Goal: Task Accomplishment & Management: Use online tool/utility

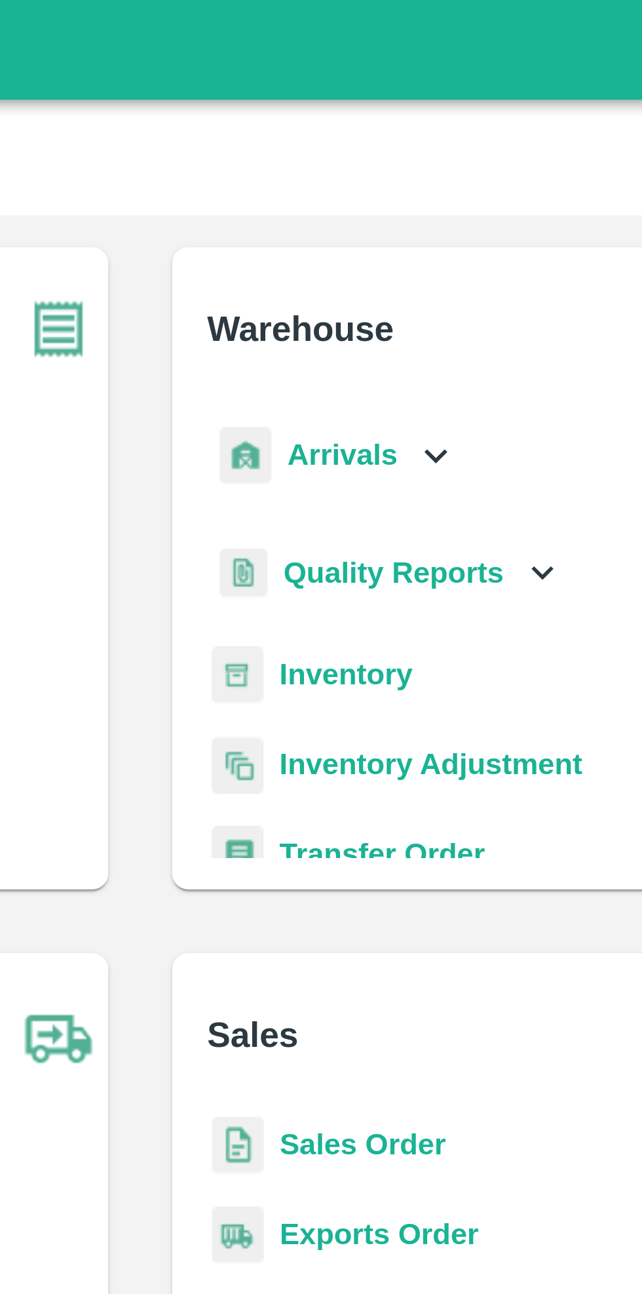
click at [401, 226] on b "Inventory" at bounding box center [389, 221] width 44 height 10
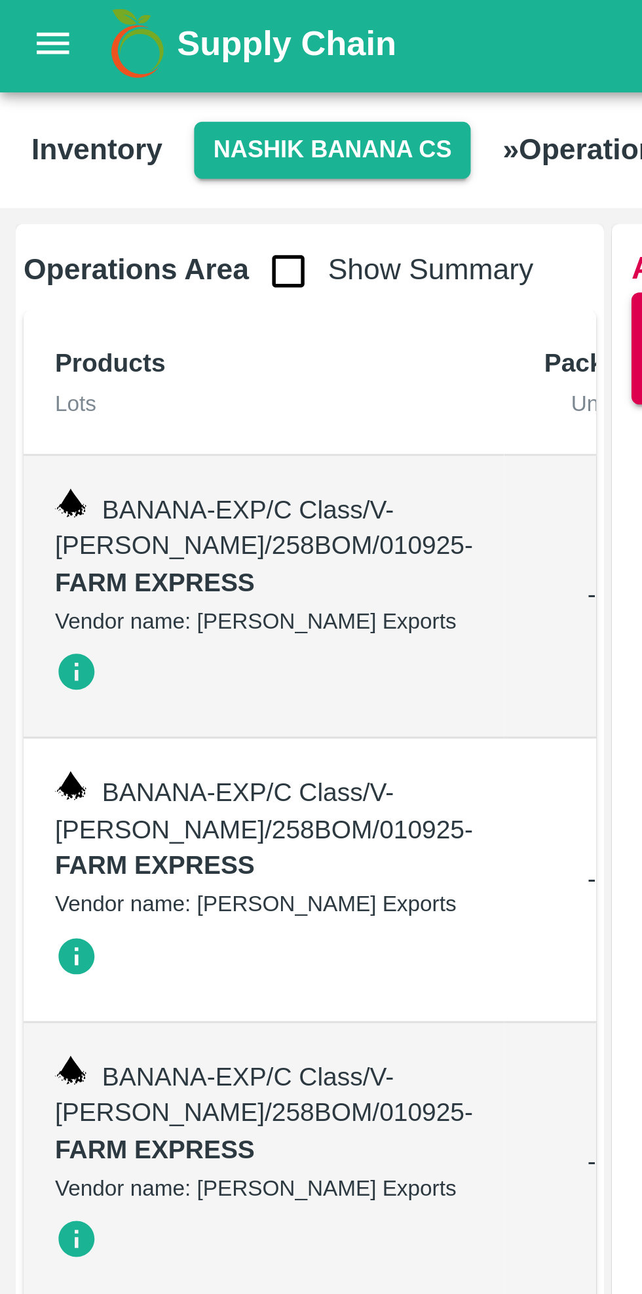
click at [121, 54] on button "Nashik Banana CS" at bounding box center [111, 52] width 93 height 19
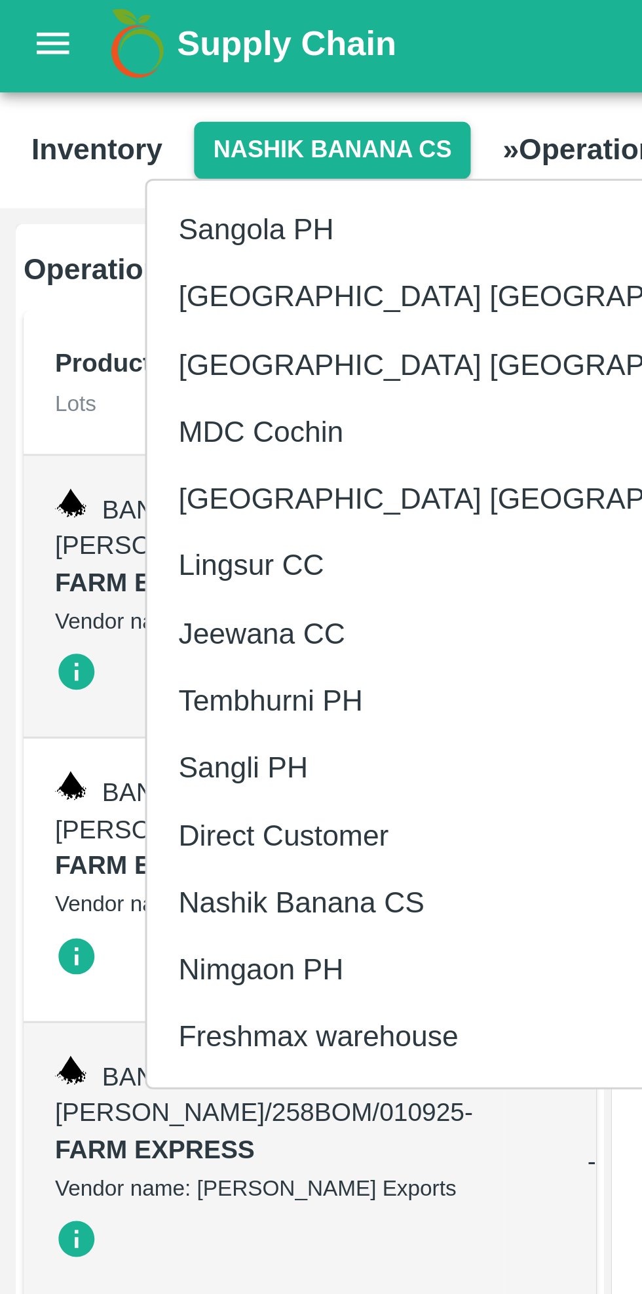
click at [108, 234] on li "Tembhurni PH" at bounding box center [162, 236] width 226 height 22
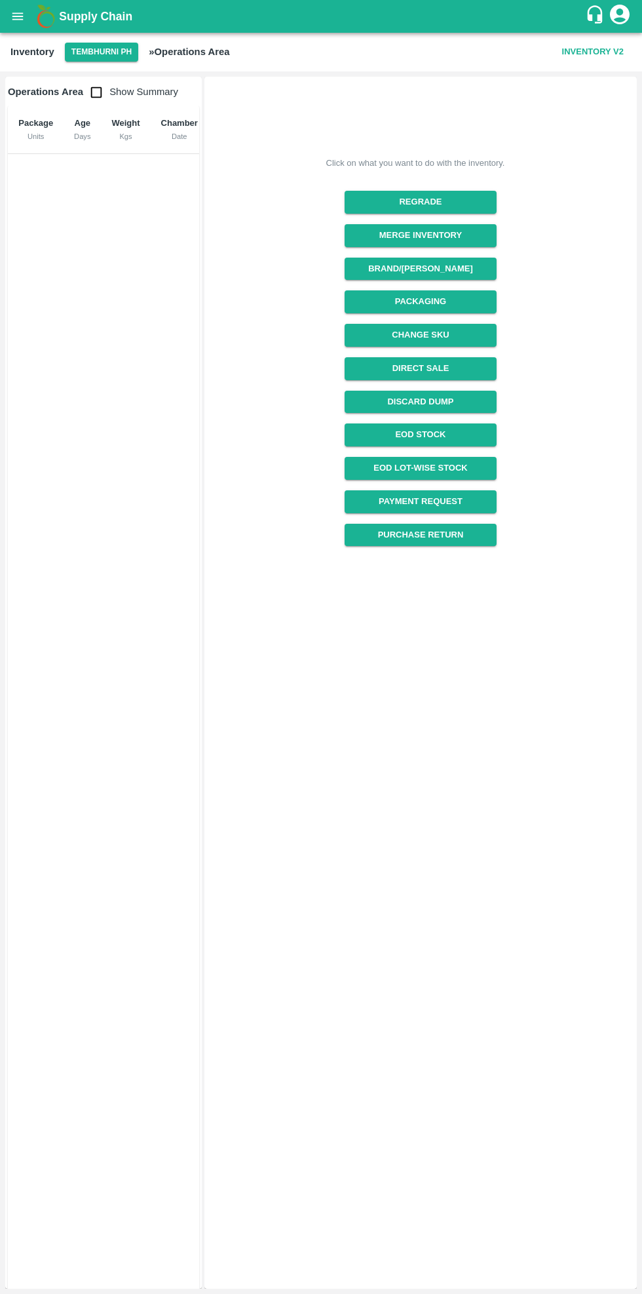
scroll to position [0, 52]
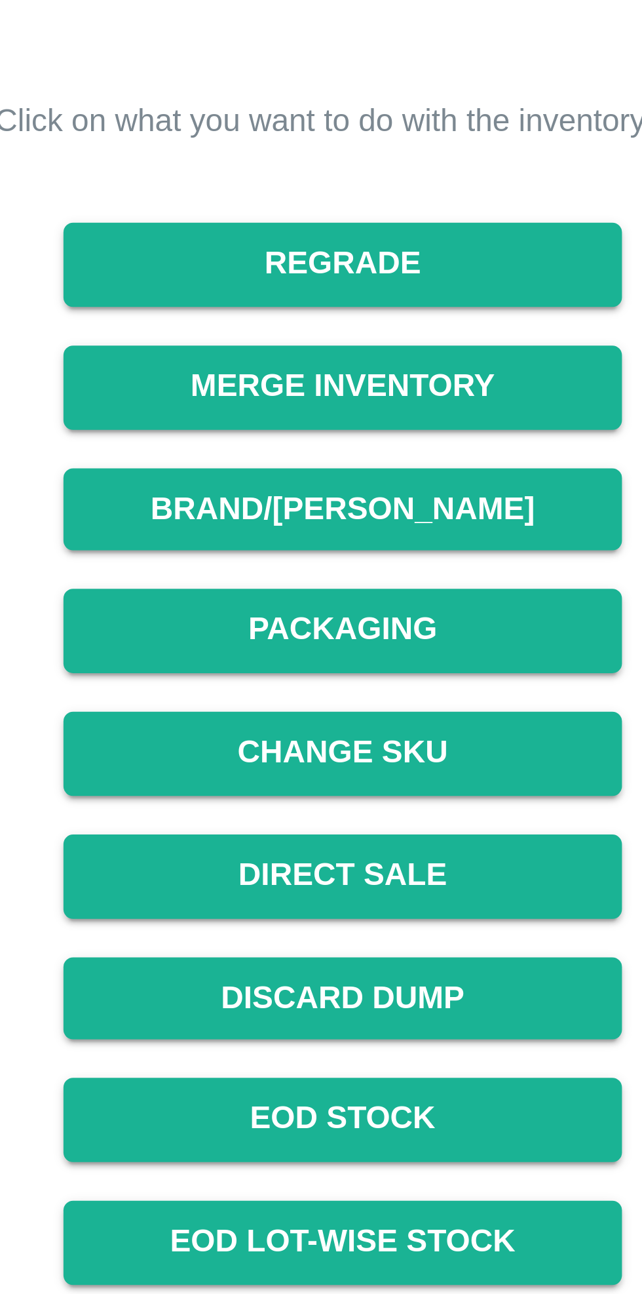
click at [442, 306] on button "Packaging" at bounding box center [420, 301] width 151 height 23
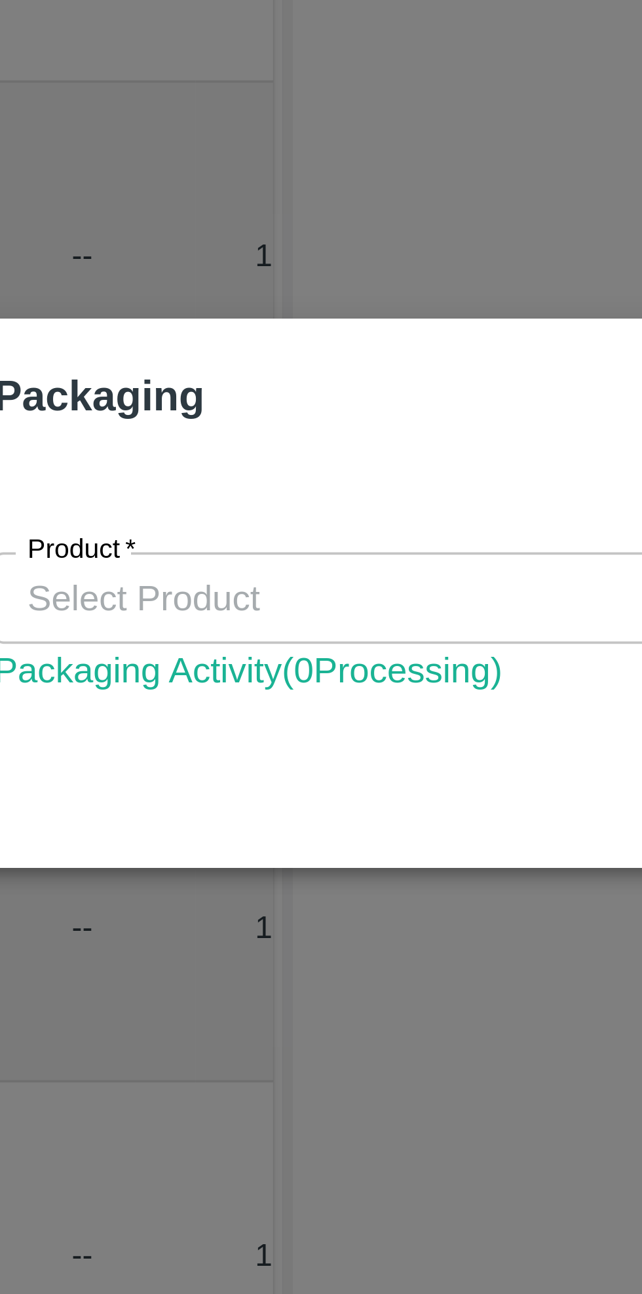
click at [239, 648] on input "Product   *" at bounding box center [310, 648] width 366 height 17
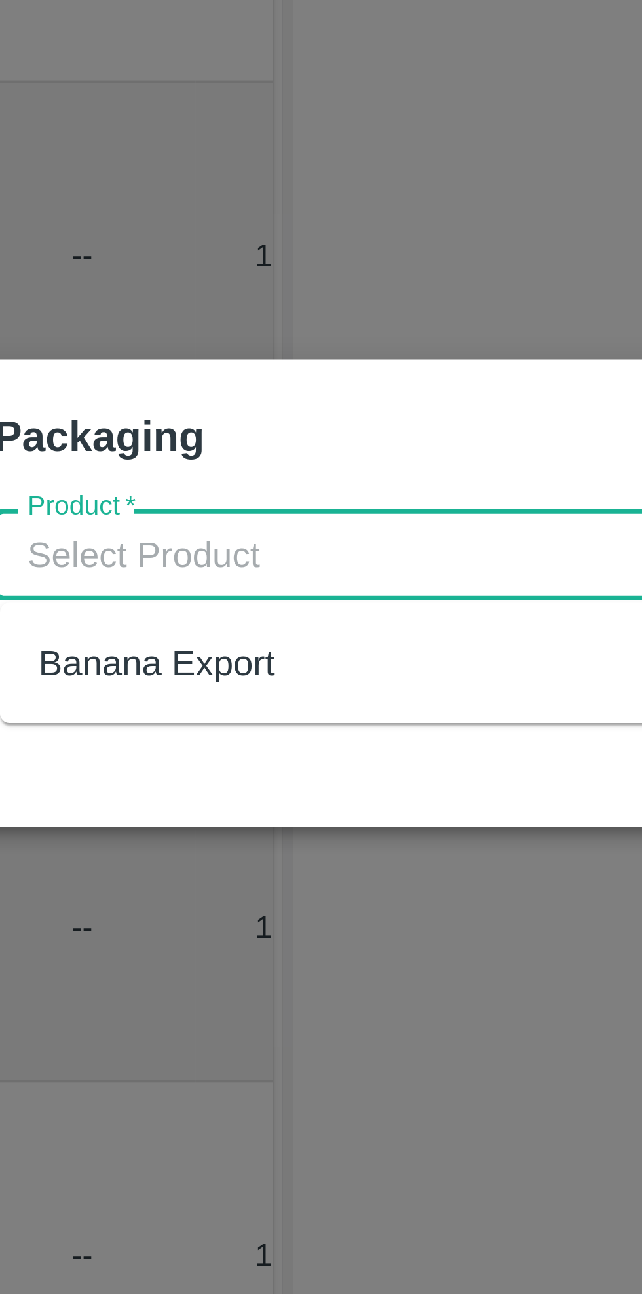
click at [156, 666] on div "Banana Export" at bounding box center [168, 666] width 64 height 14
type input "Banana Export"
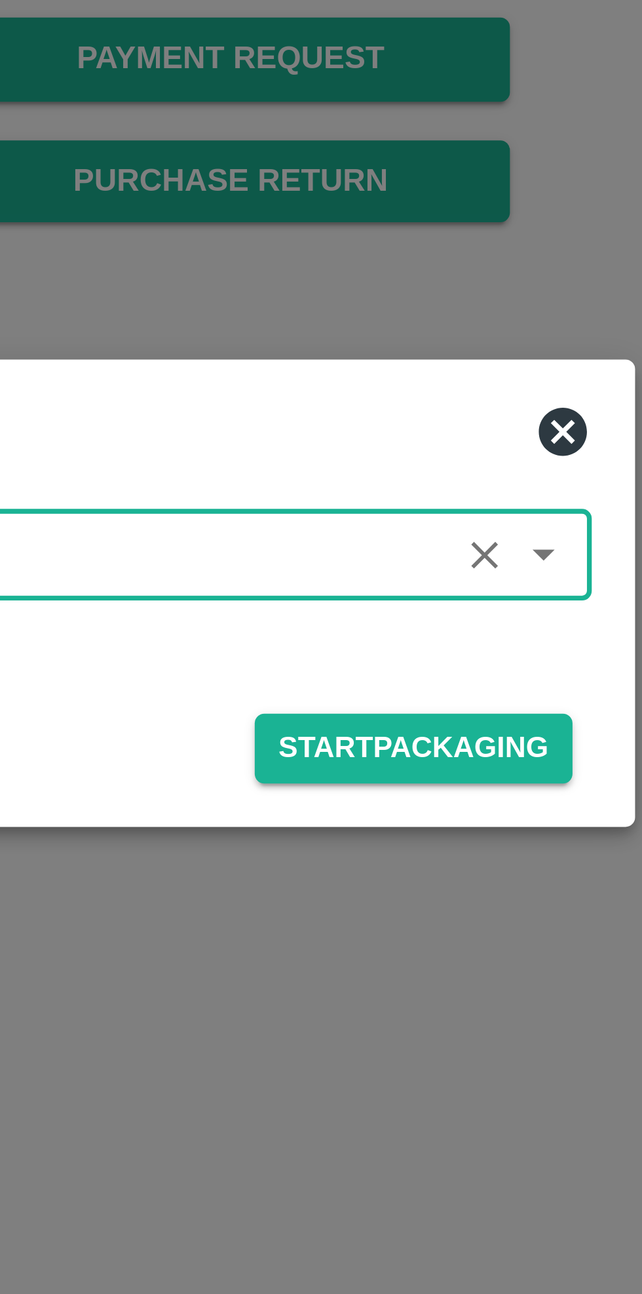
click at [481, 684] on button "Start Packaging" at bounding box center [470, 689] width 87 height 19
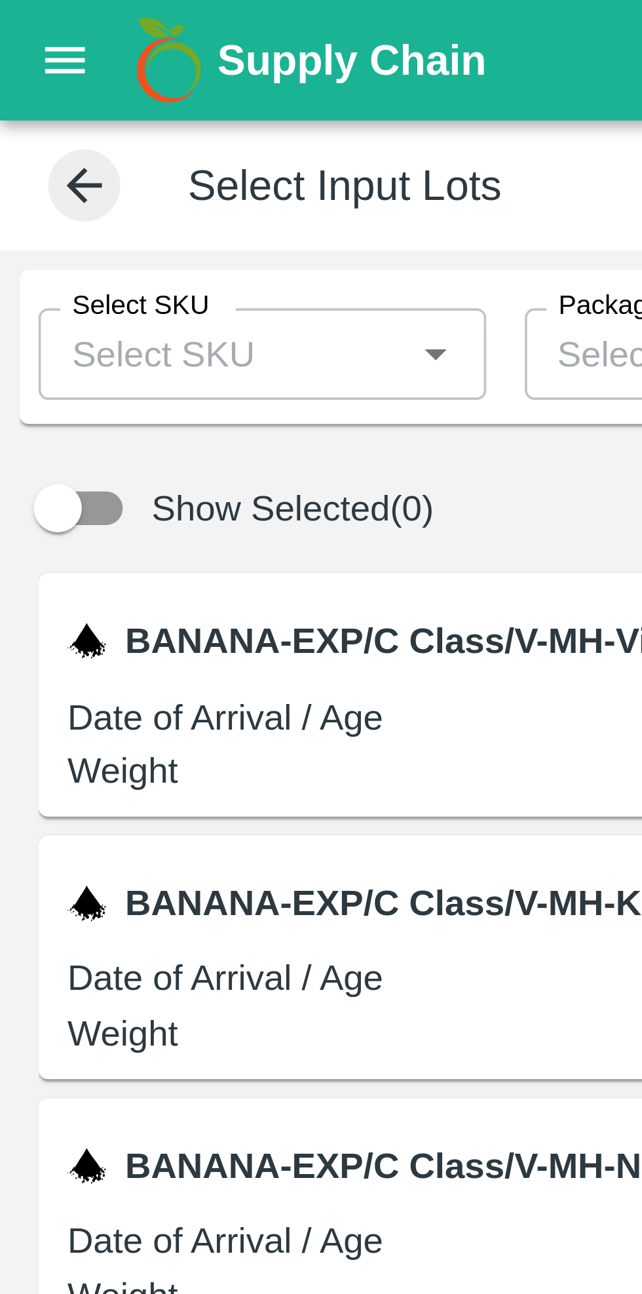
click at [87, 94] on input "Select SKU" at bounding box center [60, 96] width 92 height 17
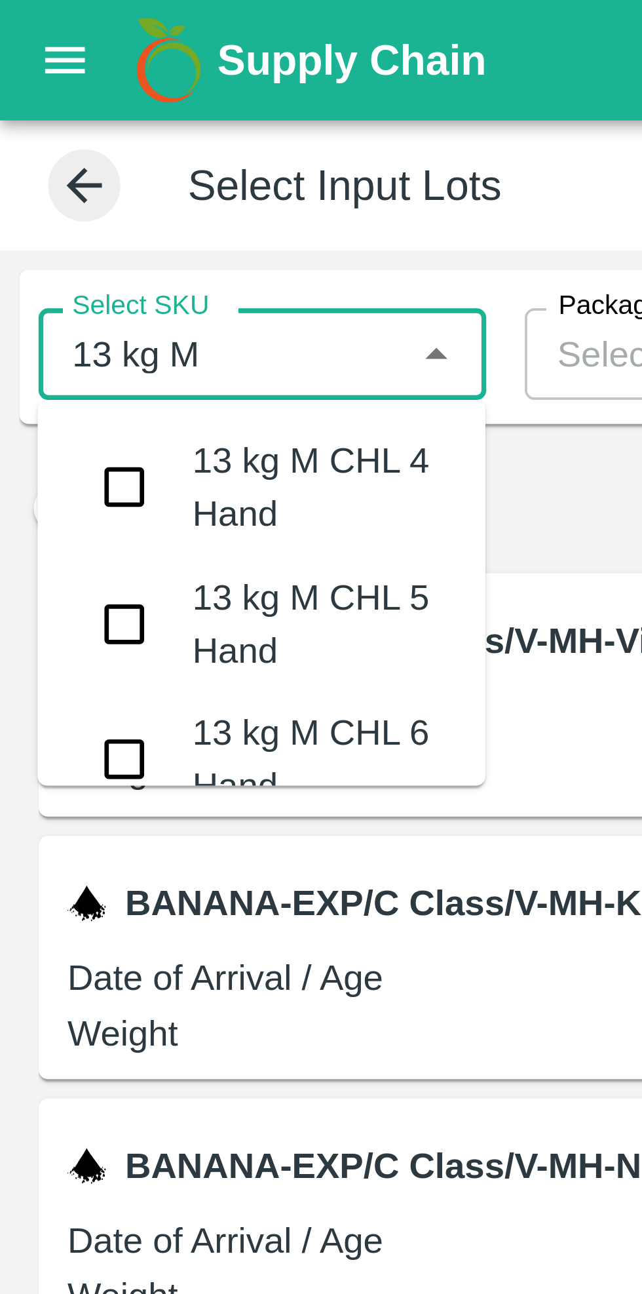
type input "13 kg M n"
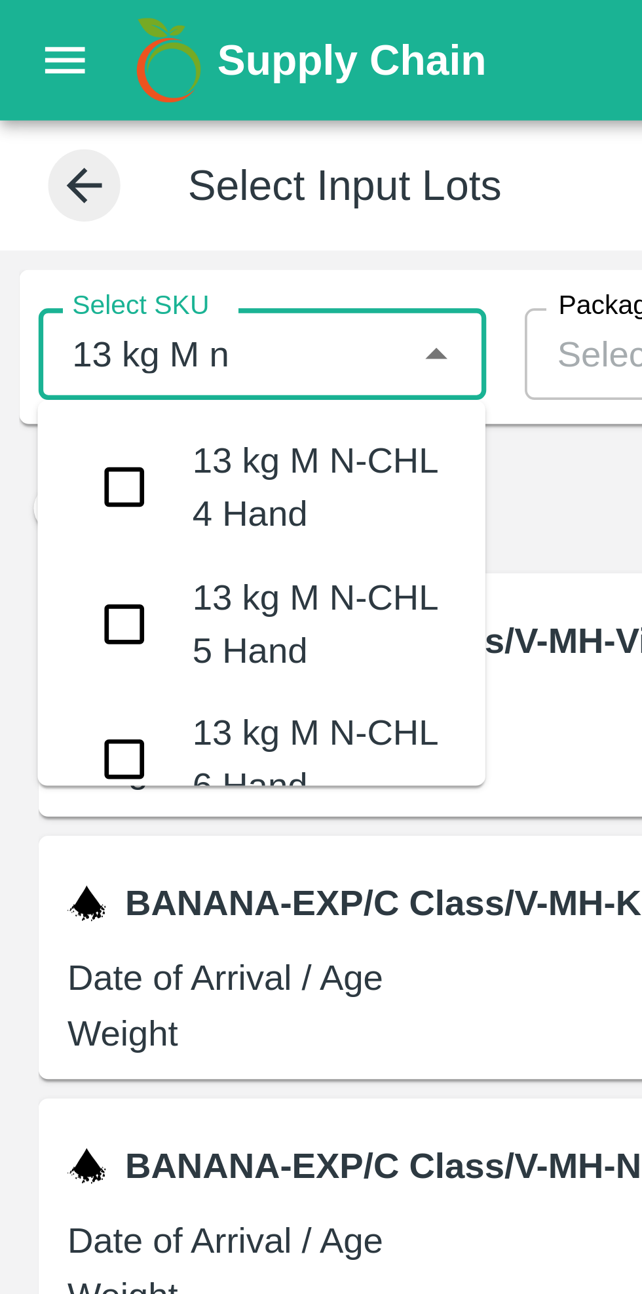
click at [31, 130] on input "checkbox" at bounding box center [34, 132] width 26 height 26
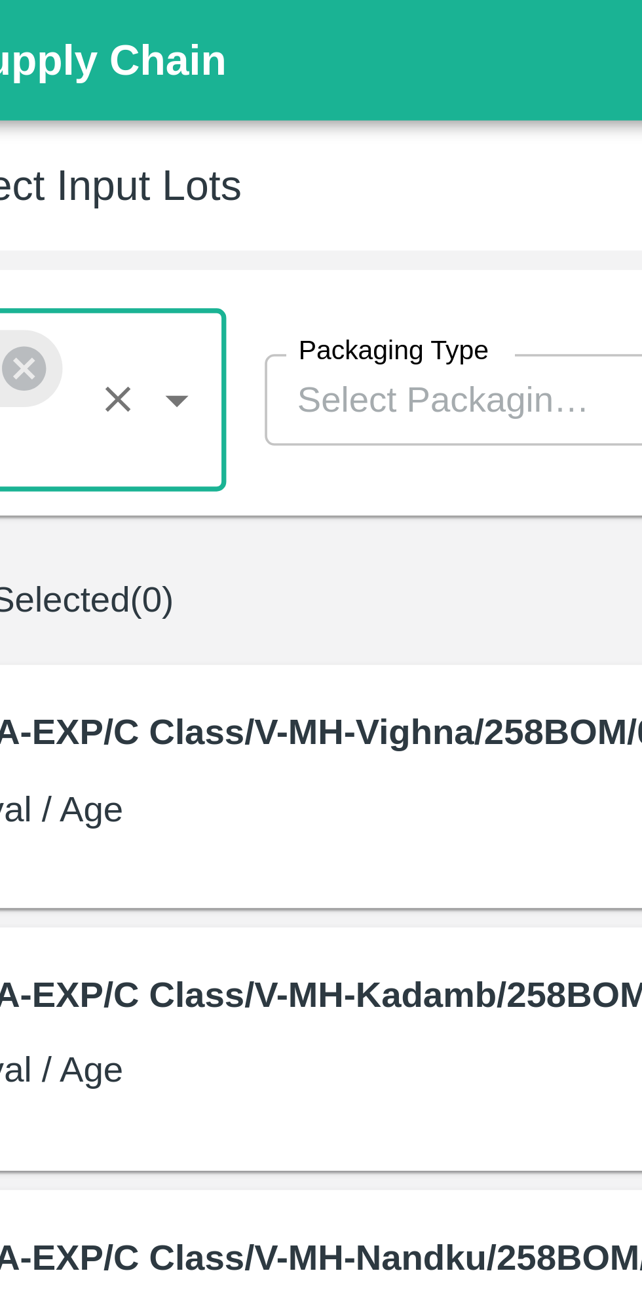
click at [206, 111] on input "Packaging Type" at bounding box center [193, 108] width 92 height 17
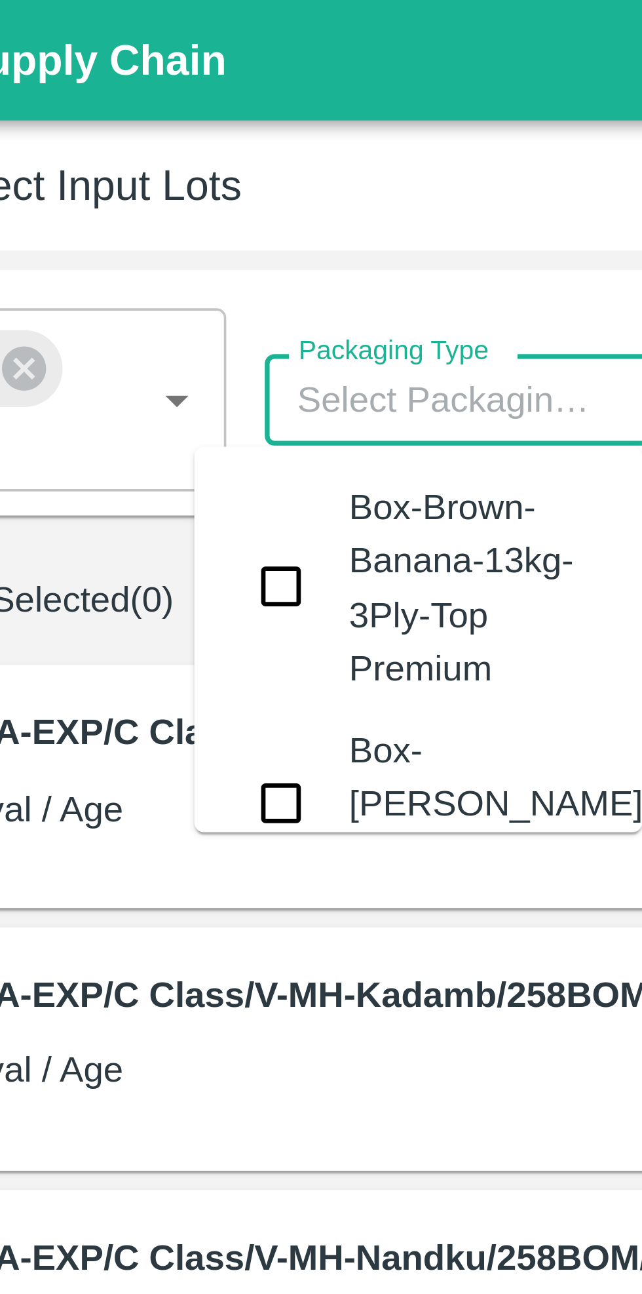
type input "F"
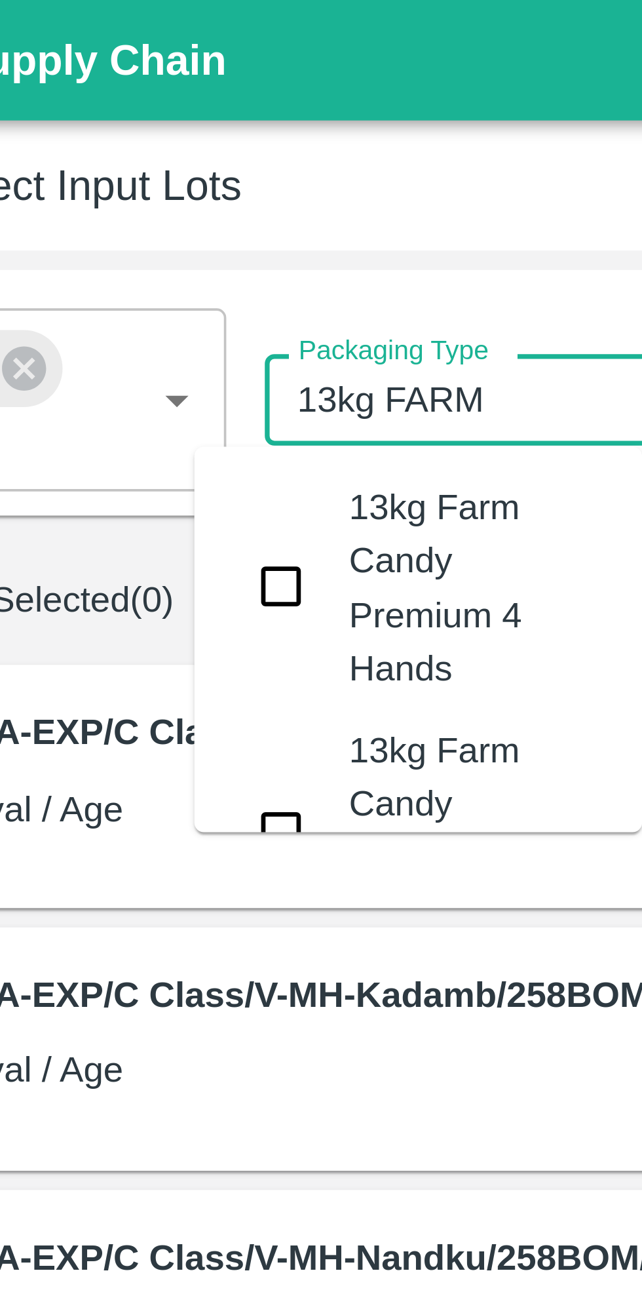
type input "13kg FARM CANDY"
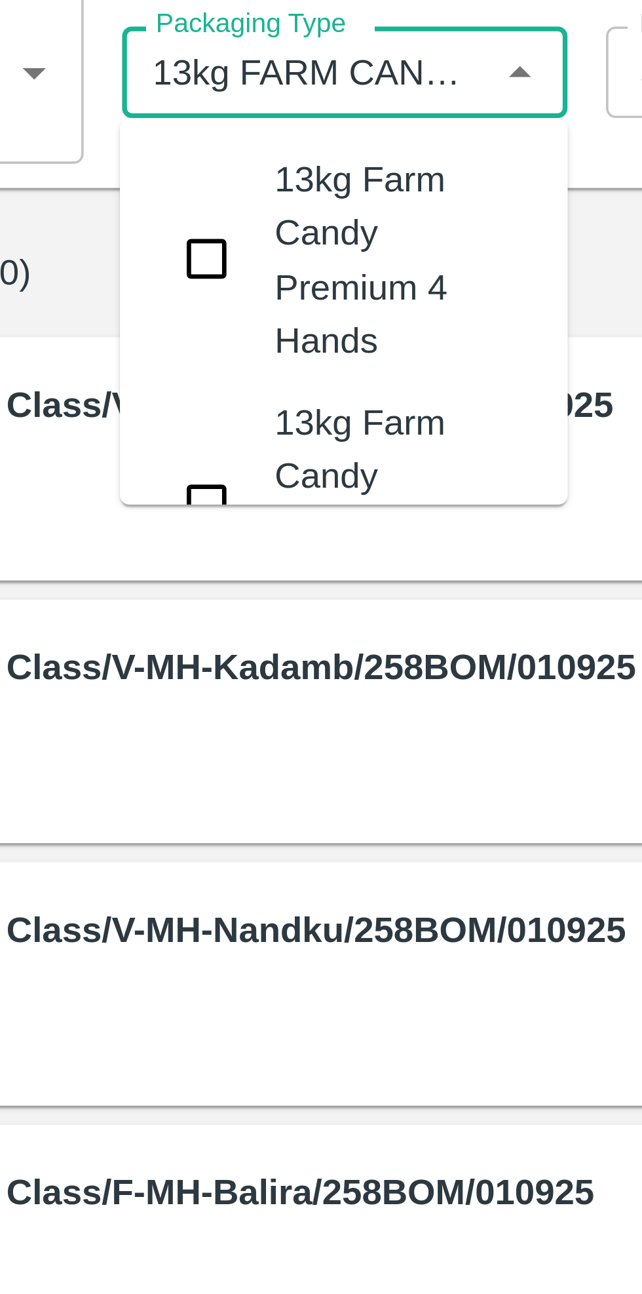
click at [168, 224] on input "checkbox" at bounding box center [166, 226] width 26 height 26
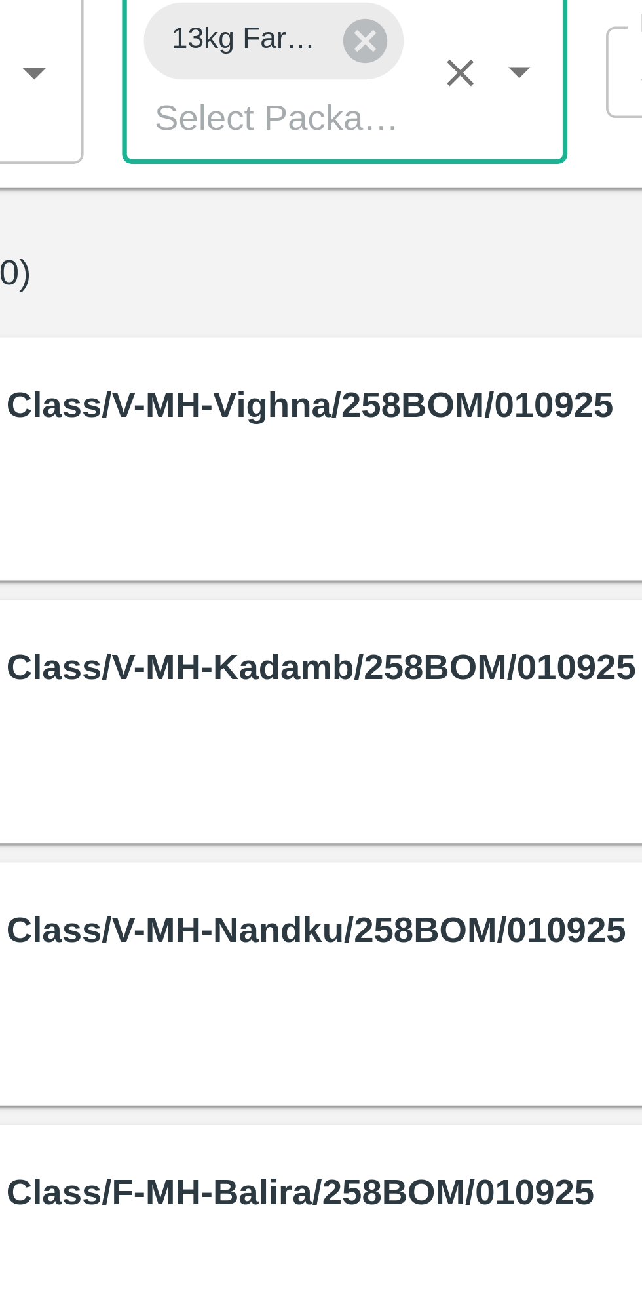
scroll to position [0, 0]
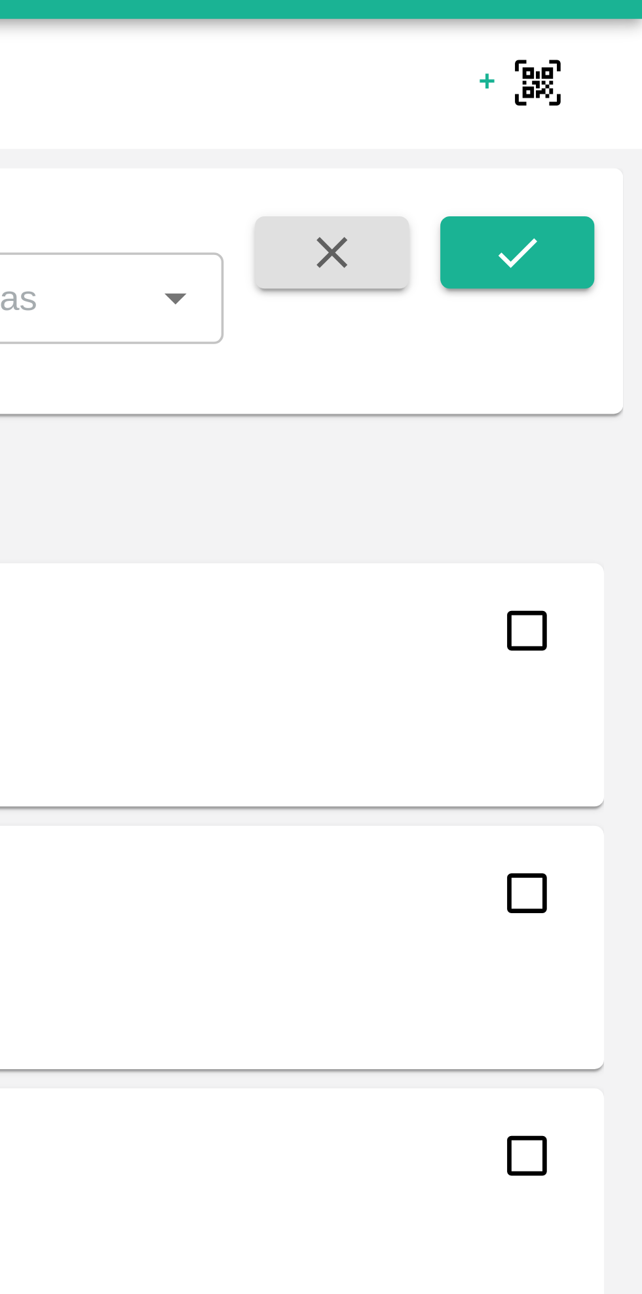
click at [603, 94] on icon "submit" at bounding box center [608, 96] width 14 height 14
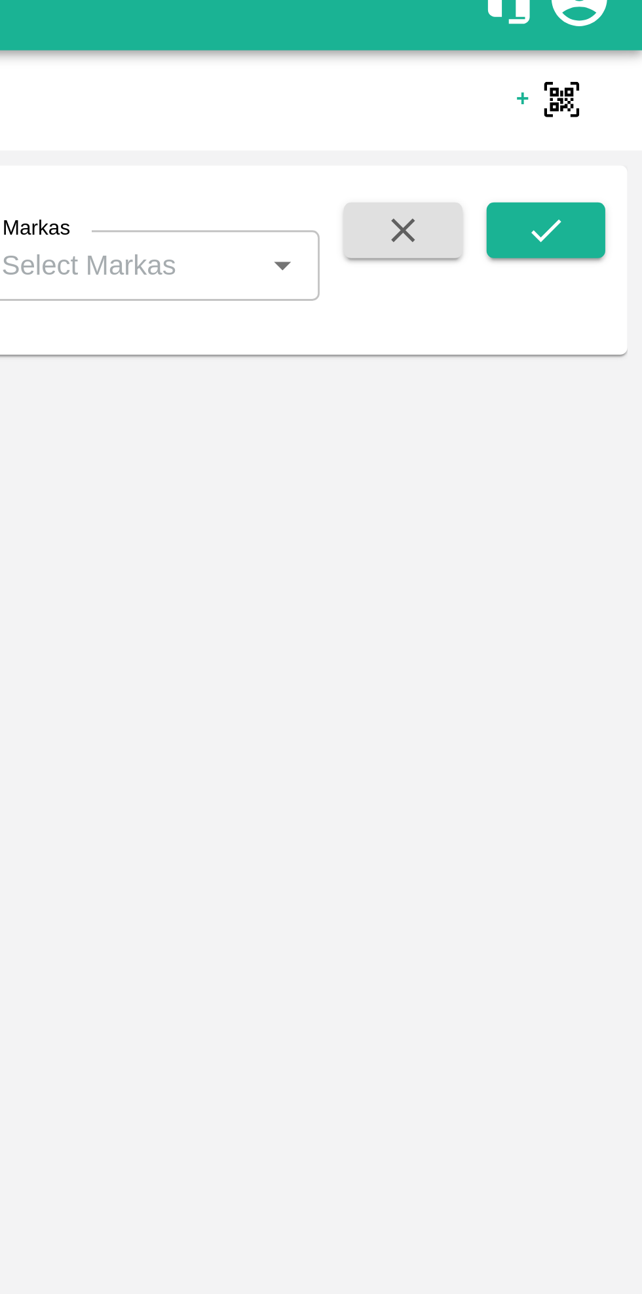
click at [609, 96] on icon "submit" at bounding box center [608, 96] width 14 height 14
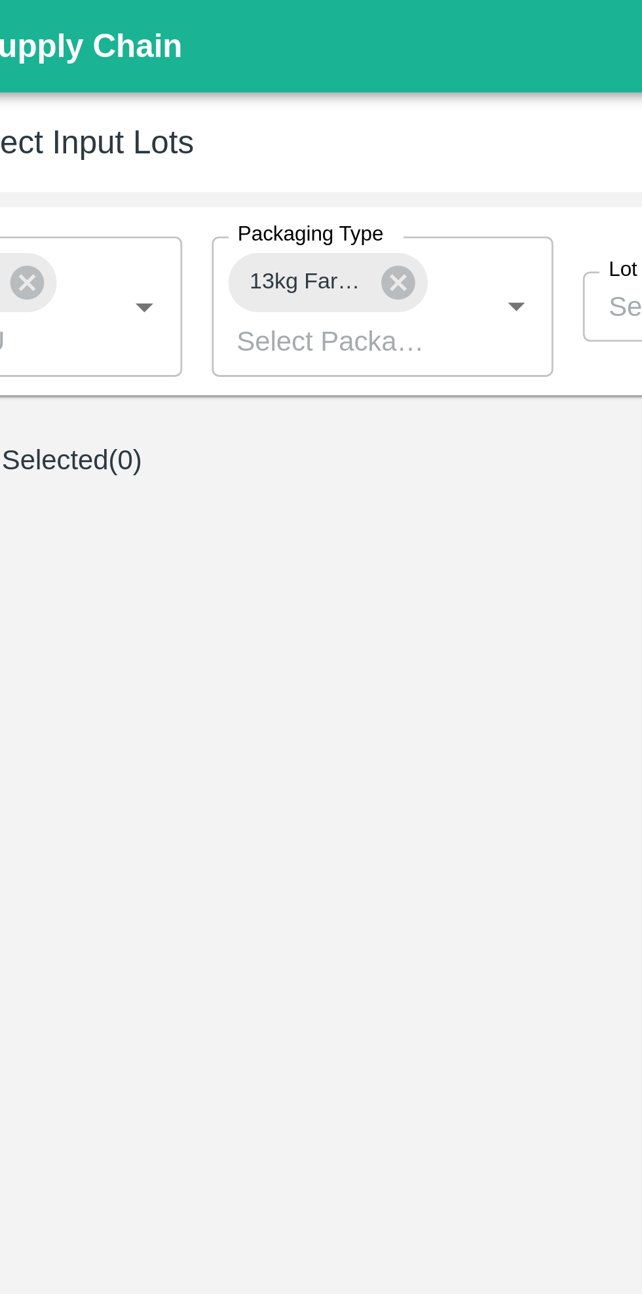
click at [208, 98] on icon at bounding box center [209, 100] width 12 height 12
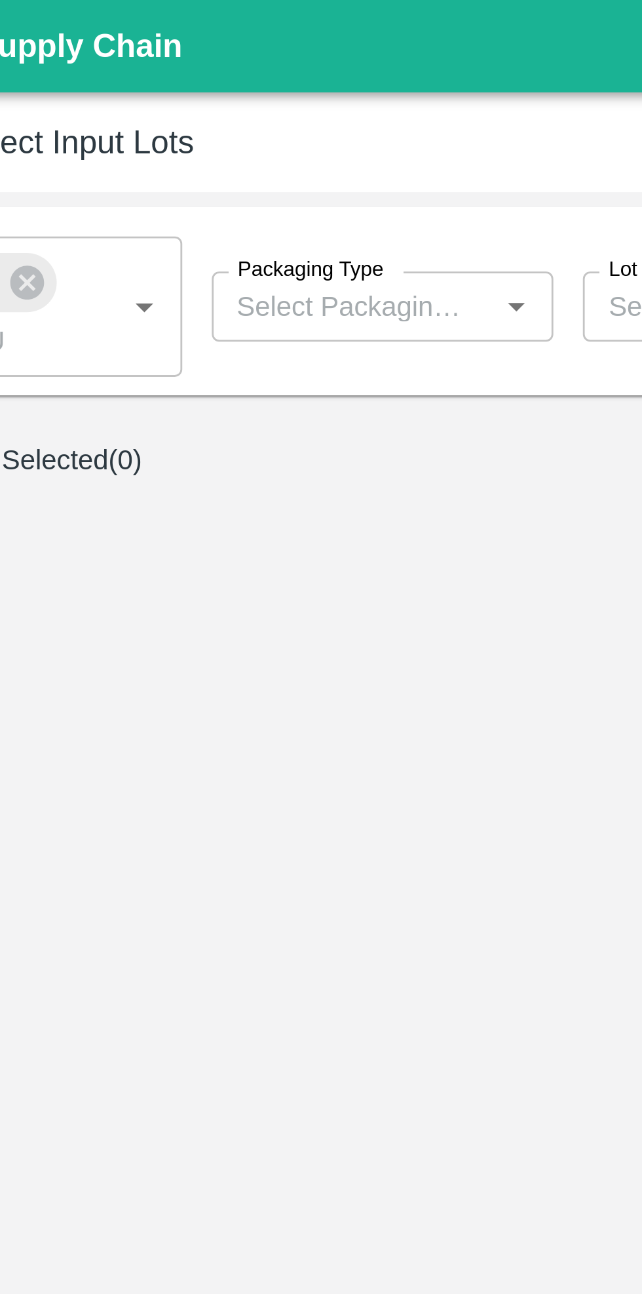
click at [222, 109] on input "Packaging Type" at bounding box center [193, 108] width 92 height 17
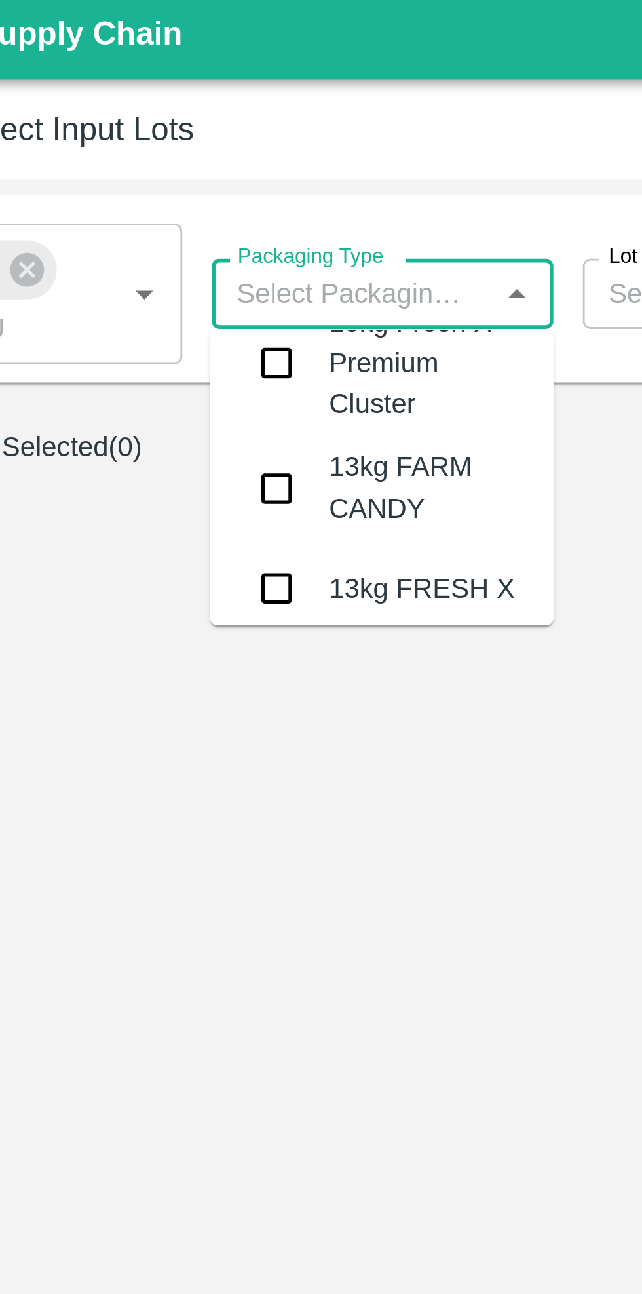
scroll to position [3831, 0]
click at [172, 165] on input "checkbox" at bounding box center [166, 178] width 26 height 26
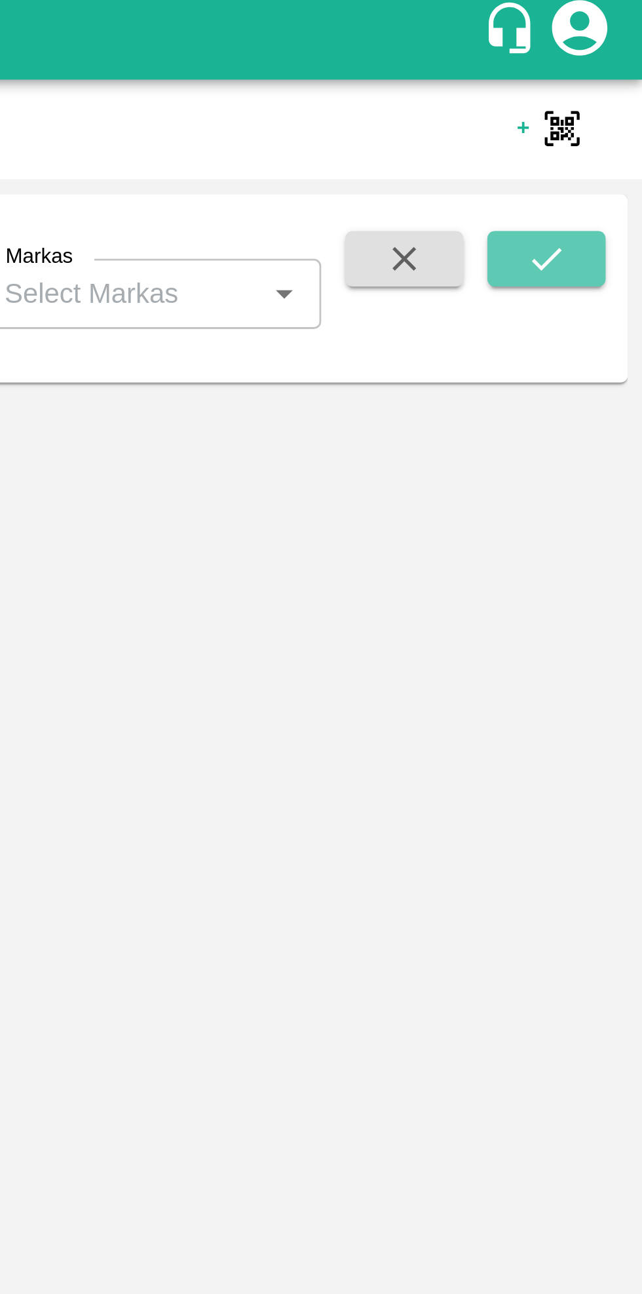
click at [608, 98] on icon "submit" at bounding box center [608, 96] width 10 height 8
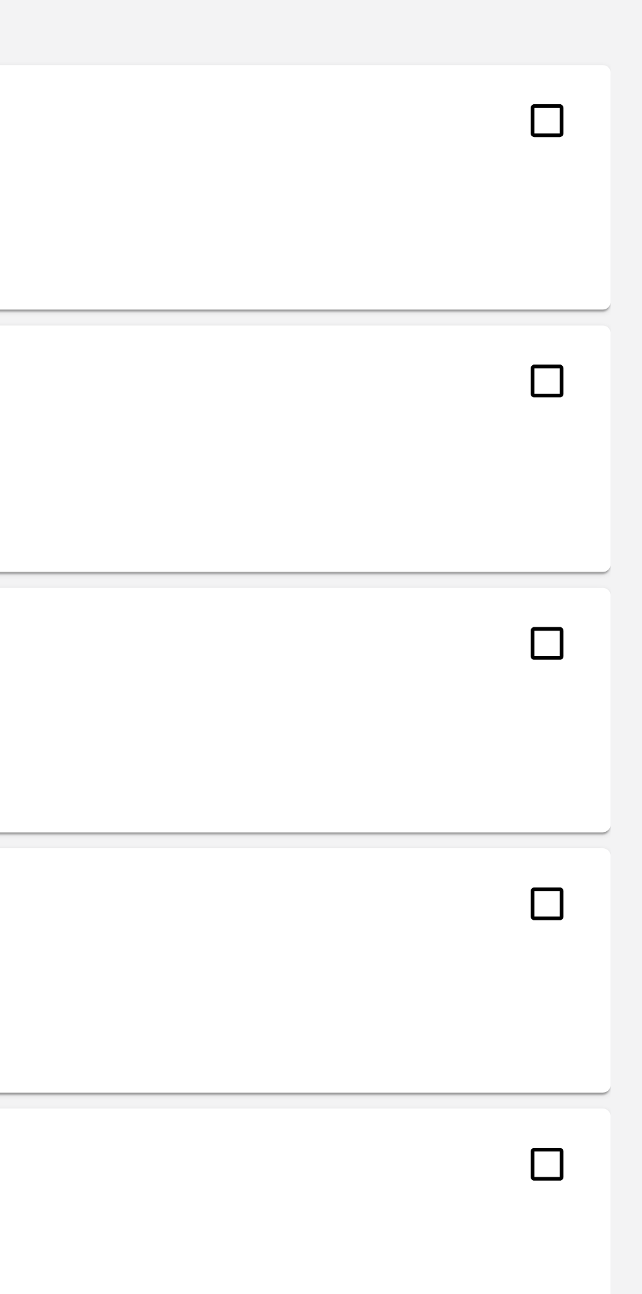
click at [605, 201] on input "checkbox" at bounding box center [611, 199] width 26 height 26
checkbox input "true"
click at [611, 286] on input "checkbox" at bounding box center [611, 285] width 26 height 26
checkbox input "true"
click at [611, 373] on input "checkbox" at bounding box center [611, 372] width 26 height 26
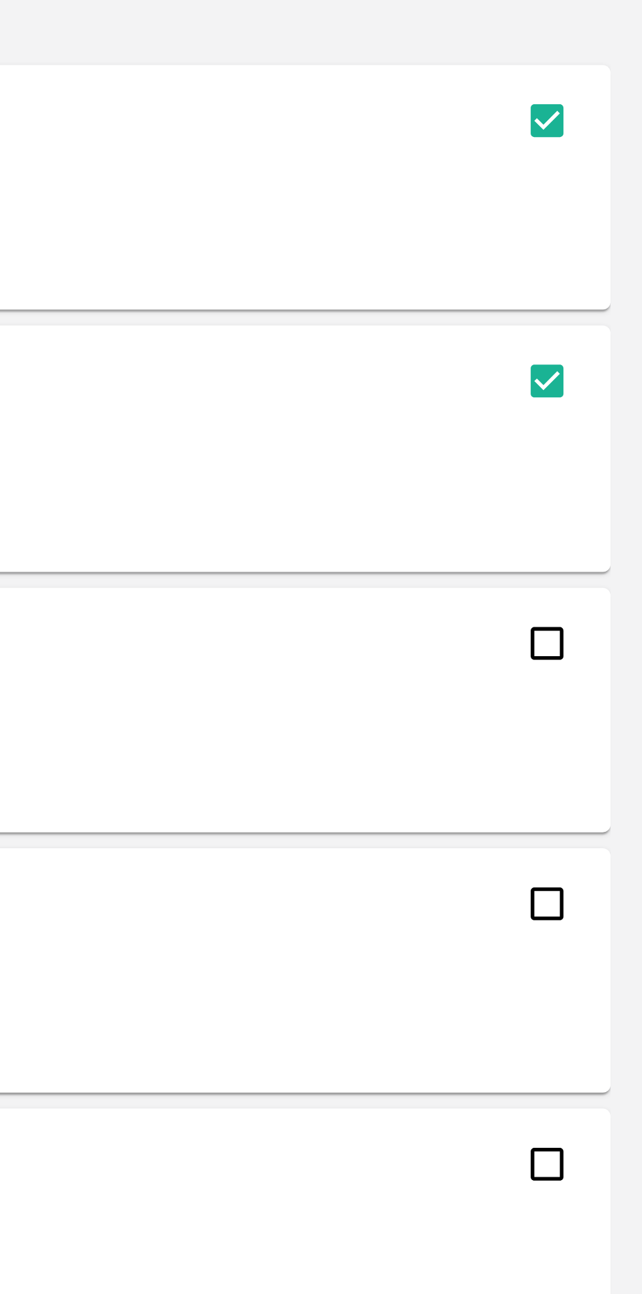
checkbox input "true"
click at [609, 470] on input "checkbox" at bounding box center [611, 457] width 26 height 26
checkbox input "true"
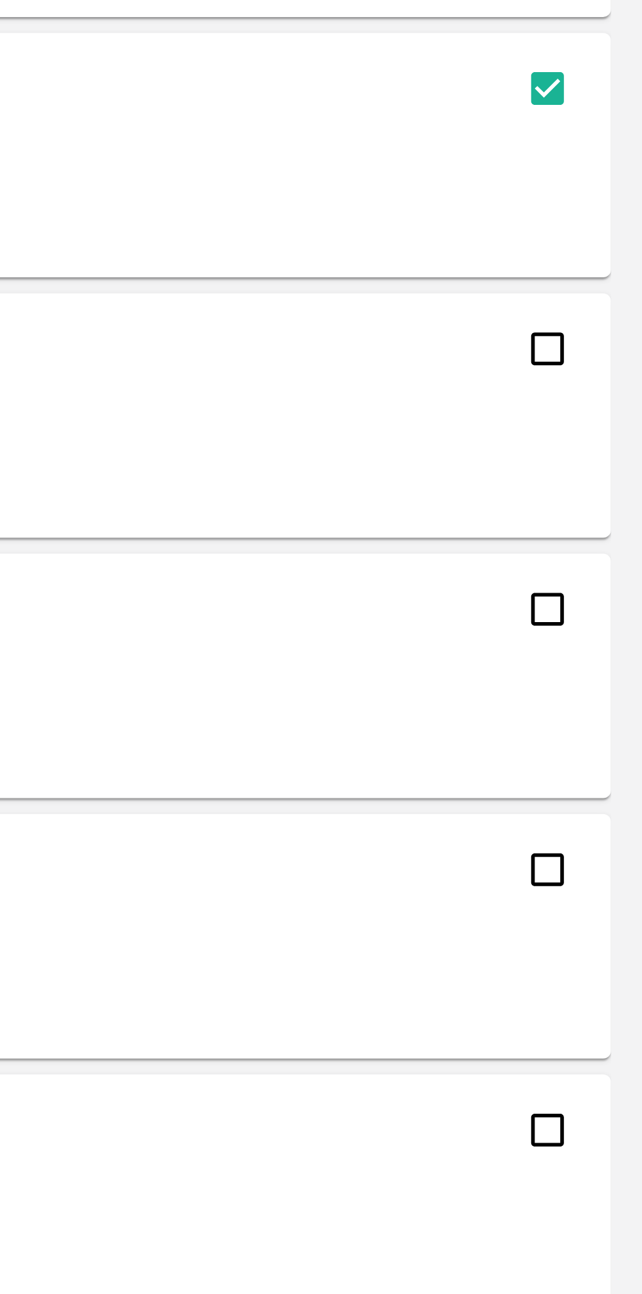
click at [613, 631] on input "checkbox" at bounding box center [611, 629] width 26 height 26
checkbox input "true"
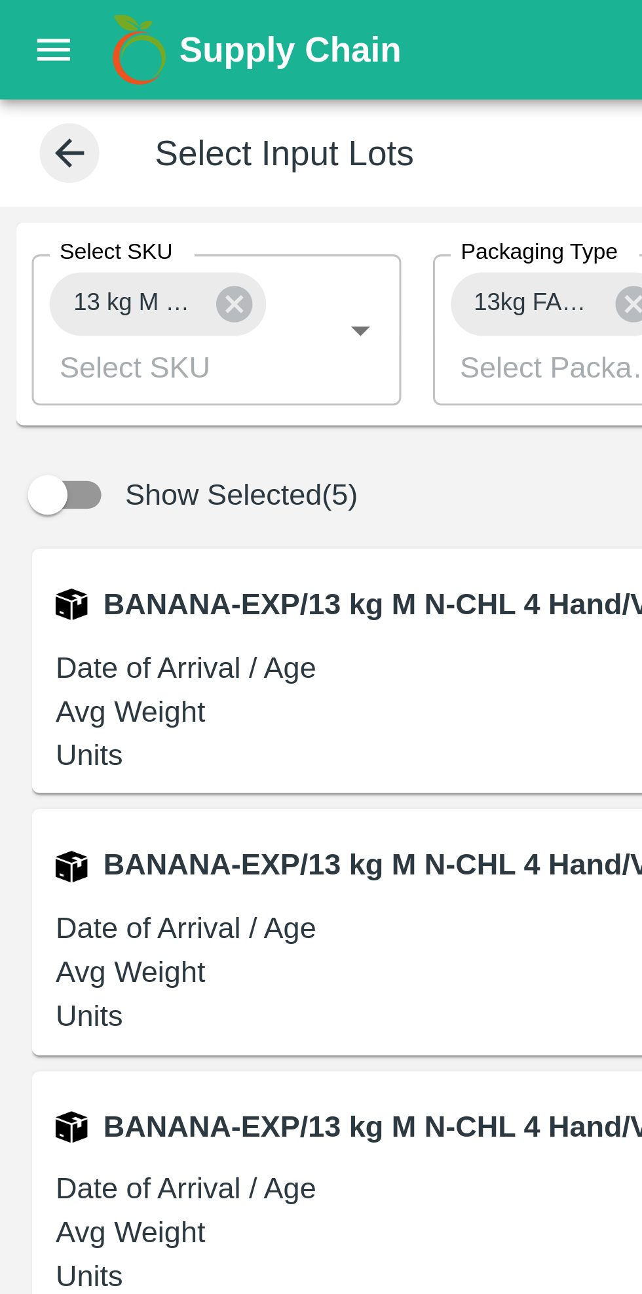
click at [79, 99] on icon at bounding box center [77, 100] width 14 height 14
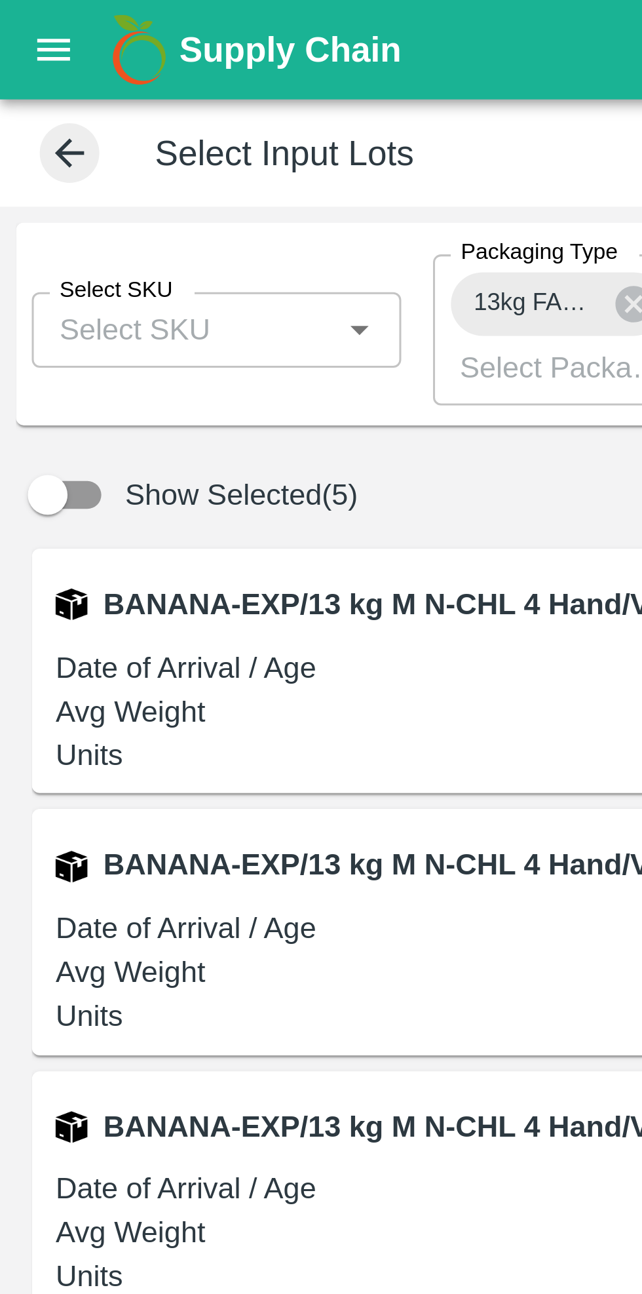
click at [83, 110] on input "Select SKU" at bounding box center [60, 108] width 92 height 17
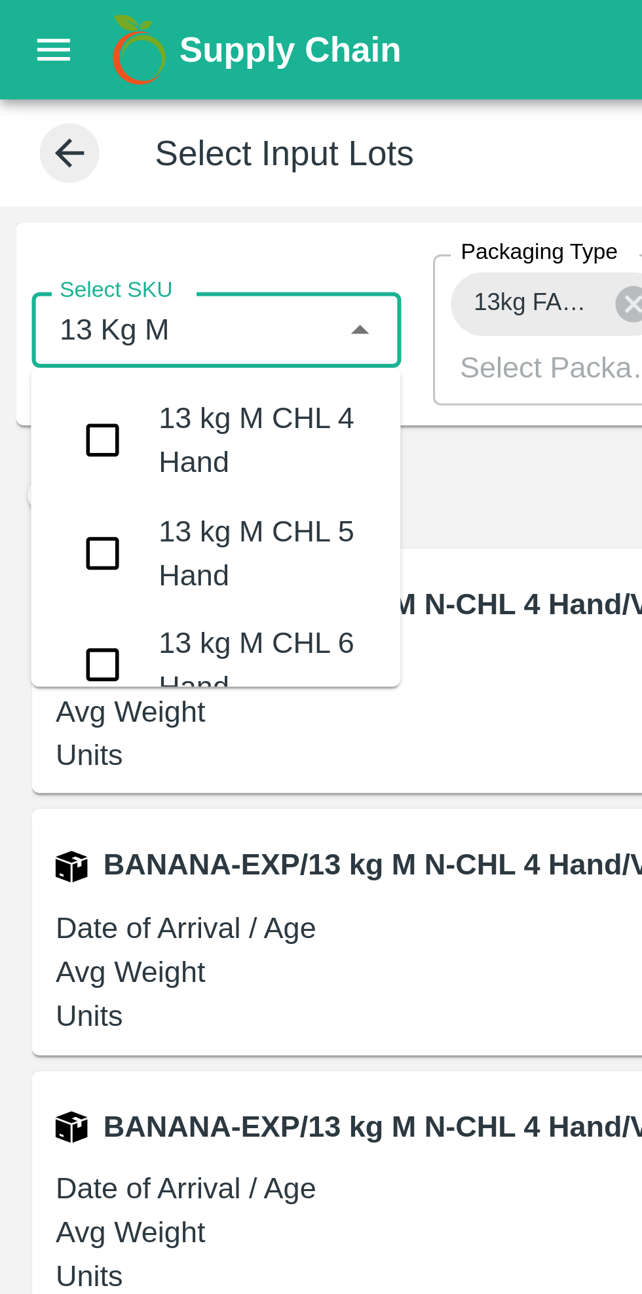
type input "13 Kg M n"
click at [35, 184] on input "checkbox" at bounding box center [34, 182] width 26 height 26
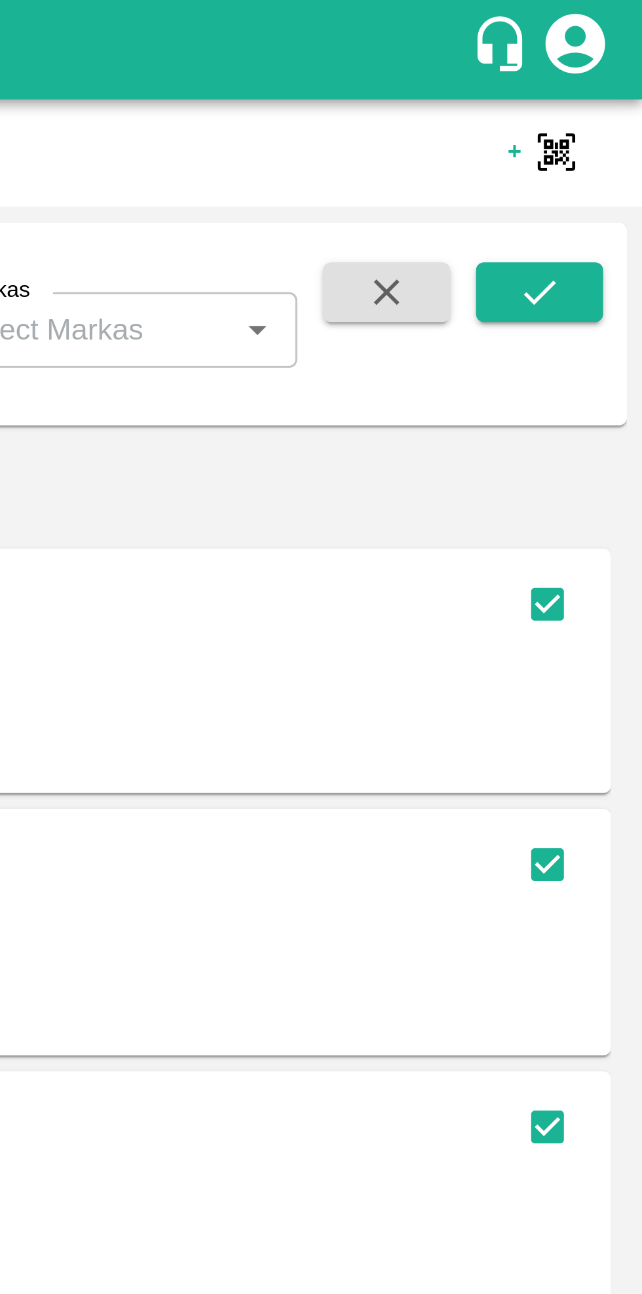
click at [605, 92] on icon "submit" at bounding box center [608, 96] width 14 height 14
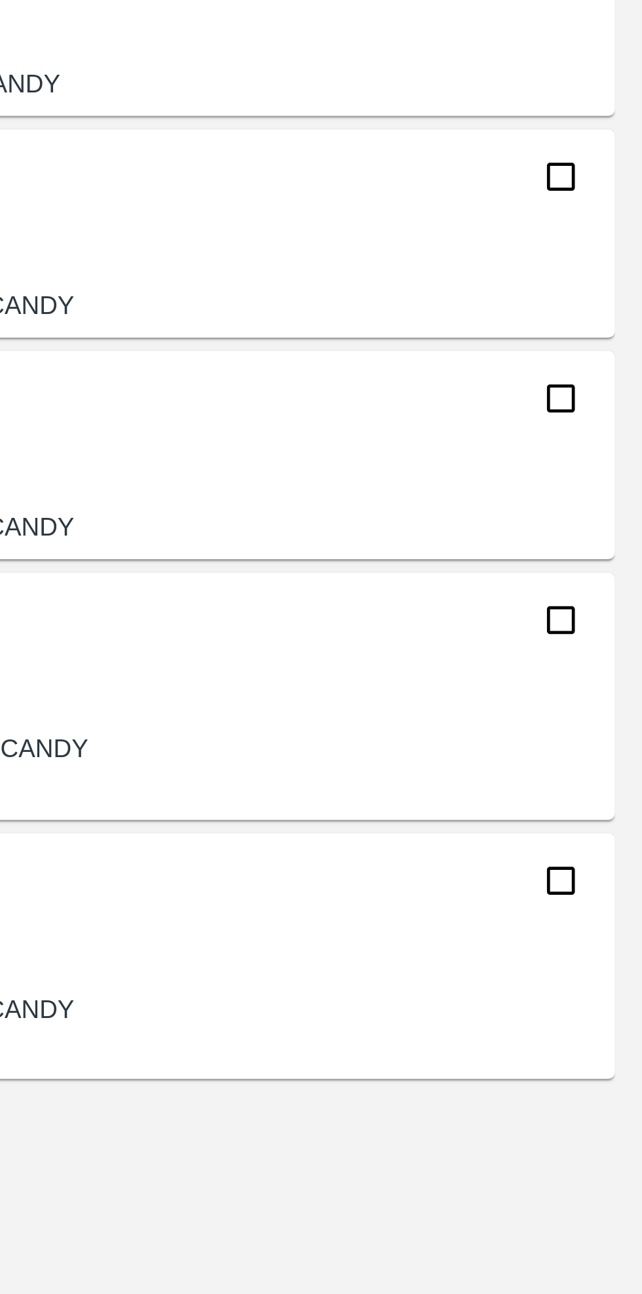
click at [608, 893] on input "checkbox" at bounding box center [611, 887] width 26 height 26
checkbox input "true"
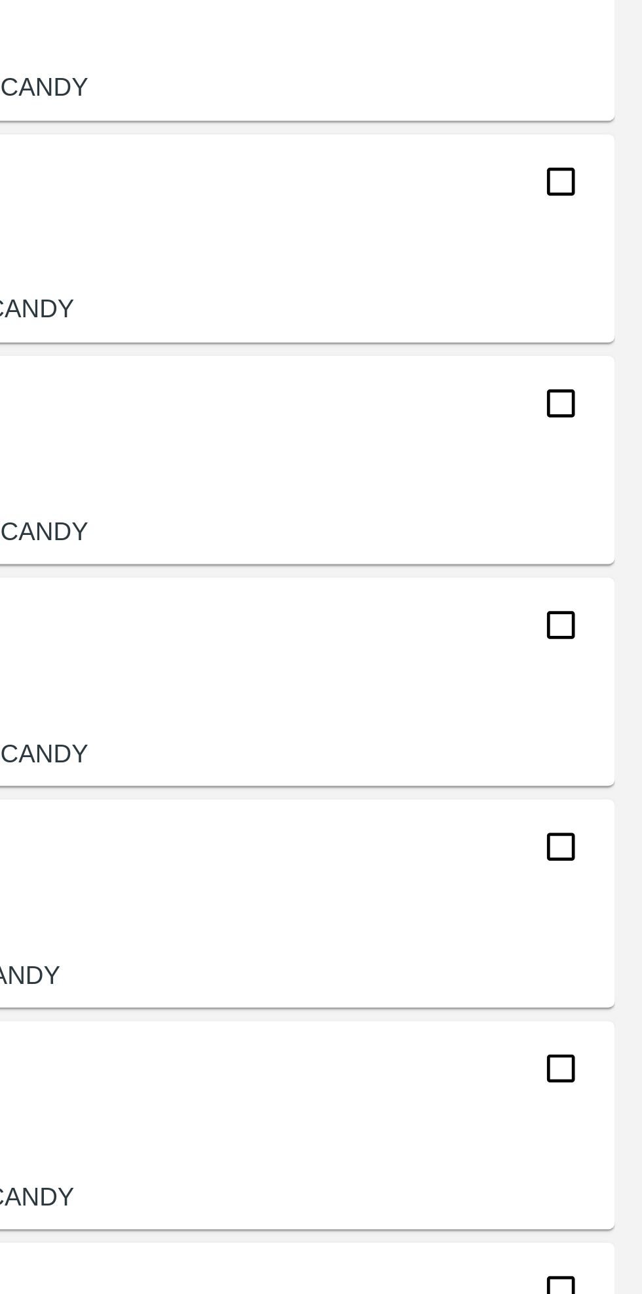
click at [609, 547] on input "checkbox" at bounding box center [611, 543] width 26 height 26
checkbox input "true"
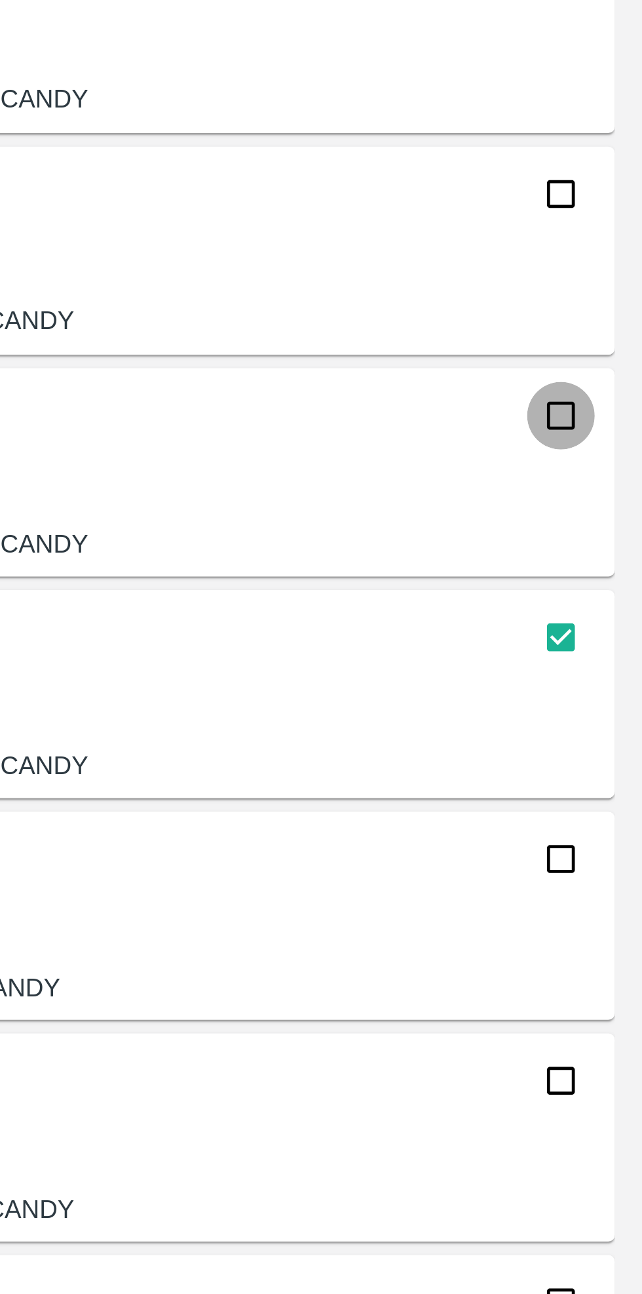
click at [610, 460] on input "checkbox" at bounding box center [611, 457] width 26 height 26
checkbox input "true"
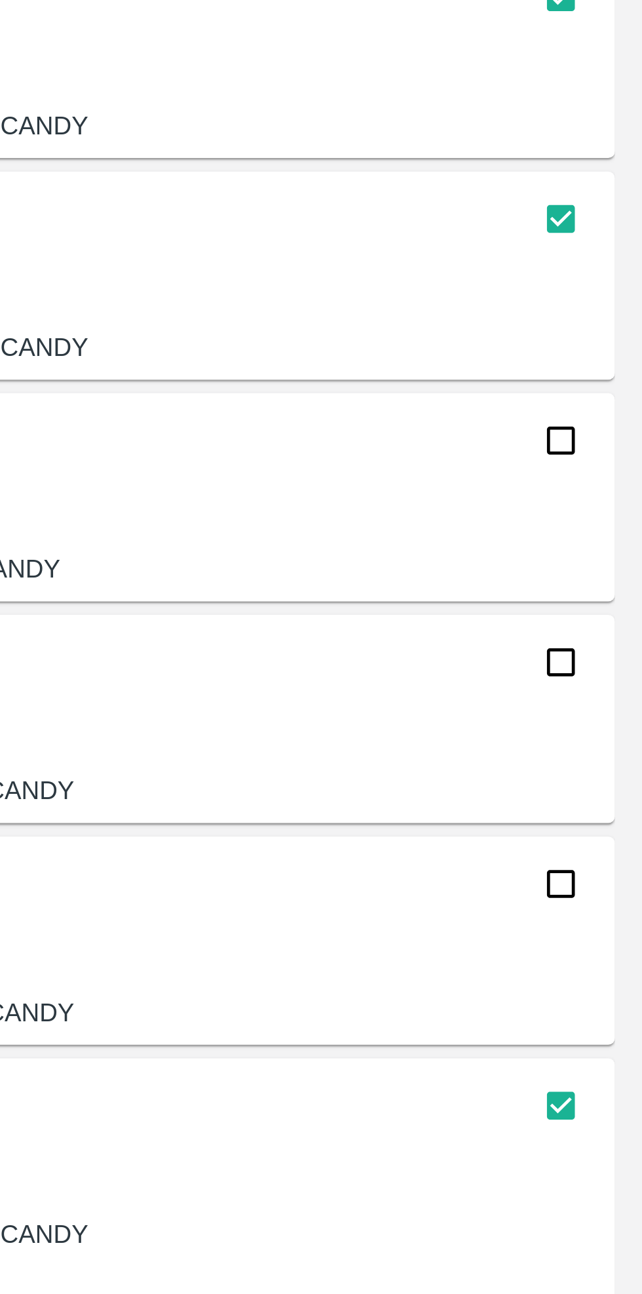
click at [612, 713] on input "checkbox" at bounding box center [611, 715] width 26 height 26
checkbox input "true"
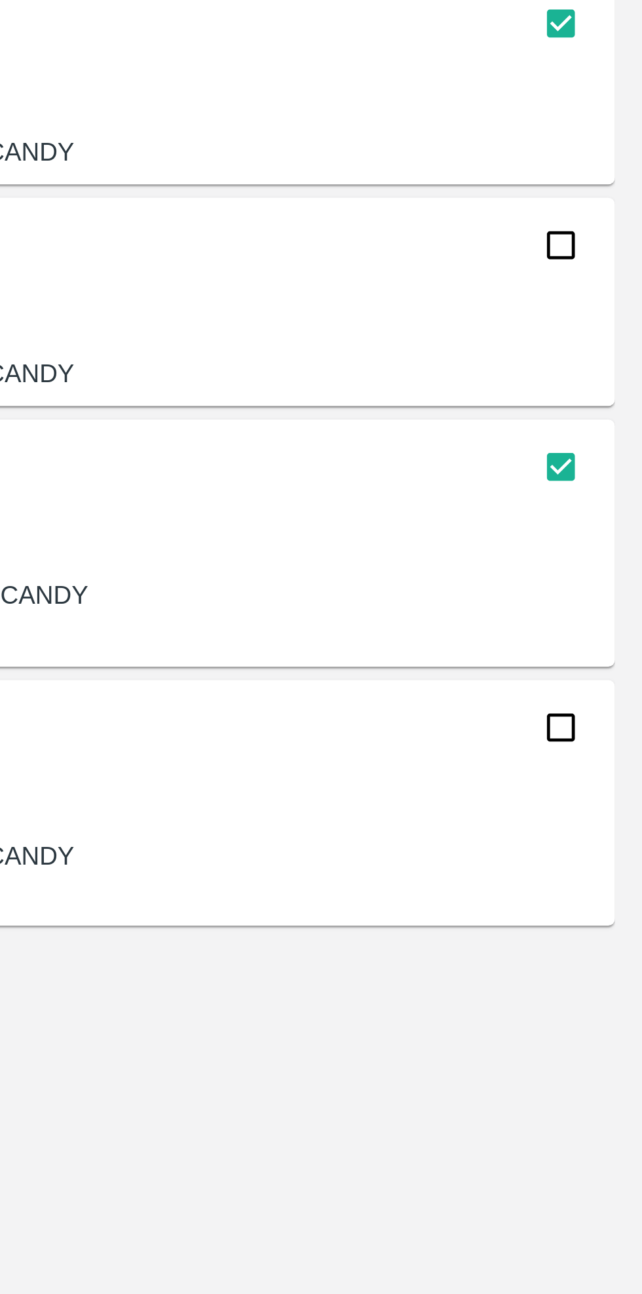
click at [618, 987] on input "checkbox" at bounding box center [611, 988] width 26 height 26
checkbox input "true"
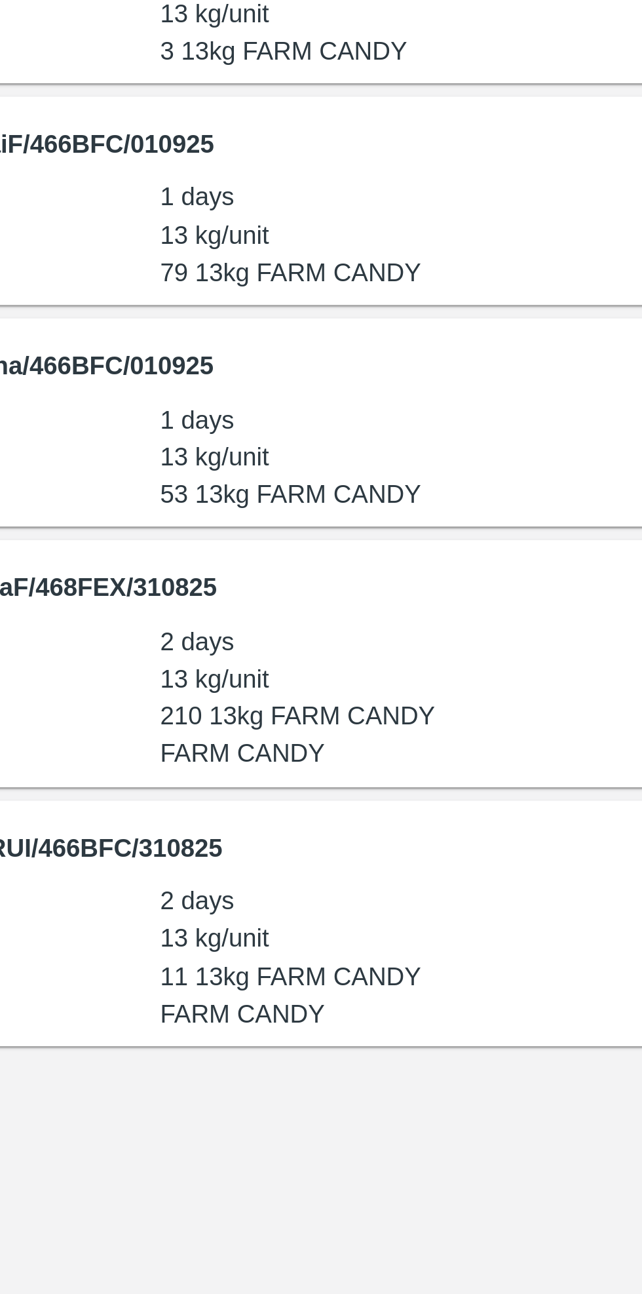
click at [326, 1160] on div "BANANA-EXP/13 kg M N-CHL 5 Hand/V-MH-Nandku/466BFC/010925 Date of Arrival / Age…" at bounding box center [321, 710] width 622 height 1069
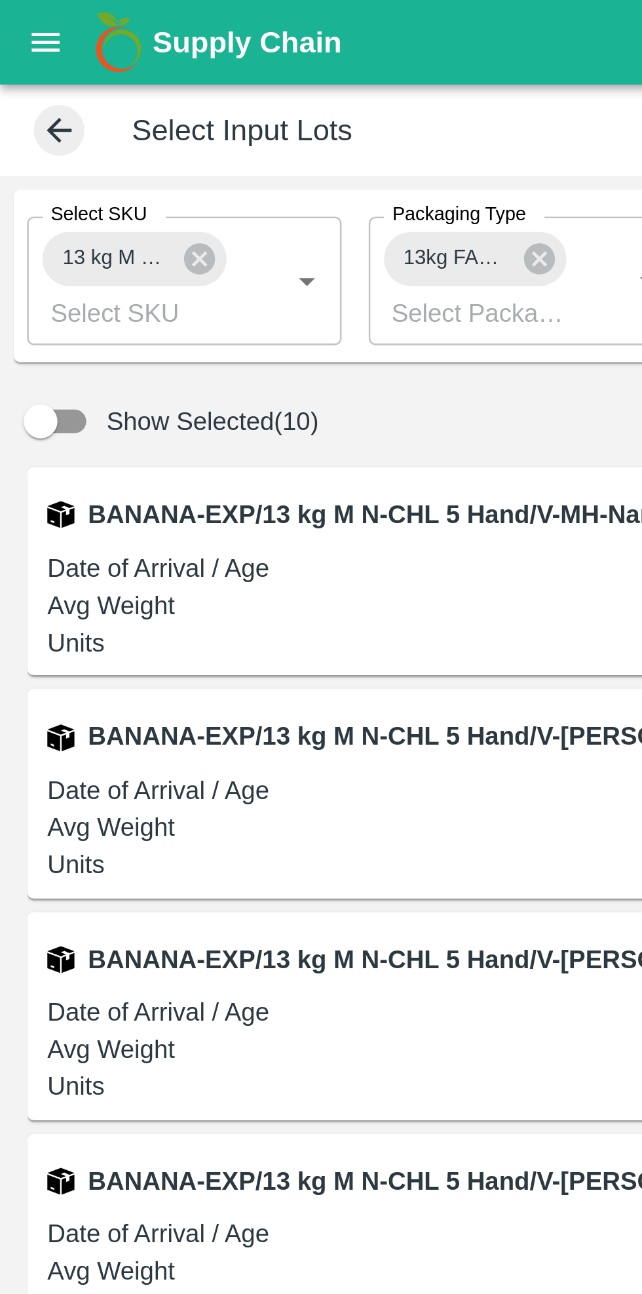
click at [79, 101] on icon at bounding box center [77, 100] width 12 height 12
click at [81, 111] on input "Select SKU" at bounding box center [60, 108] width 92 height 17
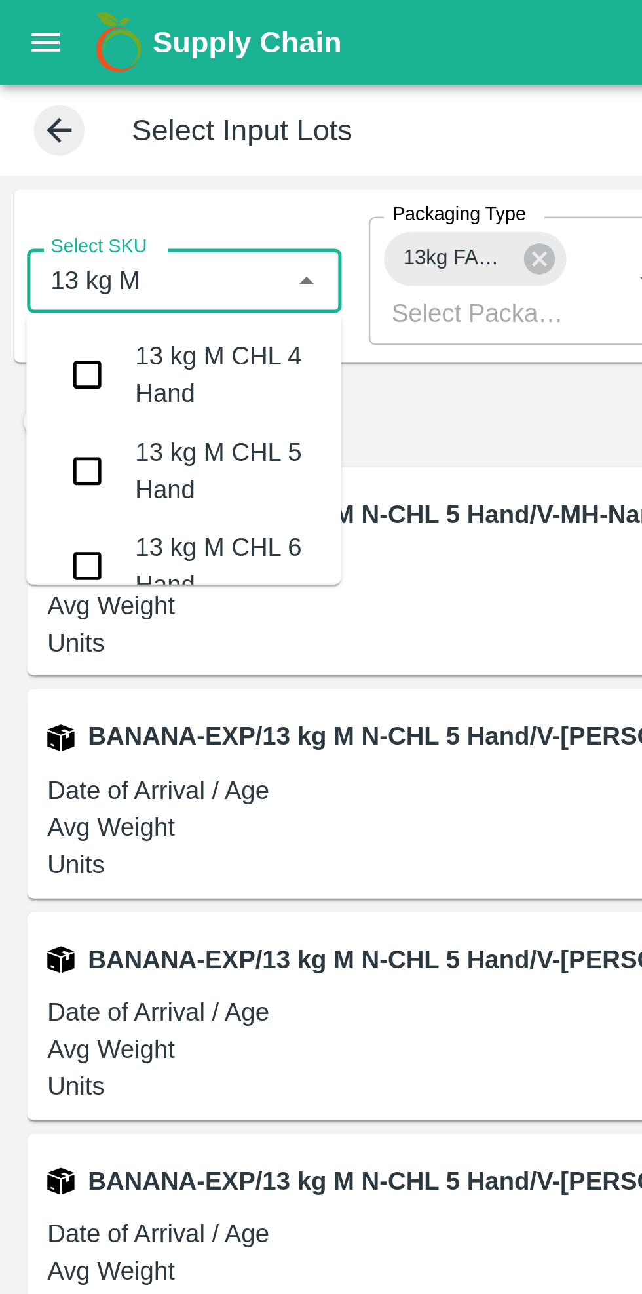
type input "13 kg M n"
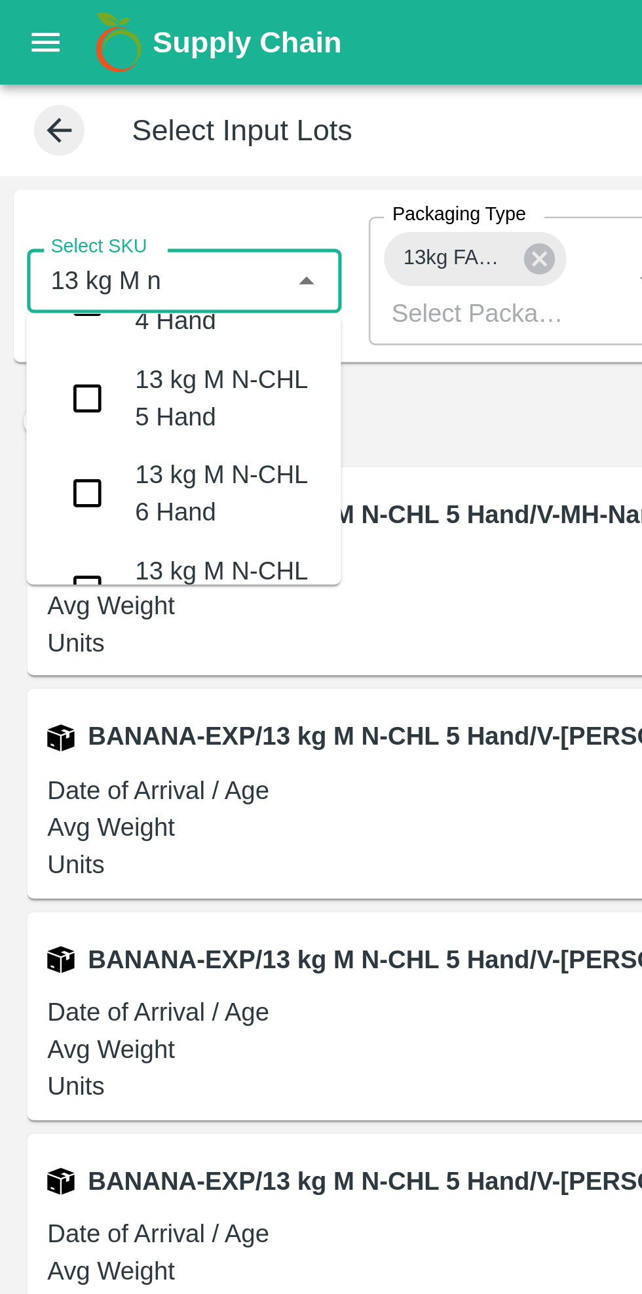
scroll to position [29, 0]
click at [35, 195] on input "checkbox" at bounding box center [34, 191] width 26 height 26
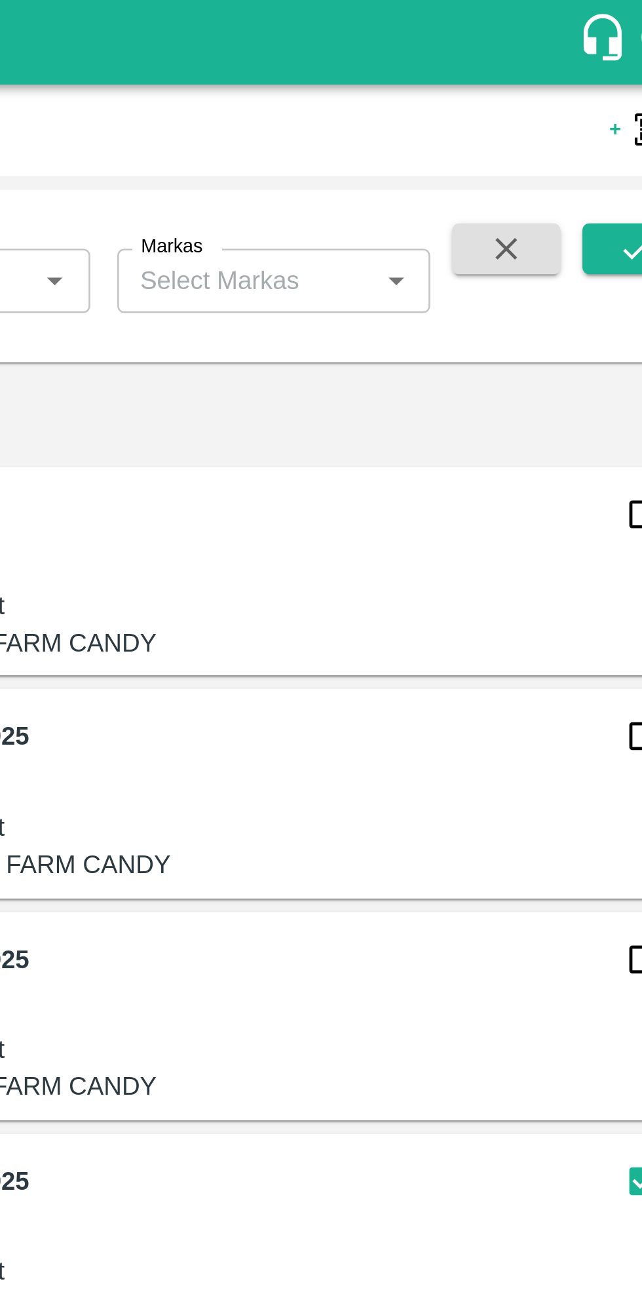
scroll to position [0, 0]
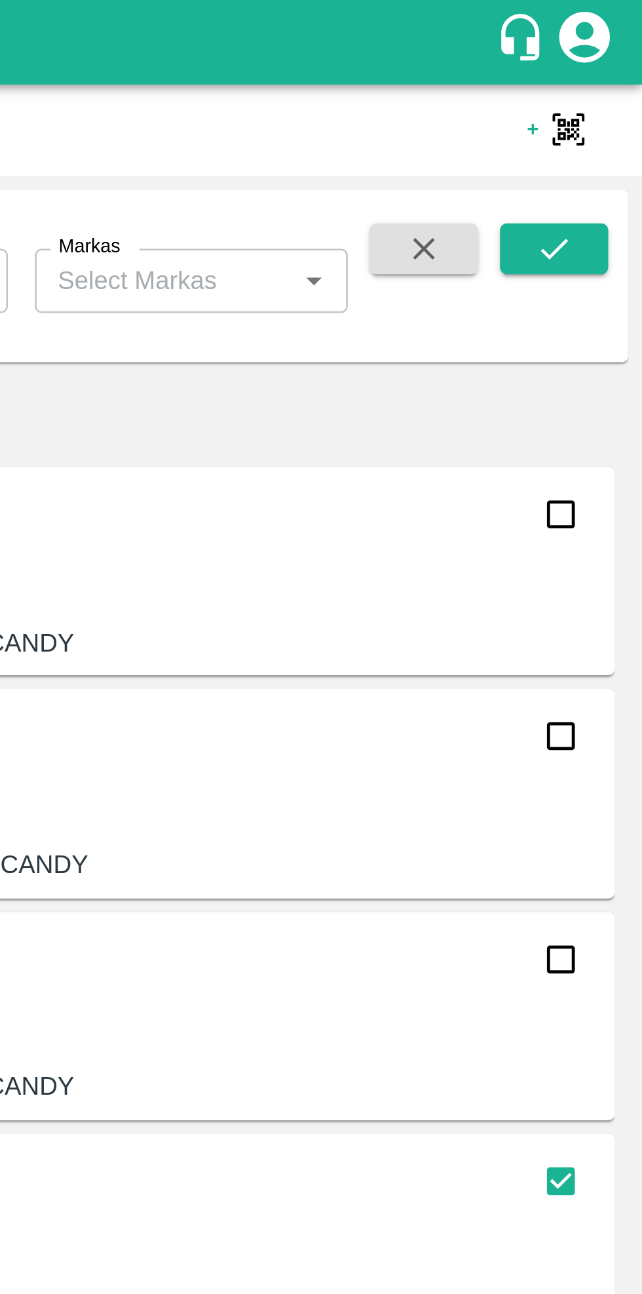
click at [618, 94] on button "submit" at bounding box center [608, 97] width 42 height 20
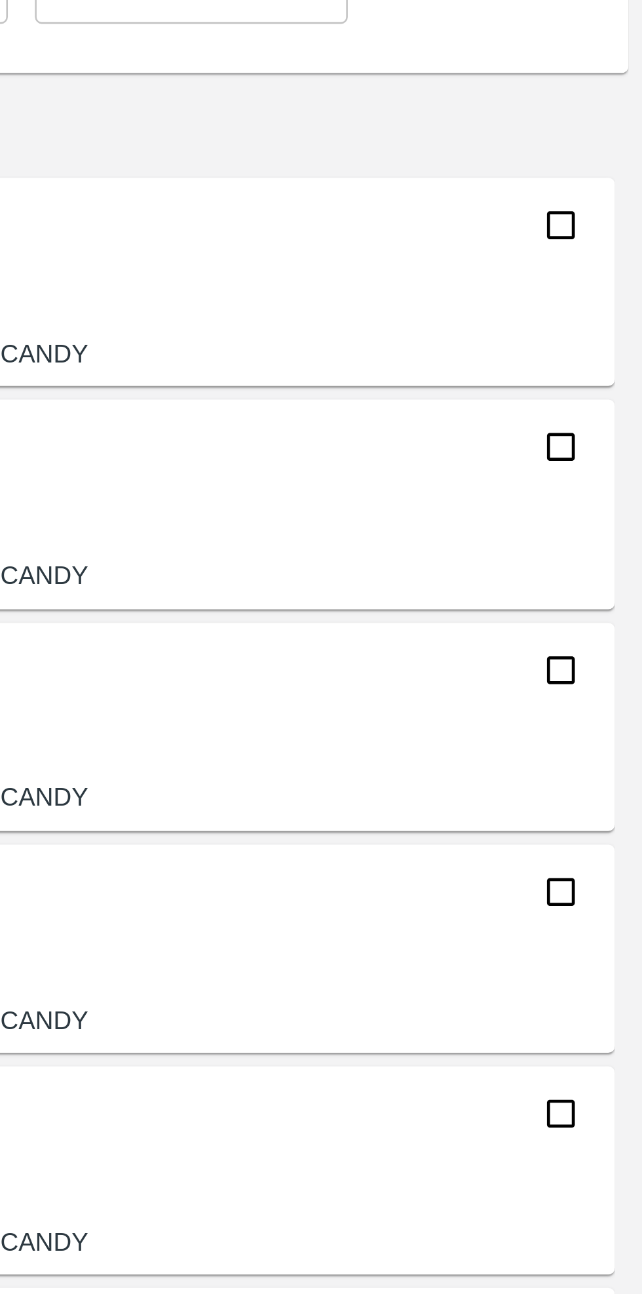
click at [608, 203] on input "checkbox" at bounding box center [611, 199] width 26 height 26
checkbox input "true"
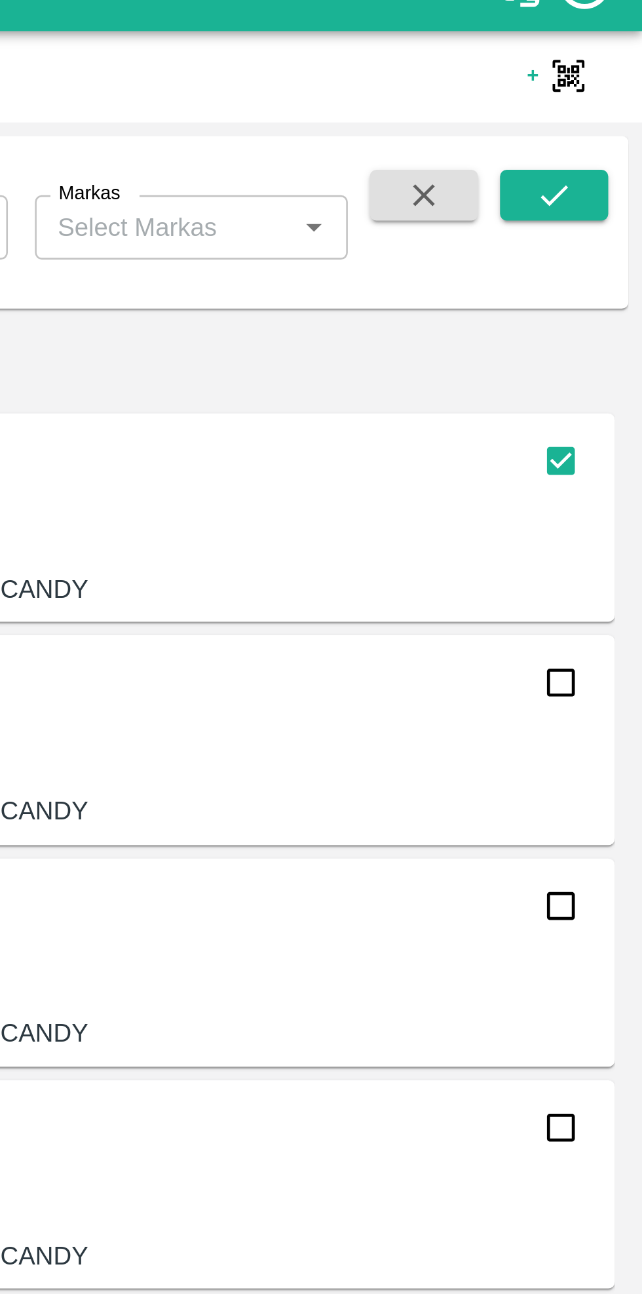
click at [615, 284] on input "checkbox" at bounding box center [611, 285] width 26 height 26
checkbox input "true"
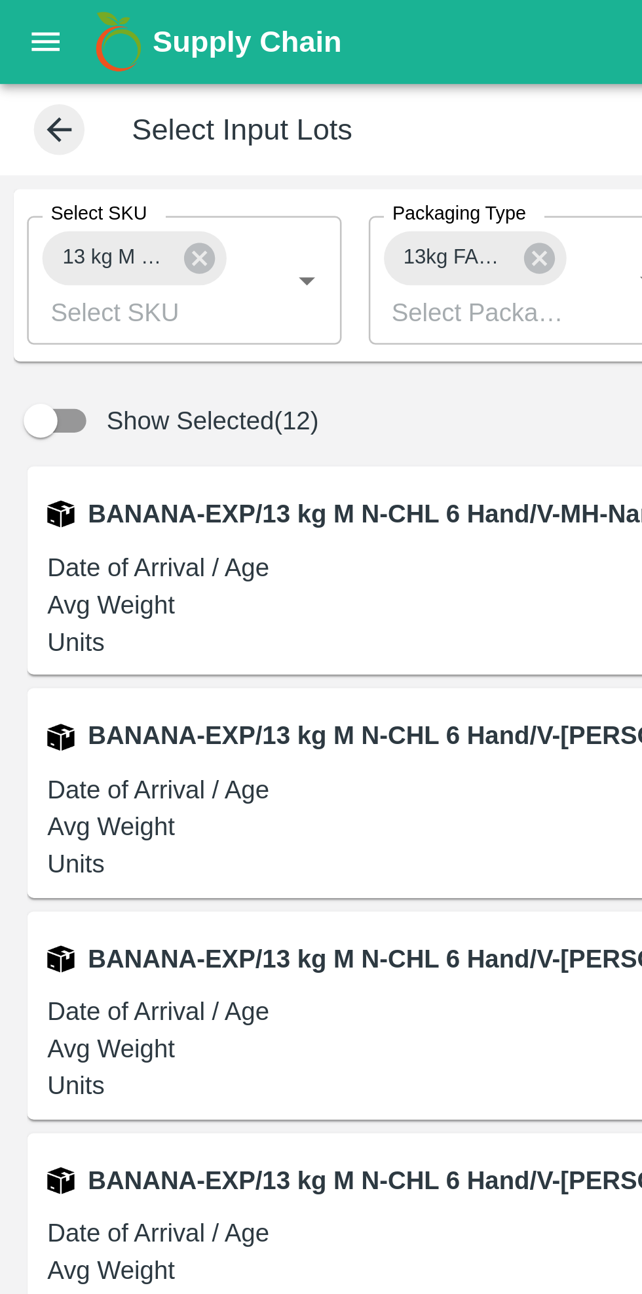
click at [77, 100] on icon at bounding box center [77, 100] width 14 height 14
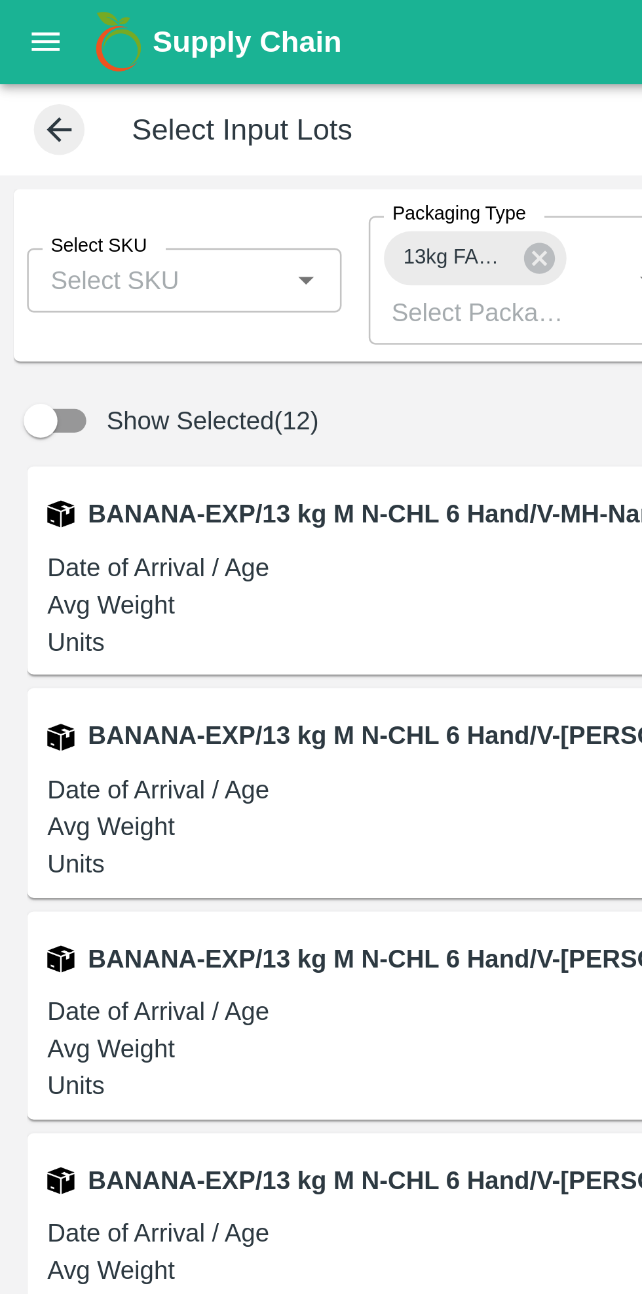
click at [88, 111] on input "Select SKU" at bounding box center [60, 108] width 92 height 17
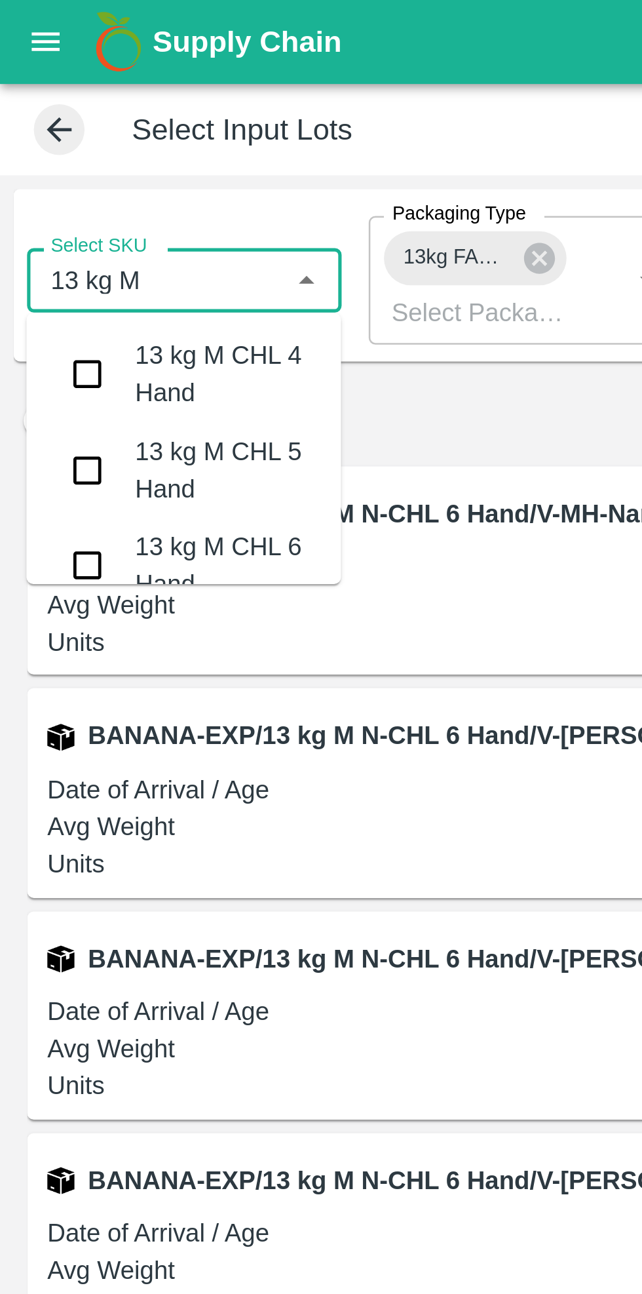
type input "13 kg M n"
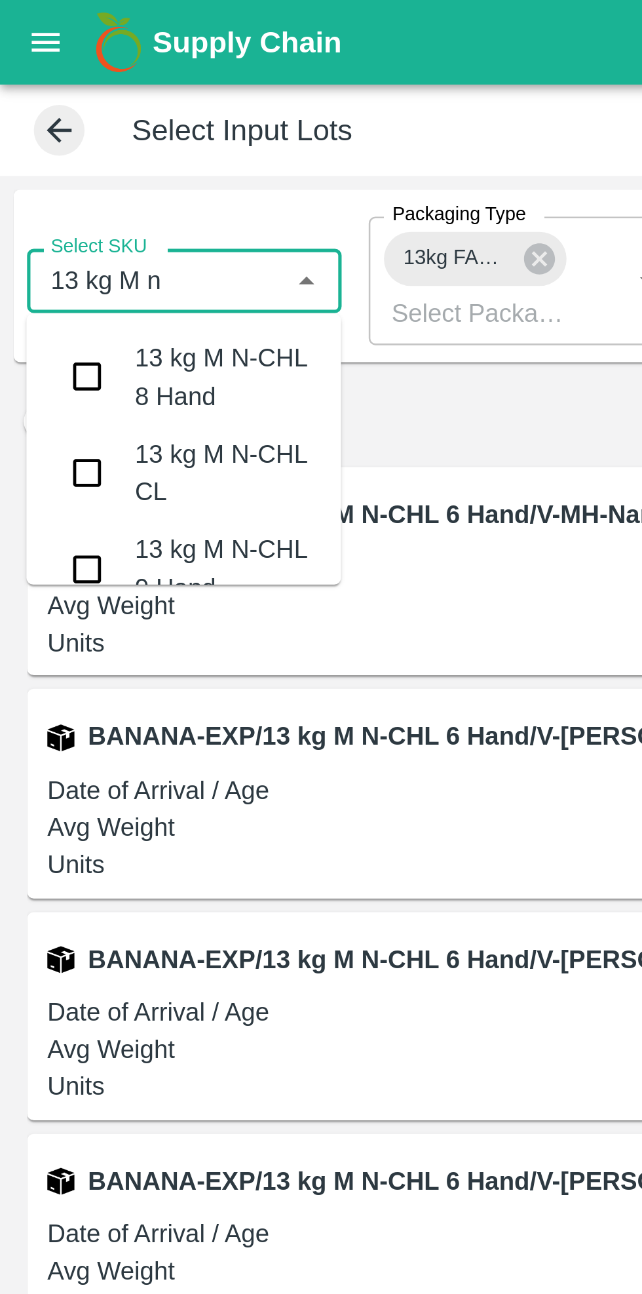
scroll to position [148, 0]
click at [41, 188] on input "checkbox" at bounding box center [34, 182] width 26 height 26
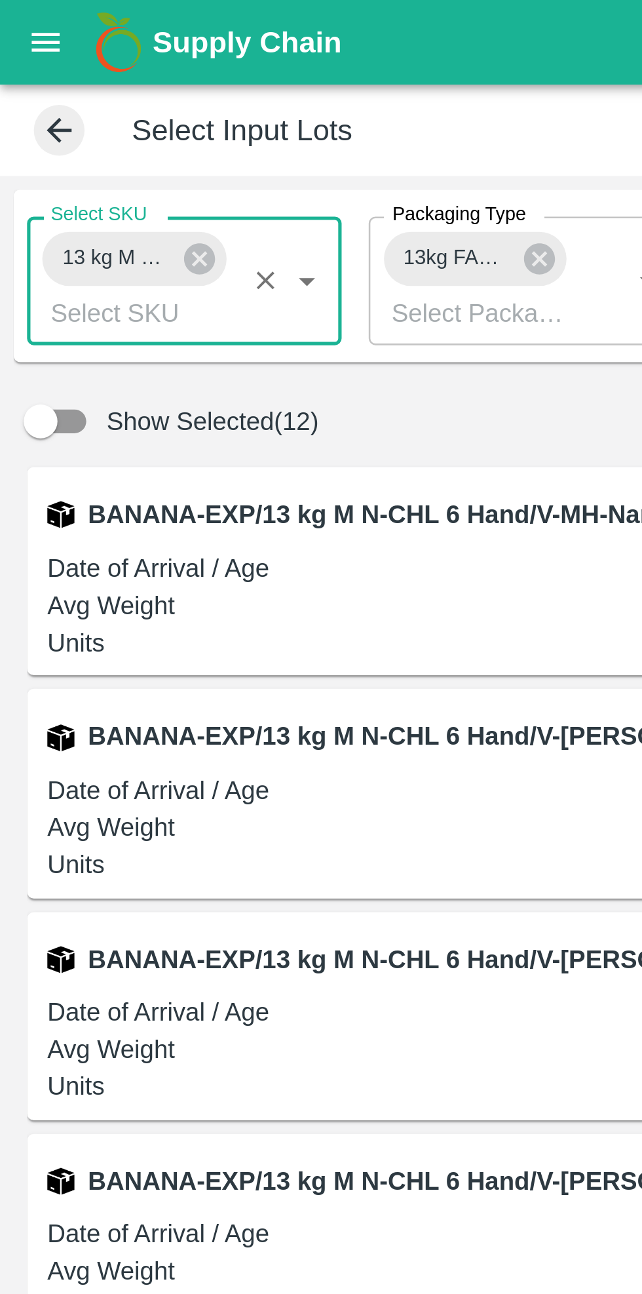
click at [210, 100] on icon at bounding box center [209, 100] width 14 height 14
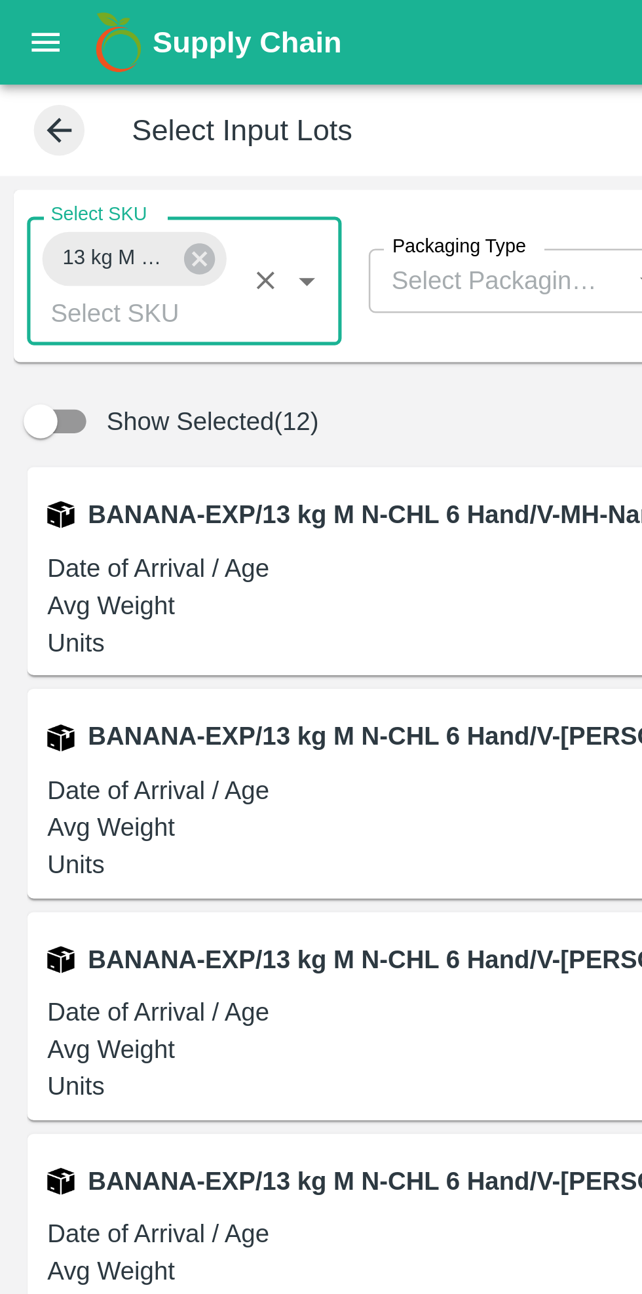
click at [199, 112] on input "Packaging Type" at bounding box center [193, 108] width 92 height 17
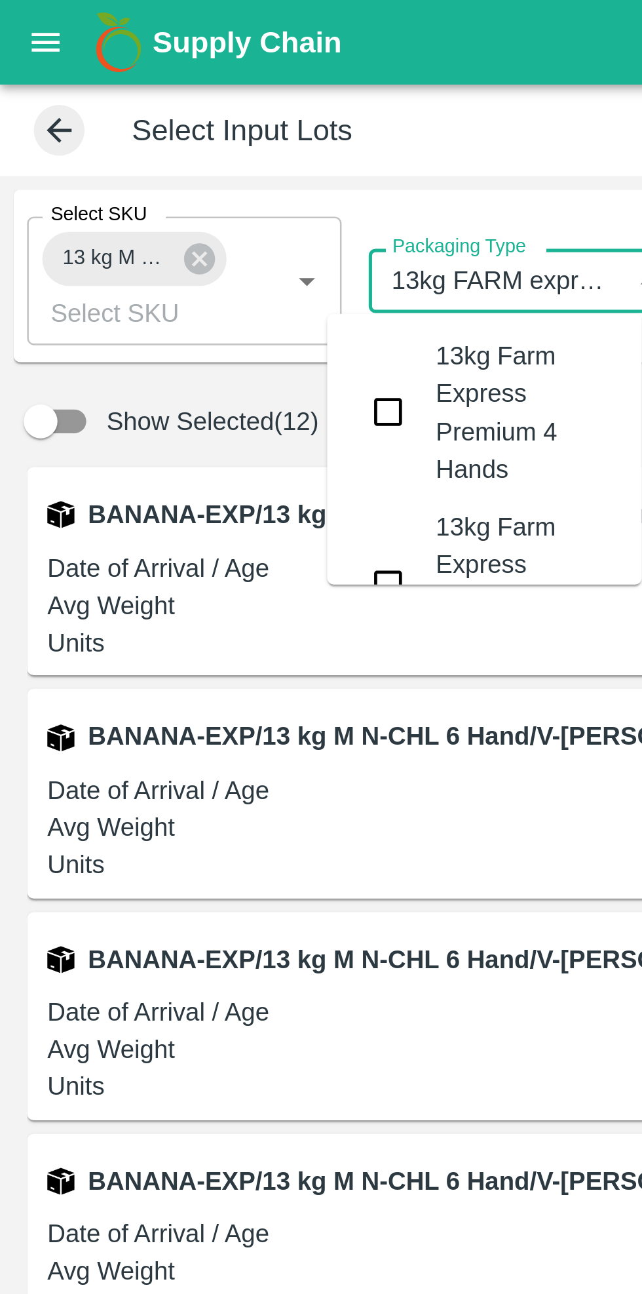
scroll to position [0, 3]
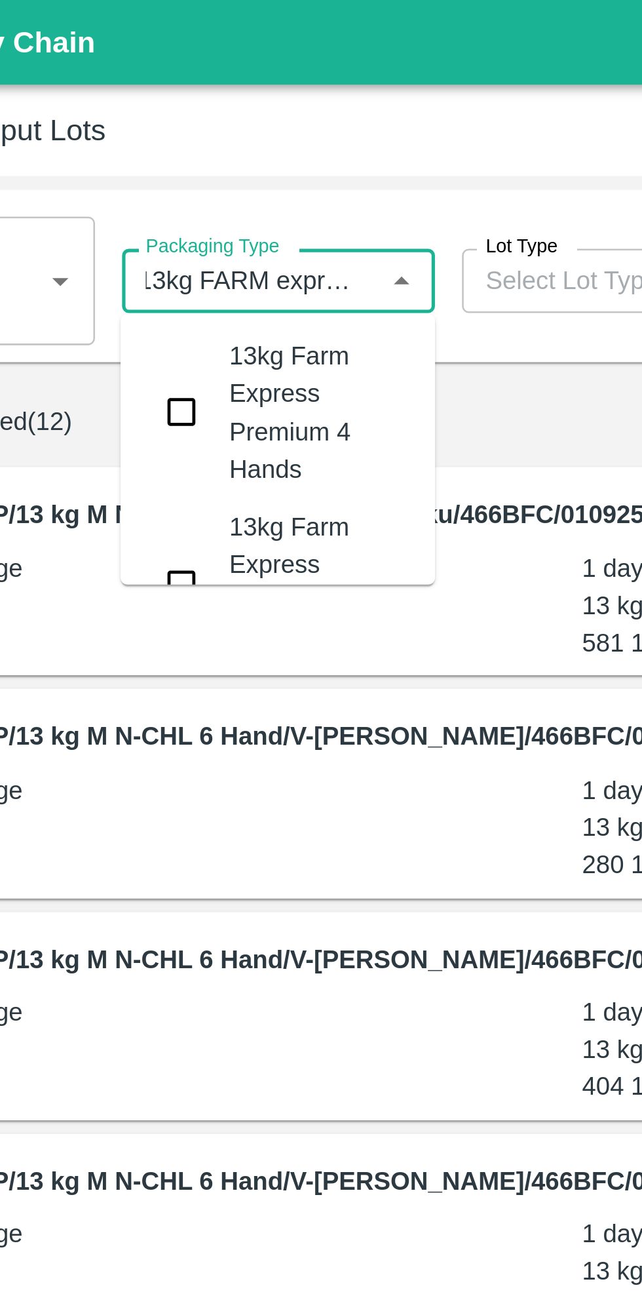
click at [233, 108] on input "Packaging Type" at bounding box center [193, 108] width 92 height 17
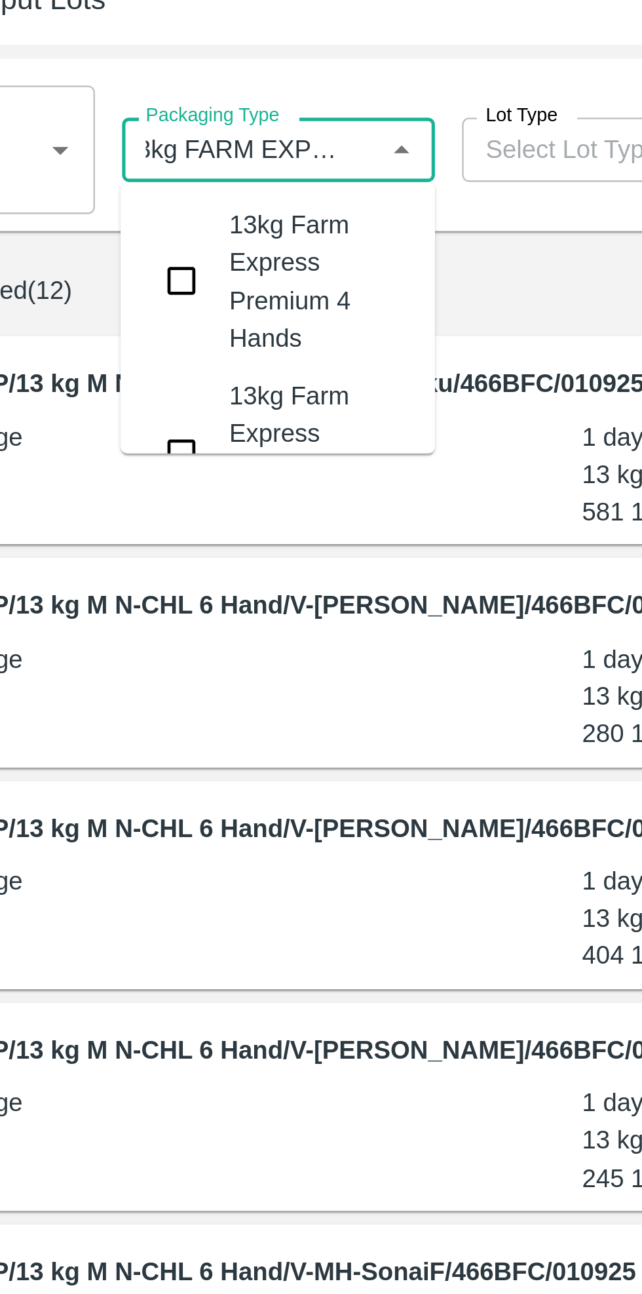
scroll to position [0, 0]
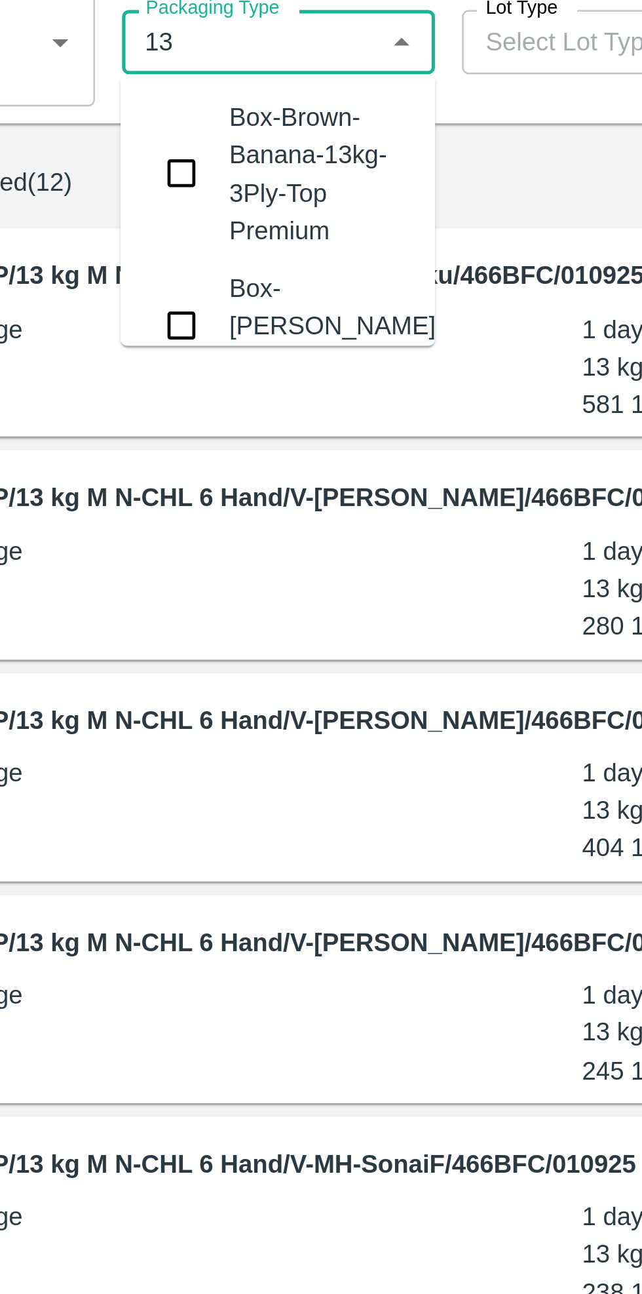
type input "1"
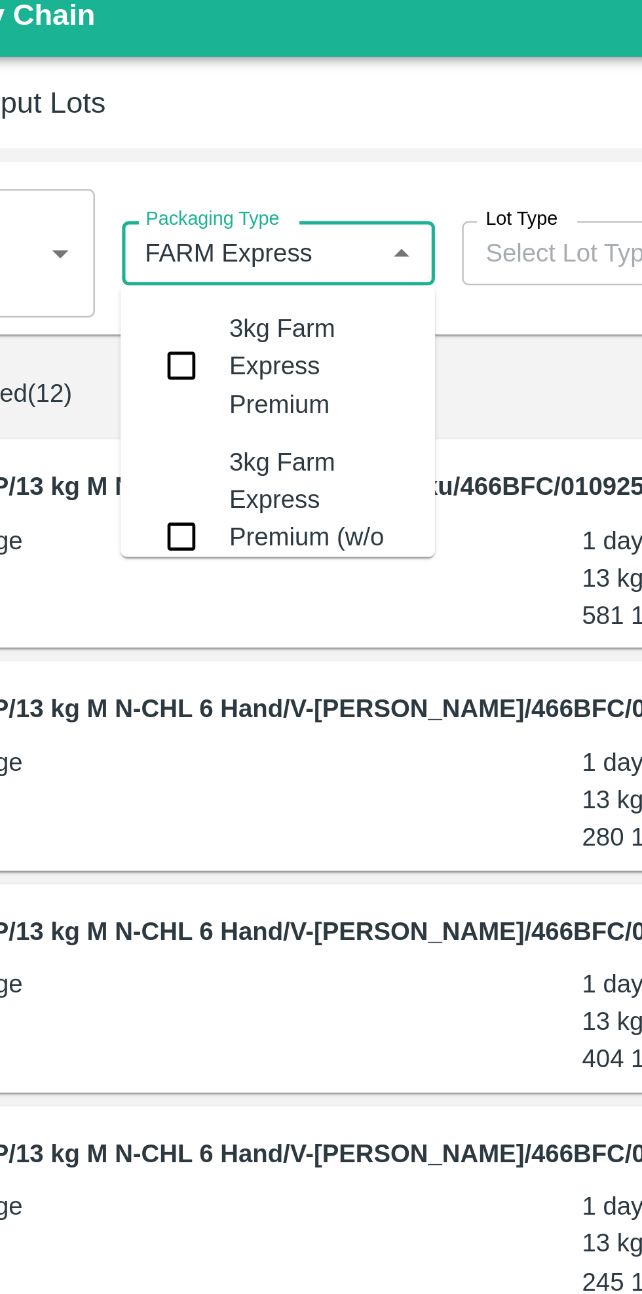
type input "FARM Express"
click at [300, 170] on label "Show Selected(12)" at bounding box center [312, 163] width 618 height 25
click at [53, 170] on input "Show Selected(12)" at bounding box center [15, 163] width 75 height 25
checkbox input "true"
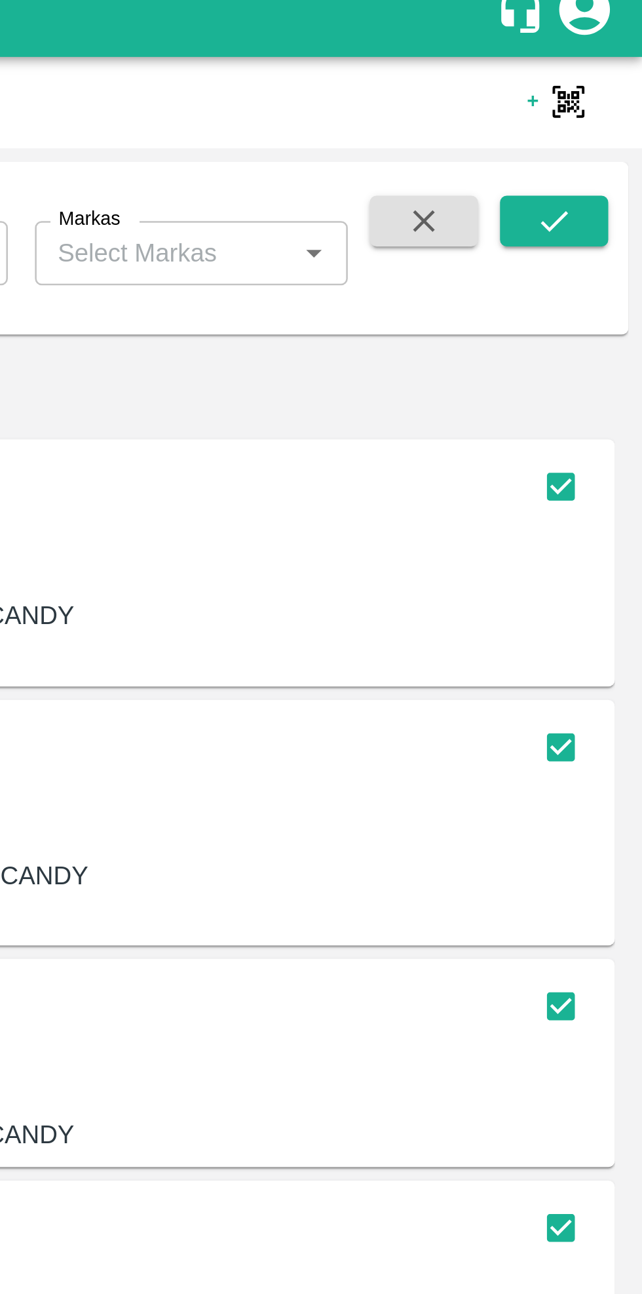
click at [606, 100] on icon "submit" at bounding box center [608, 96] width 14 height 14
click at [608, 96] on icon "submit" at bounding box center [608, 96] width 14 height 14
click at [610, 99] on icon "submit" at bounding box center [608, 96] width 14 height 14
click at [608, 98] on icon "submit" at bounding box center [608, 96] width 10 height 8
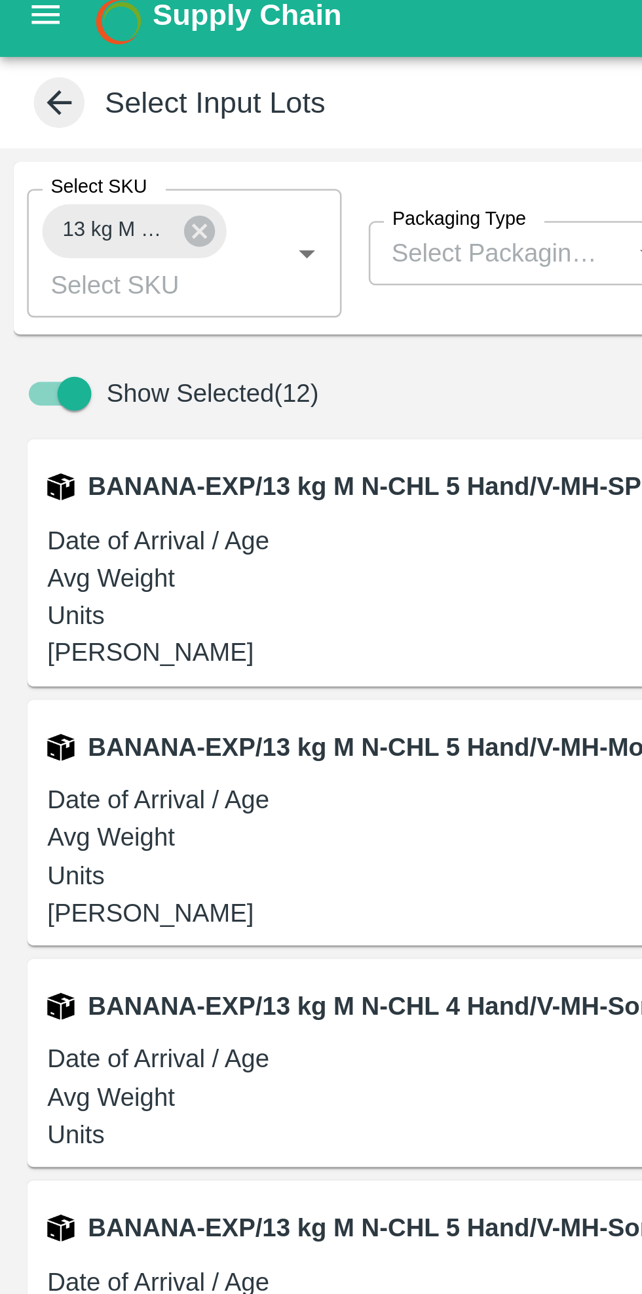
click at [42, 100] on span "13 kg M N-CHL CL" at bounding box center [45, 100] width 58 height 14
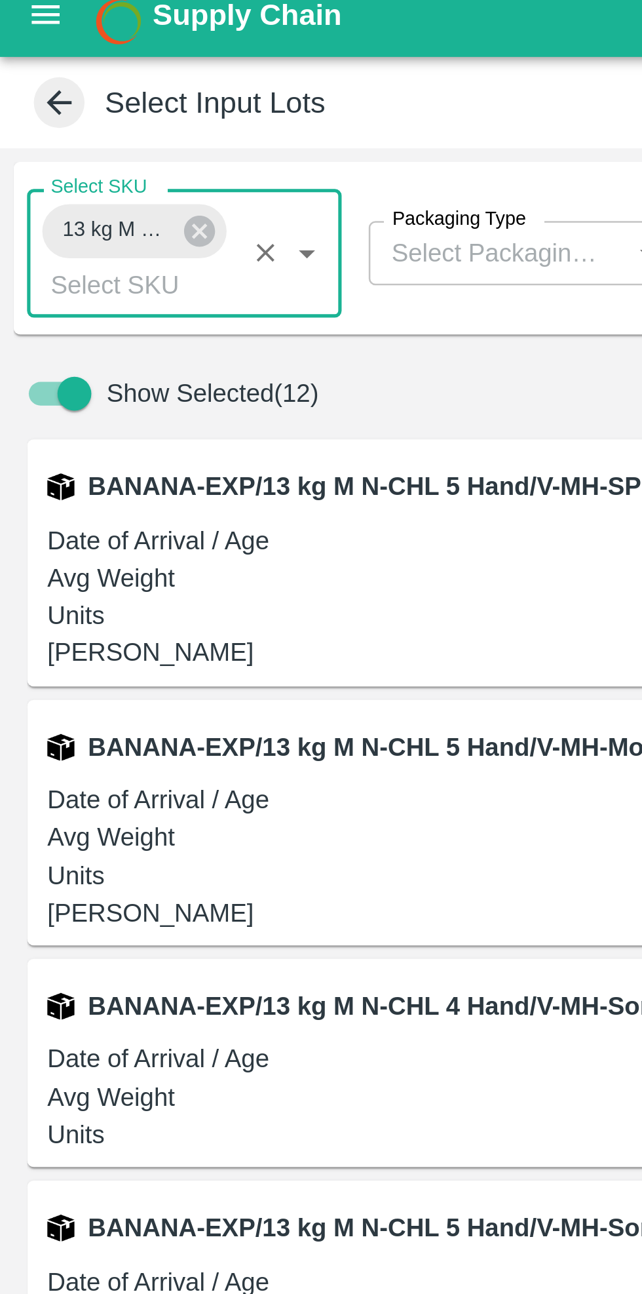
click at [60, 104] on span "13 kg M N-CHL CL" at bounding box center [45, 100] width 58 height 14
click at [191, 161] on label "Show Selected(12)" at bounding box center [312, 163] width 618 height 25
click at [66, 161] on input "Show Selected(12)" at bounding box center [28, 163] width 75 height 25
checkbox input "false"
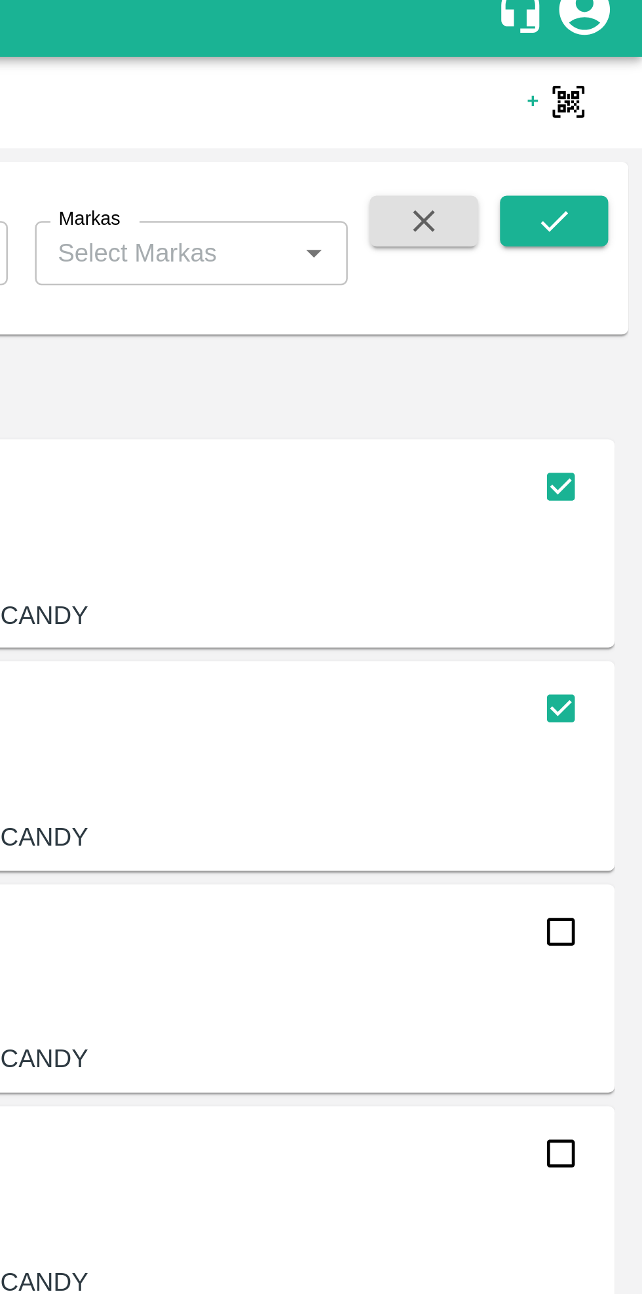
click at [604, 98] on icon "submit" at bounding box center [608, 96] width 10 height 8
click at [614, 99] on icon "submit" at bounding box center [608, 96] width 14 height 14
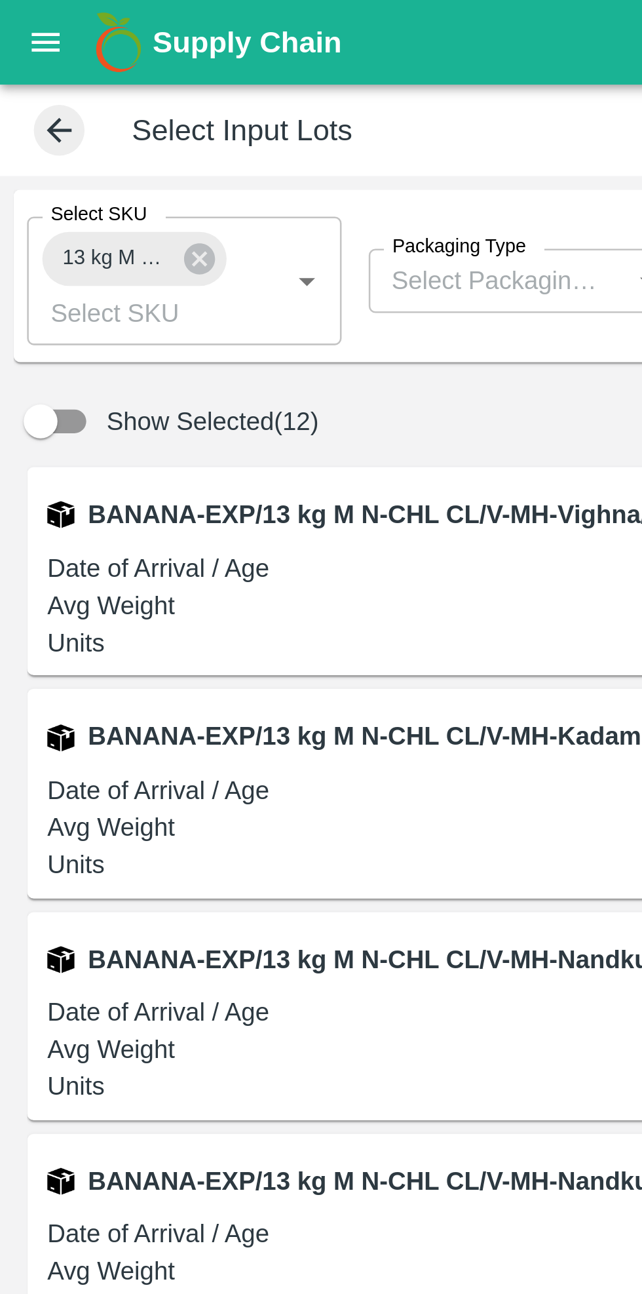
click at [214, 113] on input "Packaging Type" at bounding box center [193, 108] width 92 height 17
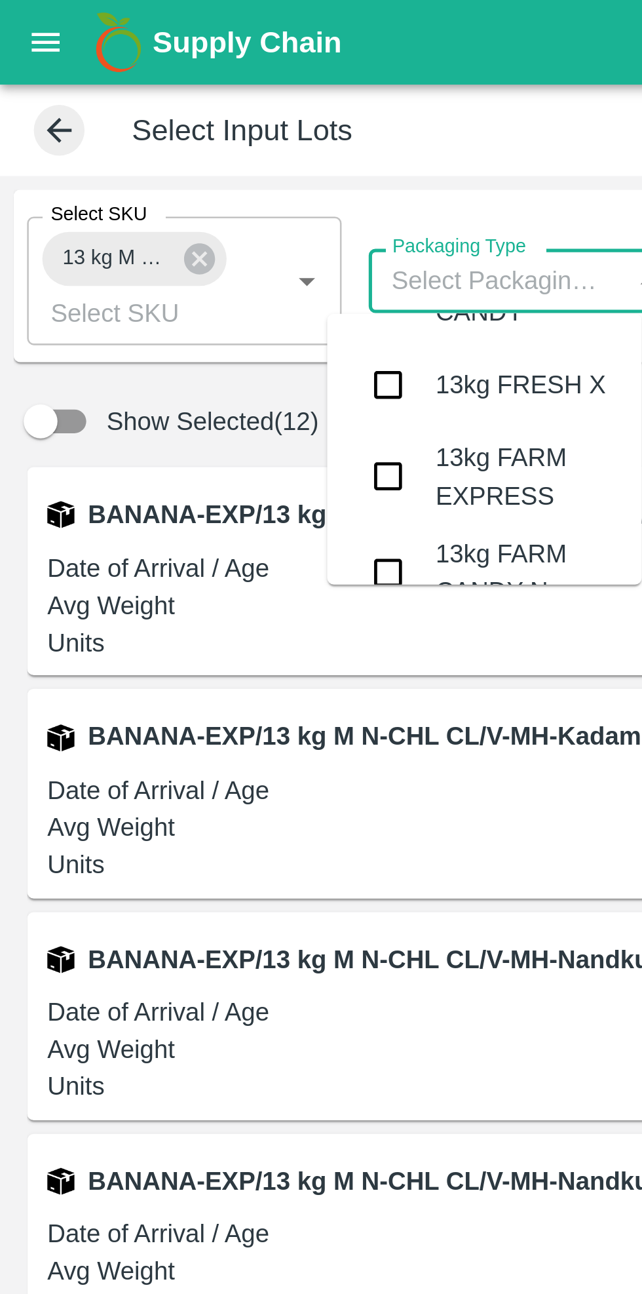
scroll to position [3896, 0]
click at [154, 172] on input "checkbox" at bounding box center [150, 185] width 26 height 26
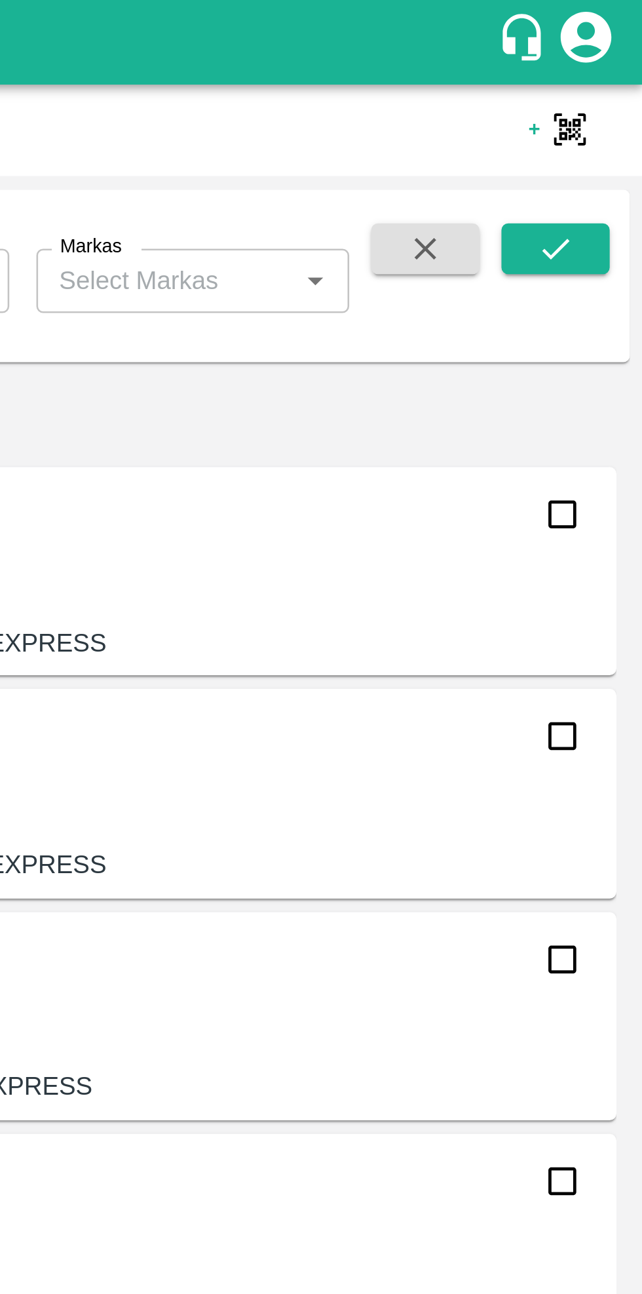
scroll to position [0, 0]
click at [615, 100] on icon "submit" at bounding box center [608, 96] width 14 height 14
click at [609, 100] on icon "submit" at bounding box center [608, 96] width 14 height 14
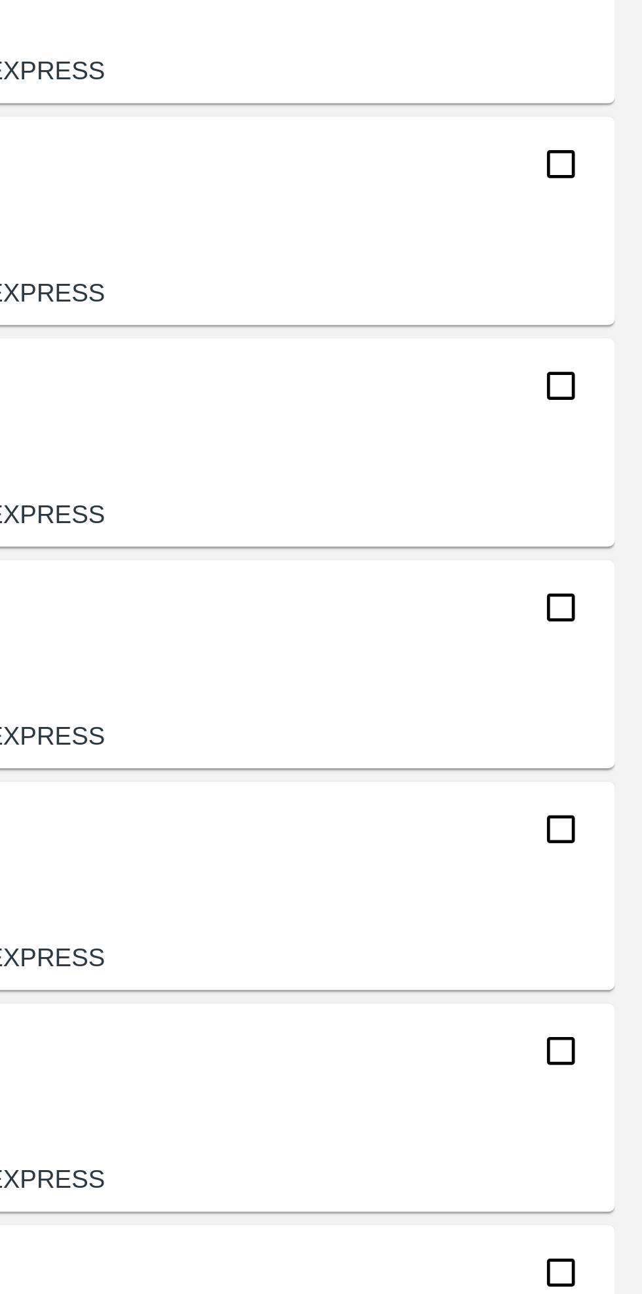
click at [614, 633] on input "checkbox" at bounding box center [611, 629] width 26 height 26
checkbox input "true"
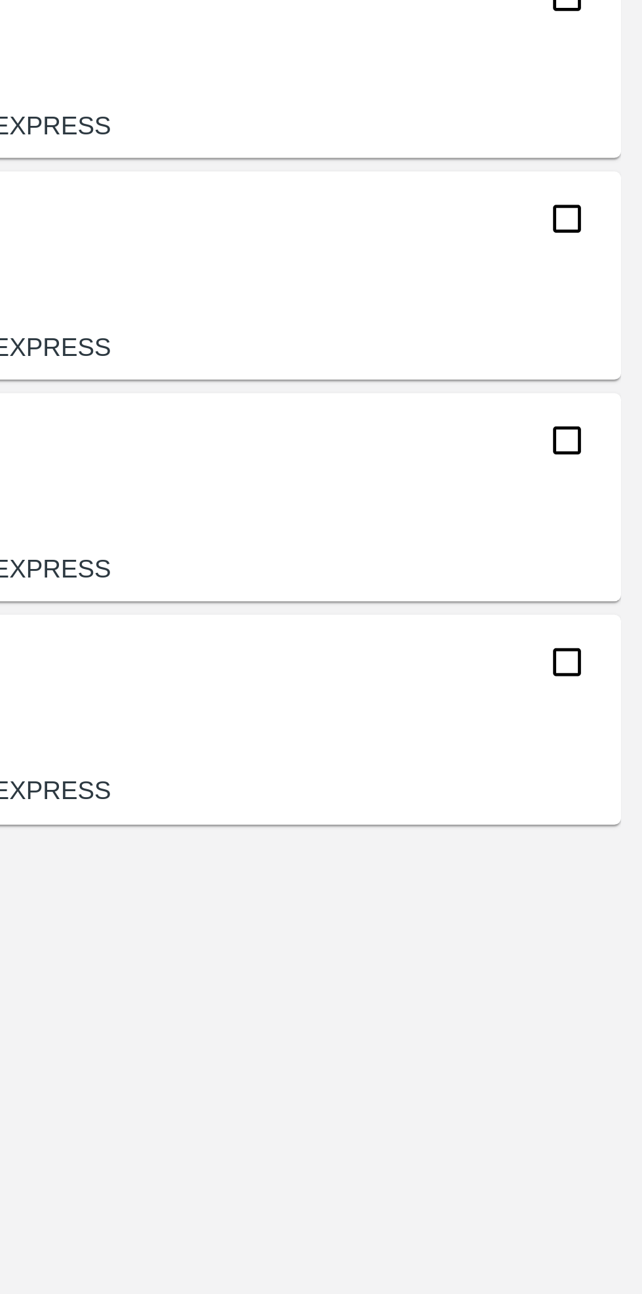
click at [614, 976] on input "checkbox" at bounding box center [611, 973] width 26 height 26
checkbox input "true"
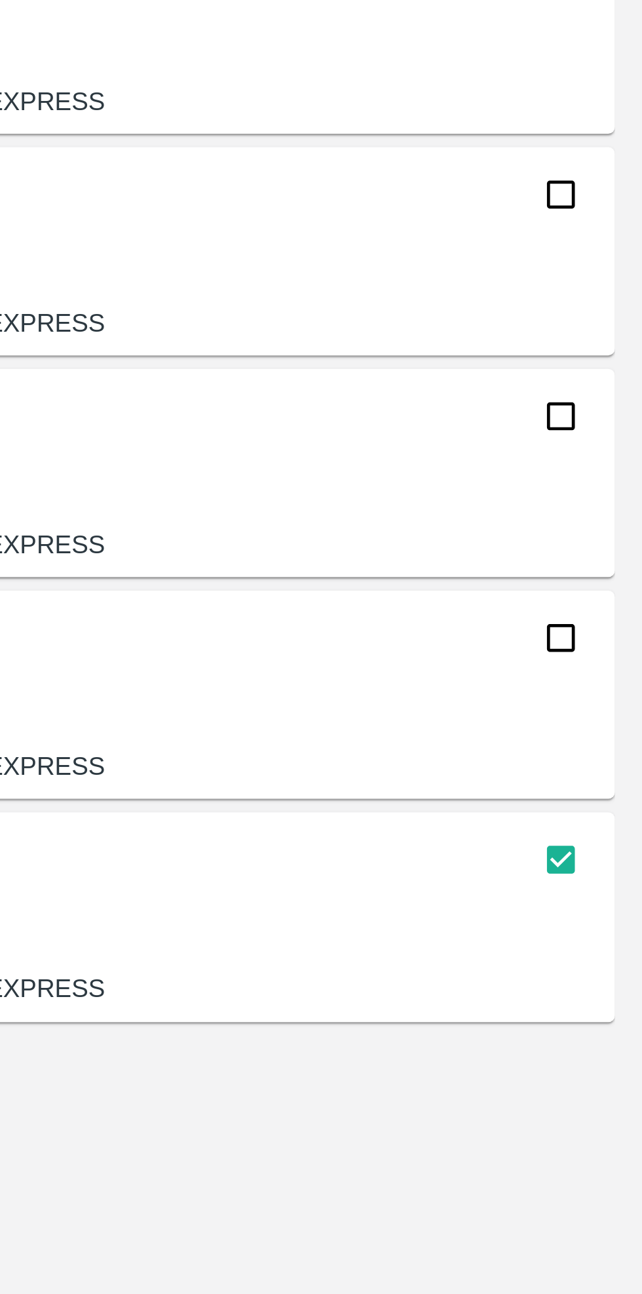
click at [610, 806] on input "checkbox" at bounding box center [611, 801] width 26 height 26
checkbox input "true"
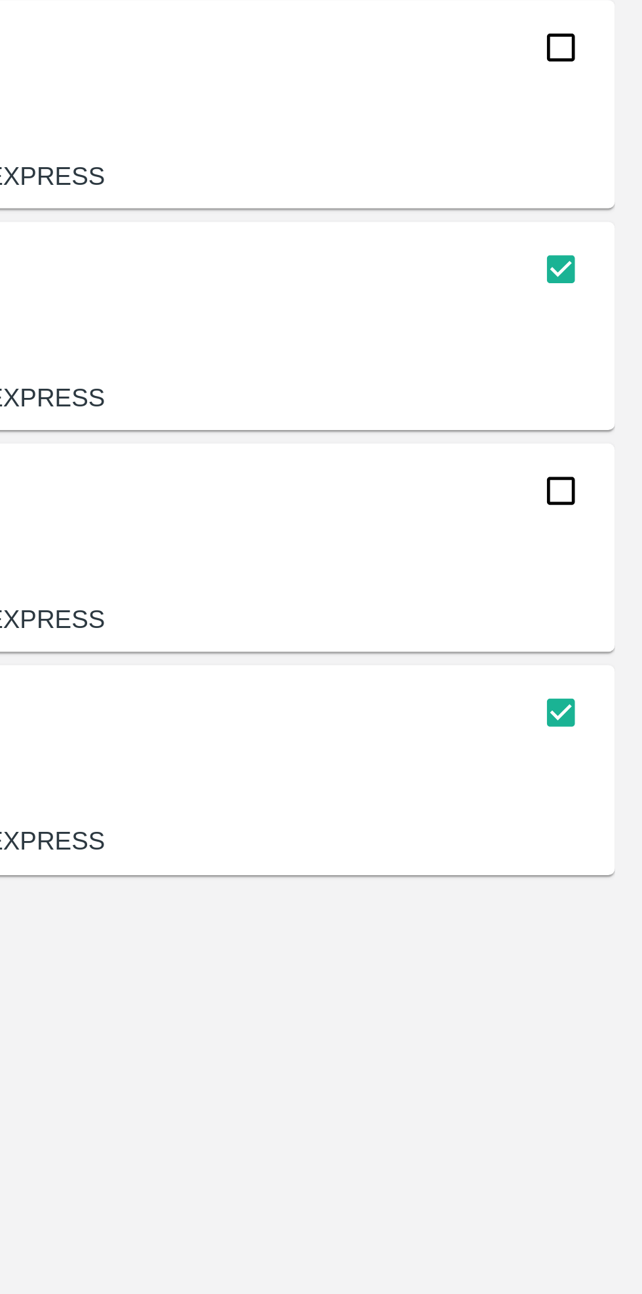
click at [610, 884] on input "checkbox" at bounding box center [611, 887] width 26 height 26
checkbox input "true"
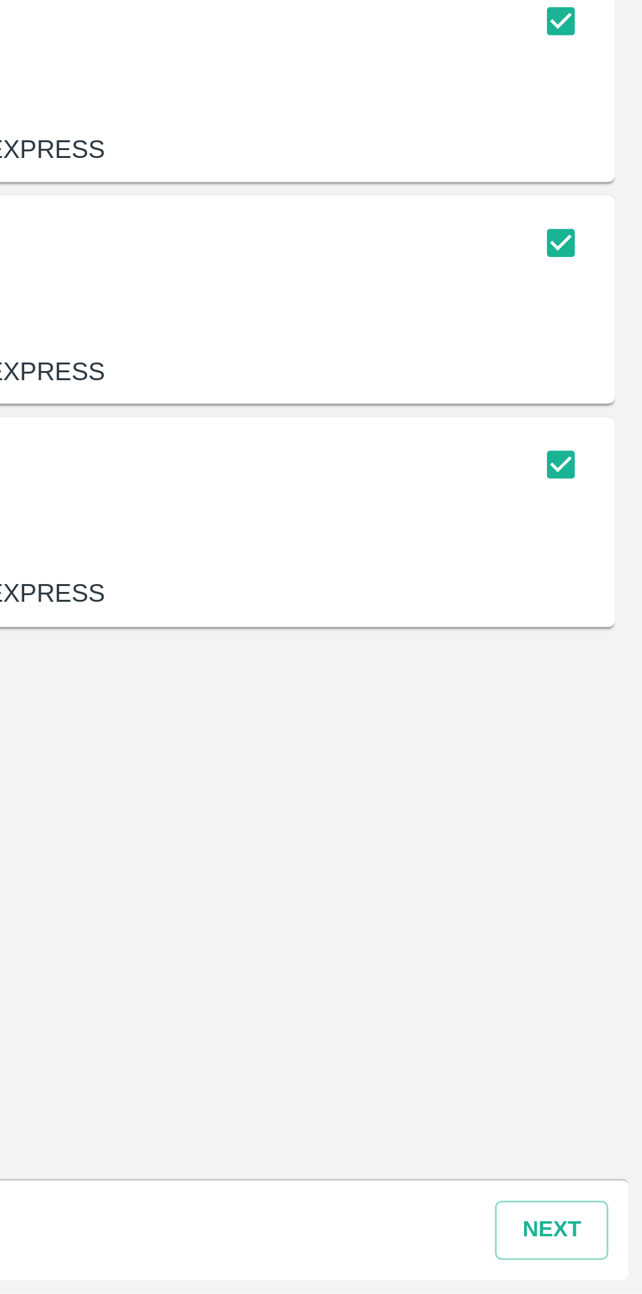
click at [610, 1273] on button "next" at bounding box center [607, 1269] width 44 height 23
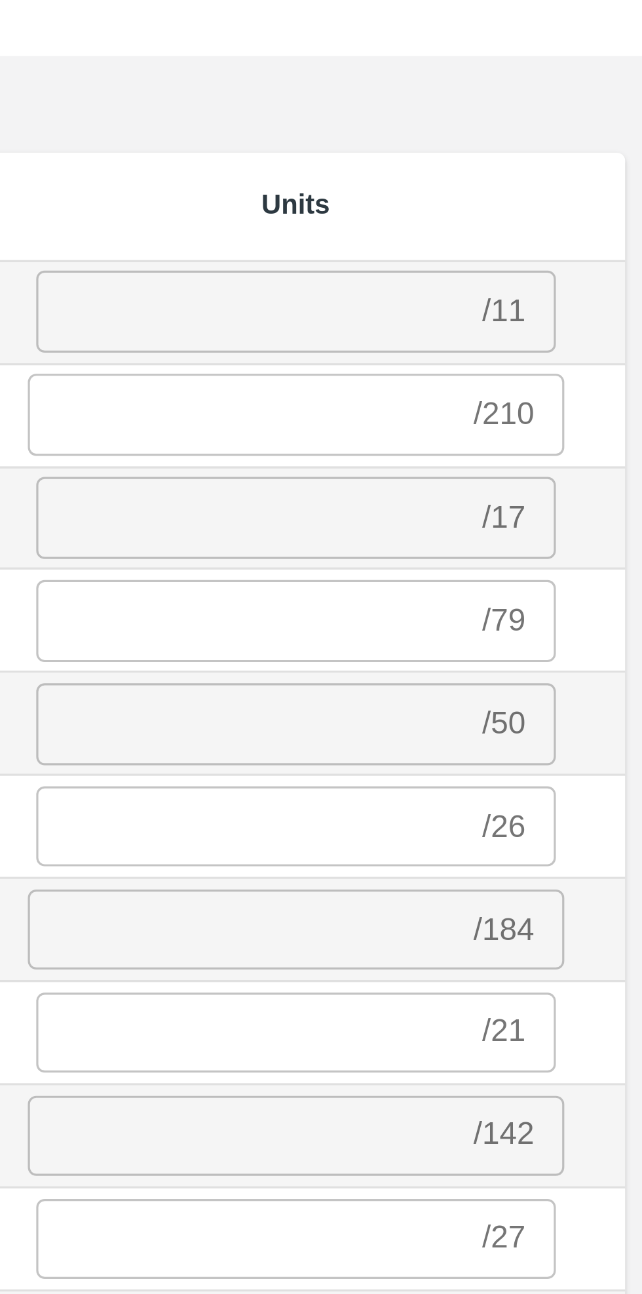
click at [559, 146] on input "number" at bounding box center [521, 147] width 134 height 25
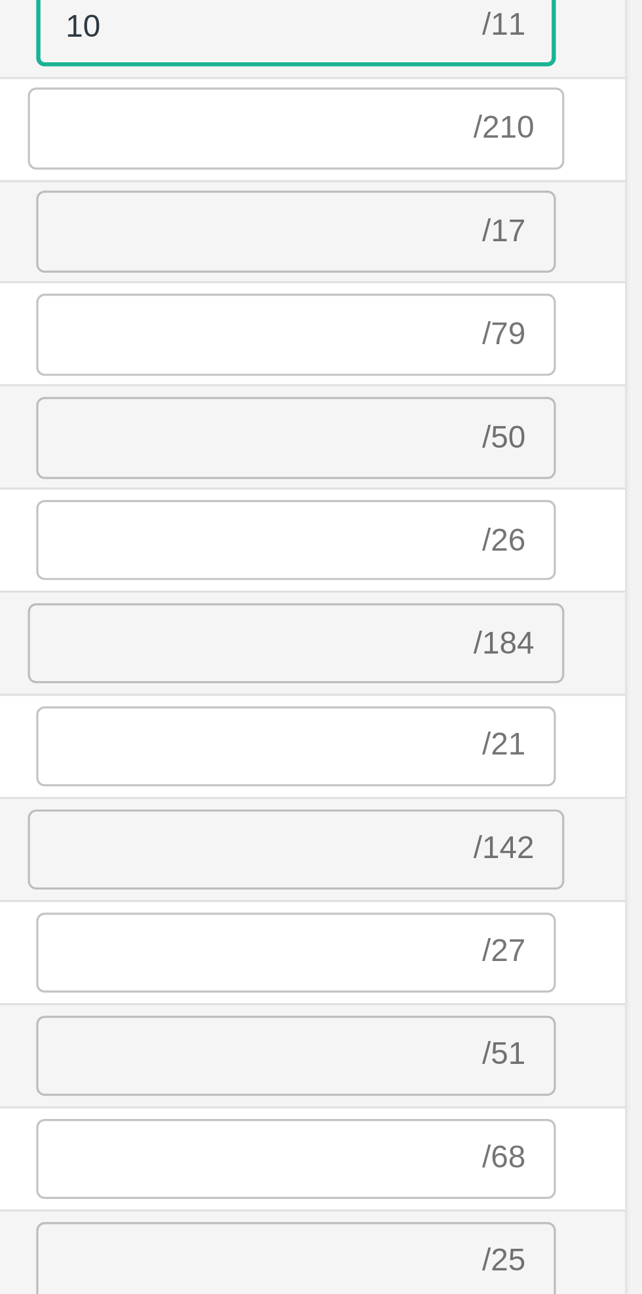
type input "10"
click at [537, 214] on input "number" at bounding box center [521, 211] width 134 height 25
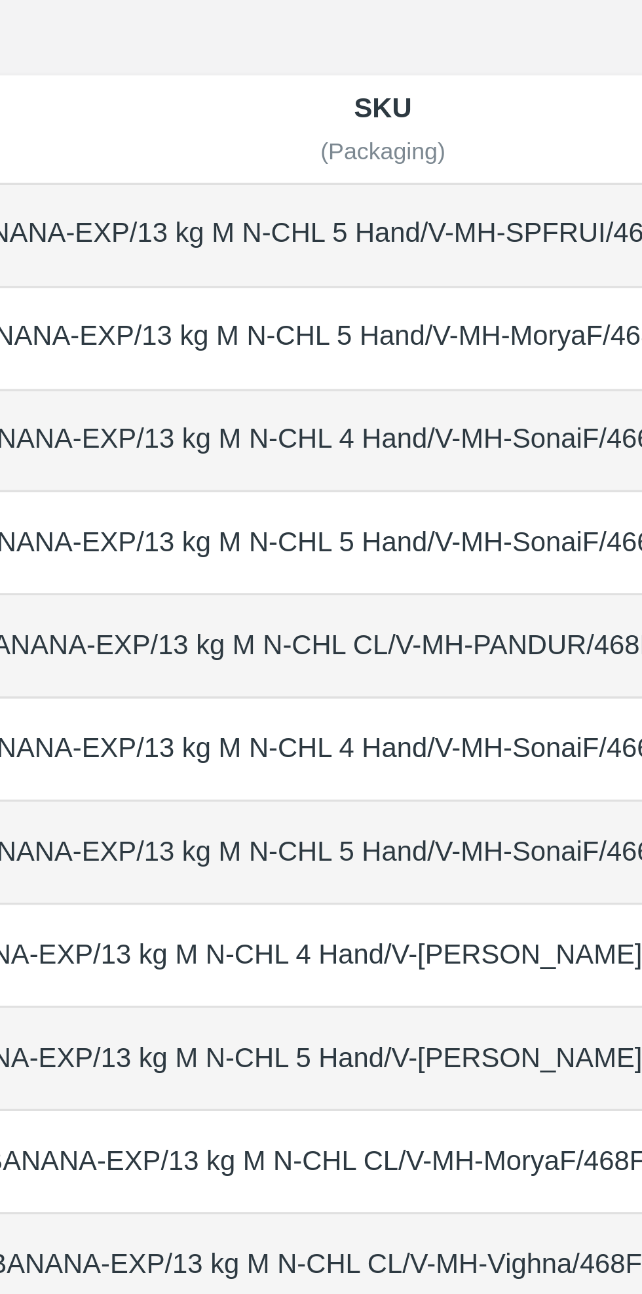
type input "13"
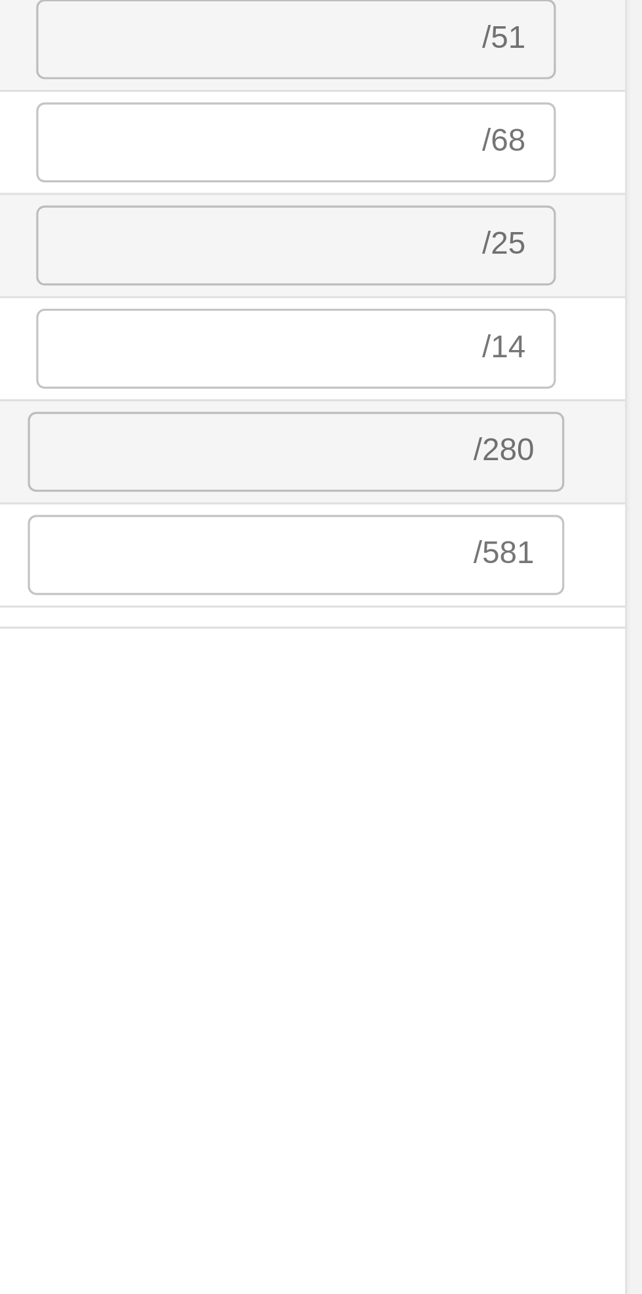
click at [549, 595] on input "number" at bounding box center [518, 597] width 134 height 25
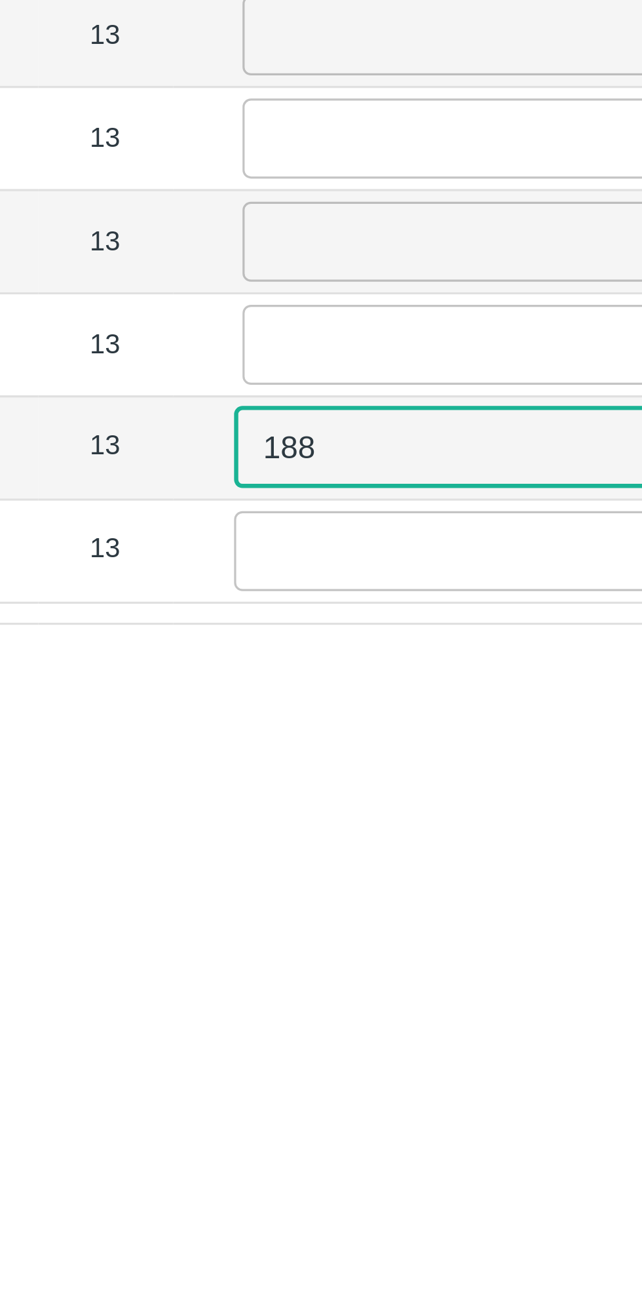
type input "188"
click at [441, 677] on div "SKU (Packaging) Age (Days) Avg Wt (kgs/unit) Units BANANA-EXP/13 kg M N-CHL 5 H…" at bounding box center [321, 673] width 632 height 1151
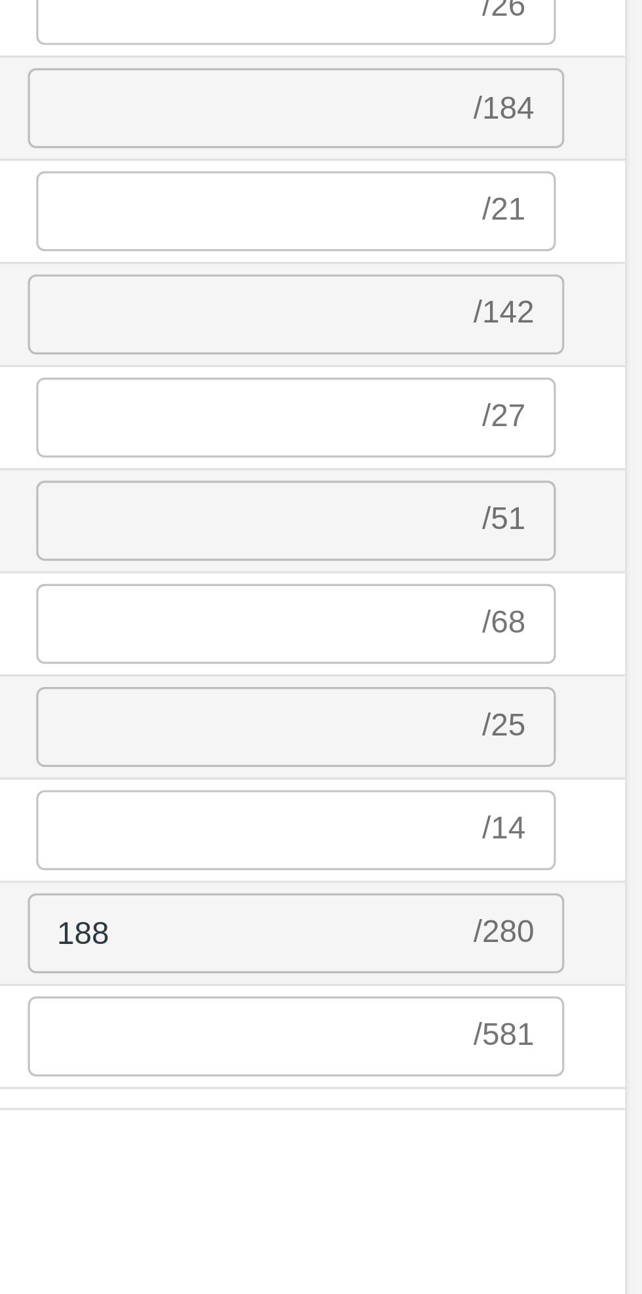
click at [549, 435] on input "number" at bounding box center [521, 436] width 134 height 25
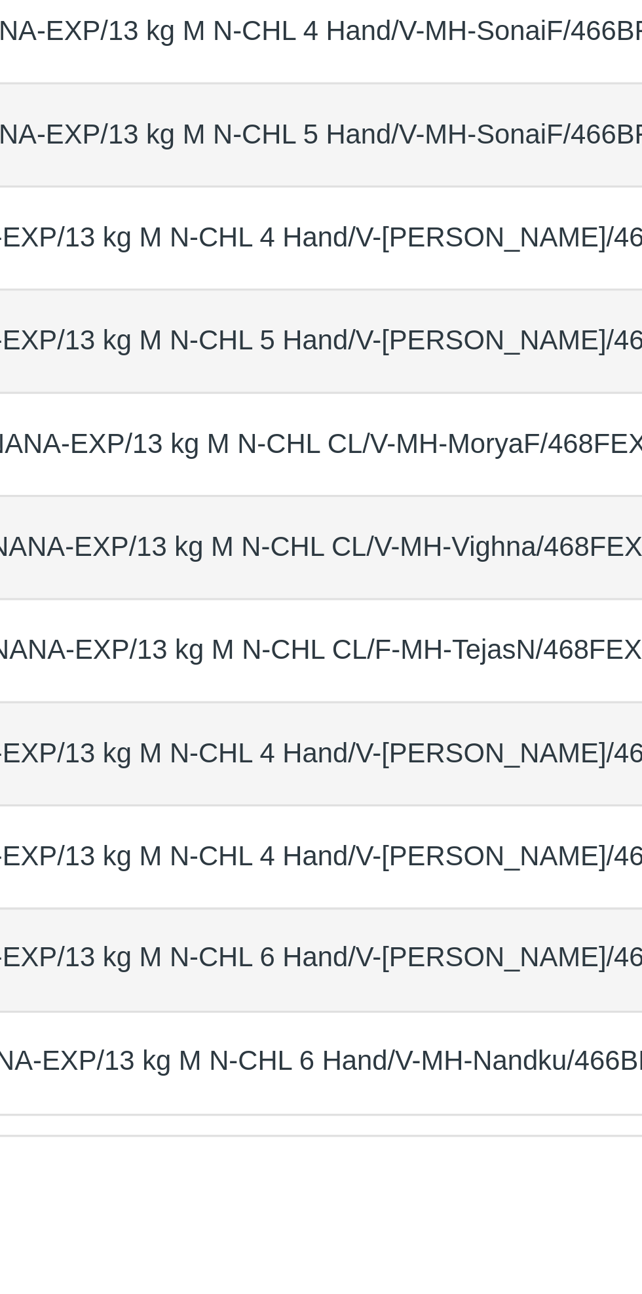
type input "17"
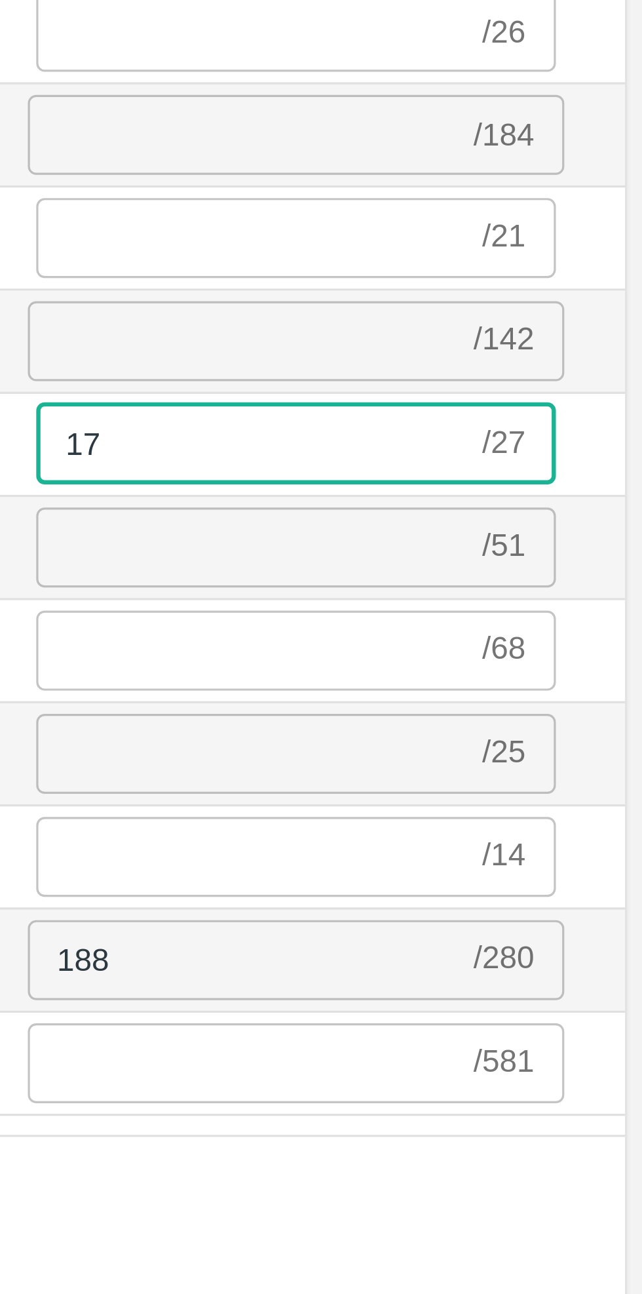
click at [628, 462] on td "/ 51 ​" at bounding box center [534, 469] width 205 height 32
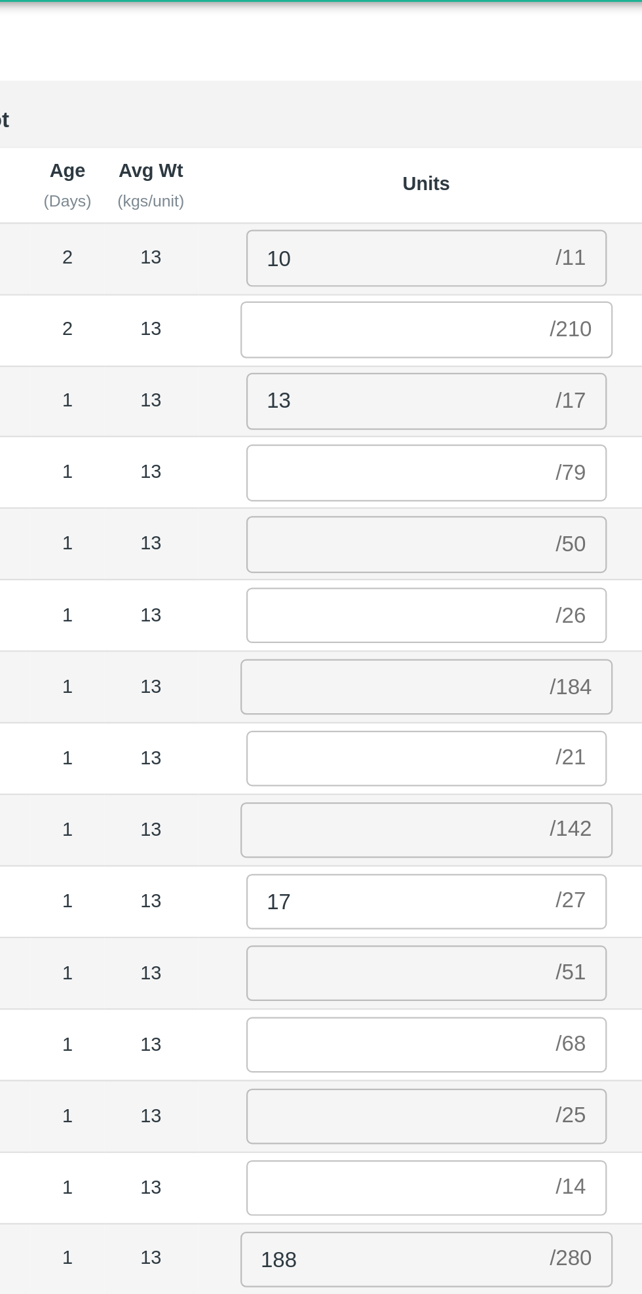
click at [502, 176] on input "number" at bounding box center [518, 179] width 134 height 25
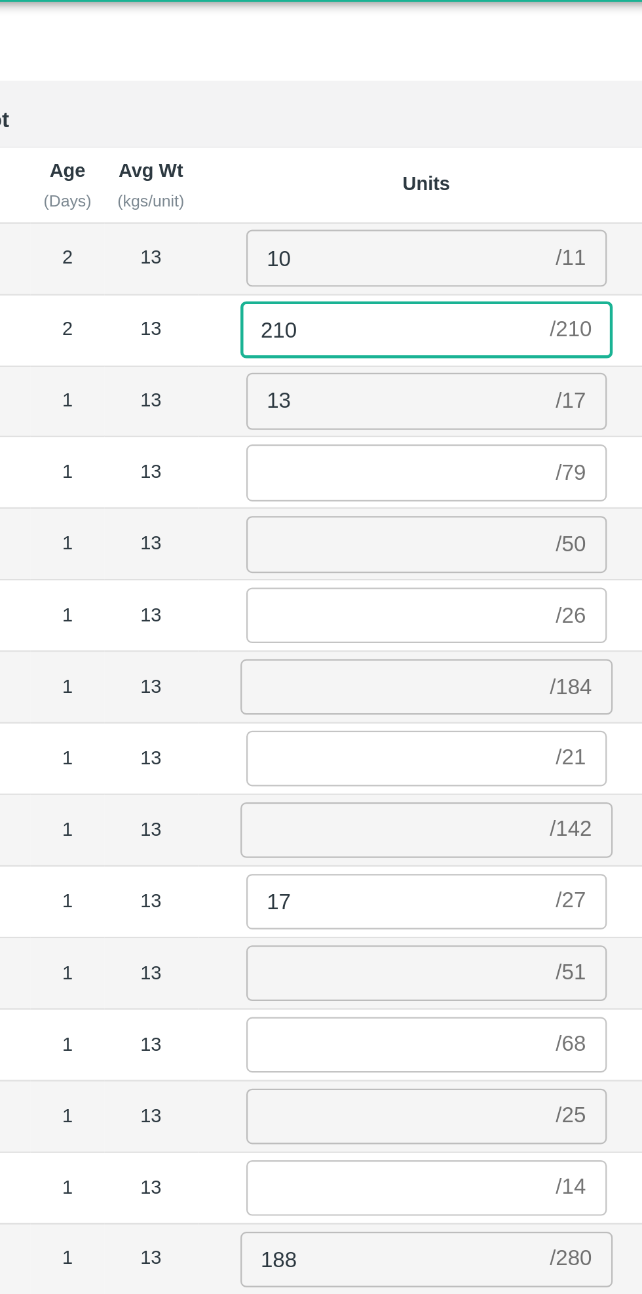
type input "210"
click at [489, 246] on input "number" at bounding box center [521, 243] width 134 height 25
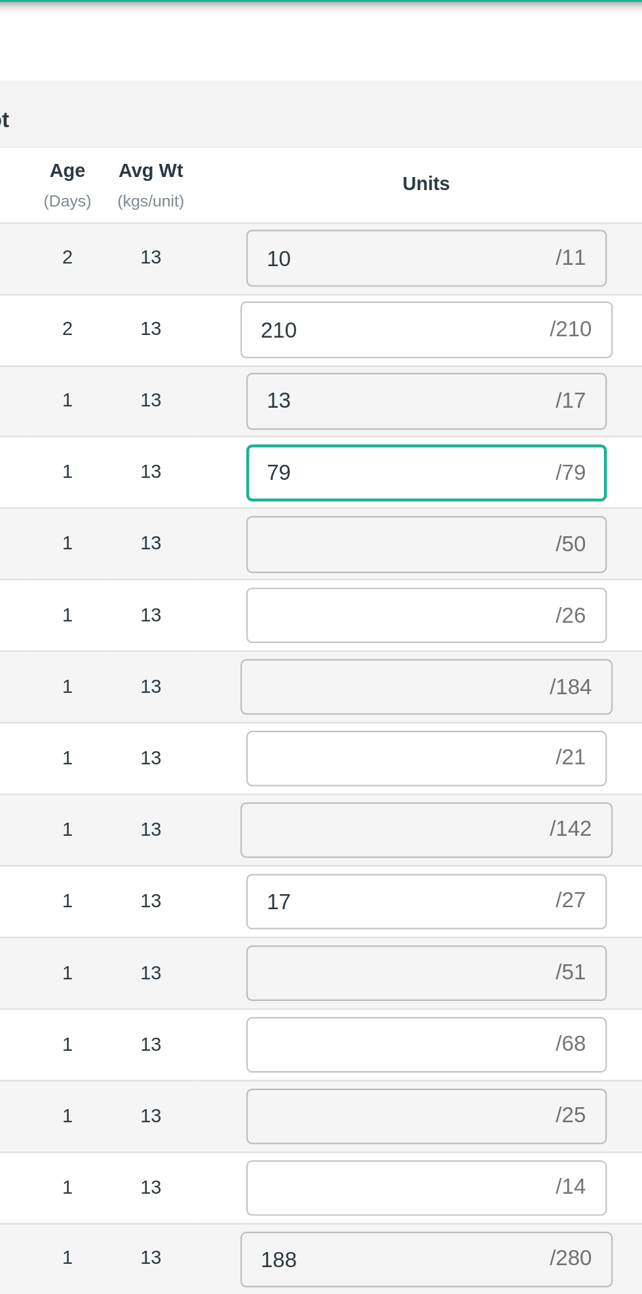
type input "79"
click at [477, 277] on input "number" at bounding box center [521, 276] width 134 height 25
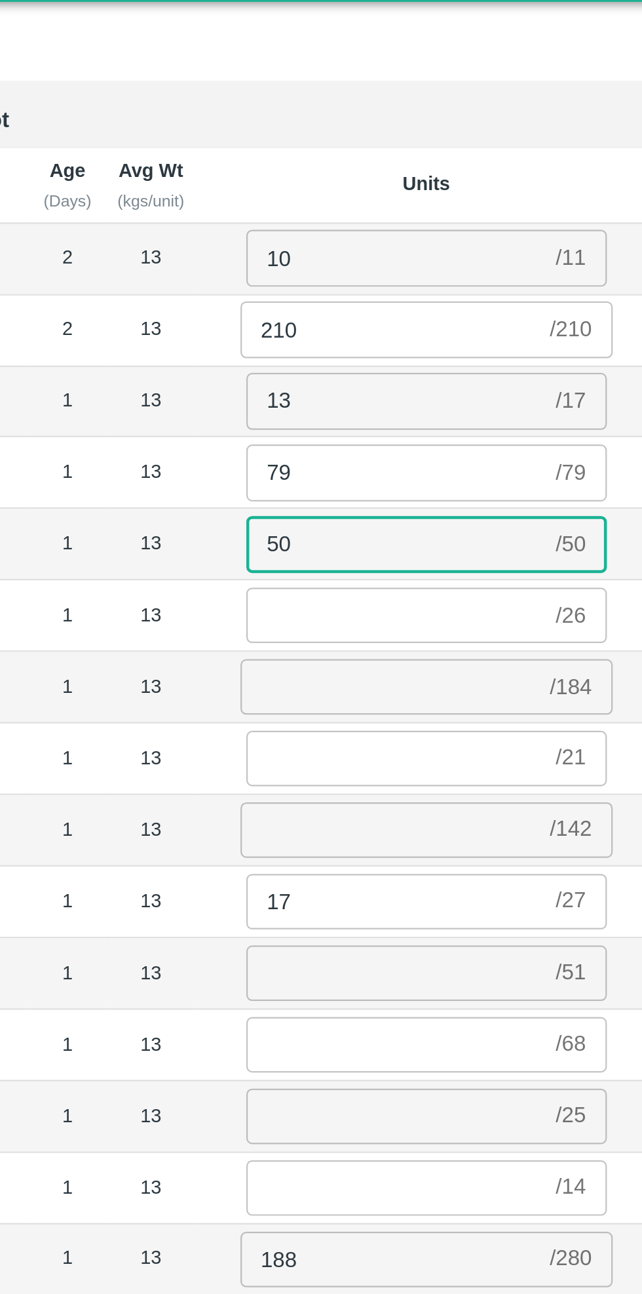
type input "50"
click at [479, 309] on input "number" at bounding box center [521, 308] width 134 height 25
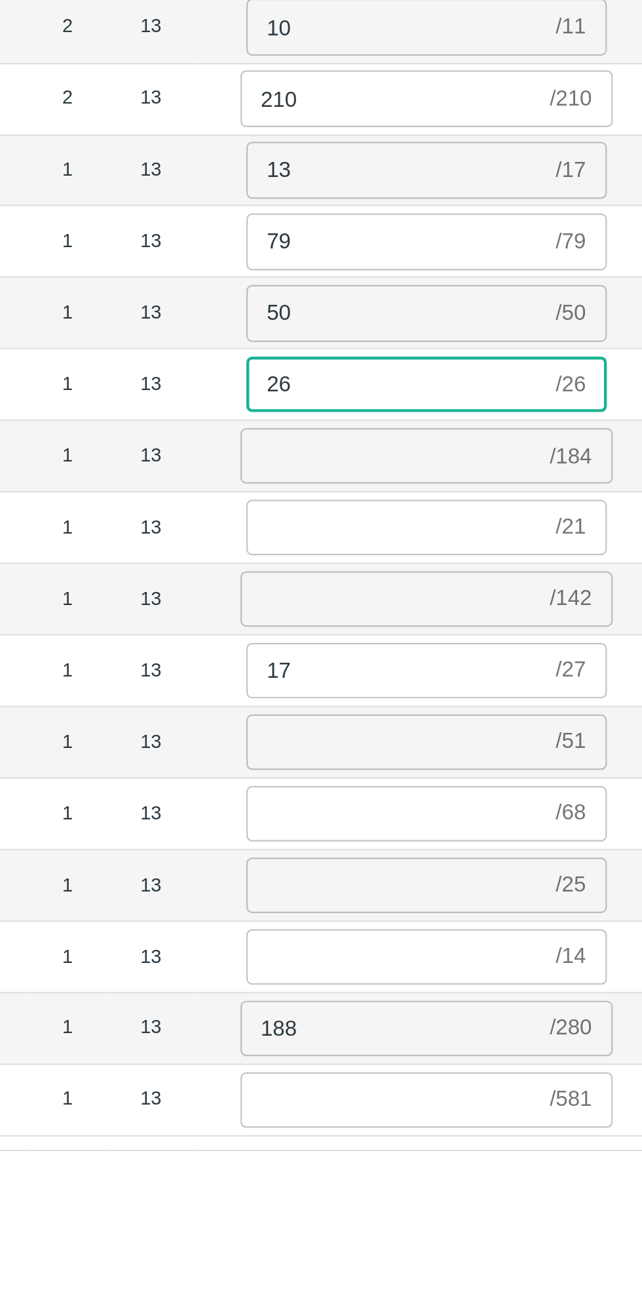
type input "26"
click at [495, 344] on input "number" at bounding box center [518, 340] width 134 height 25
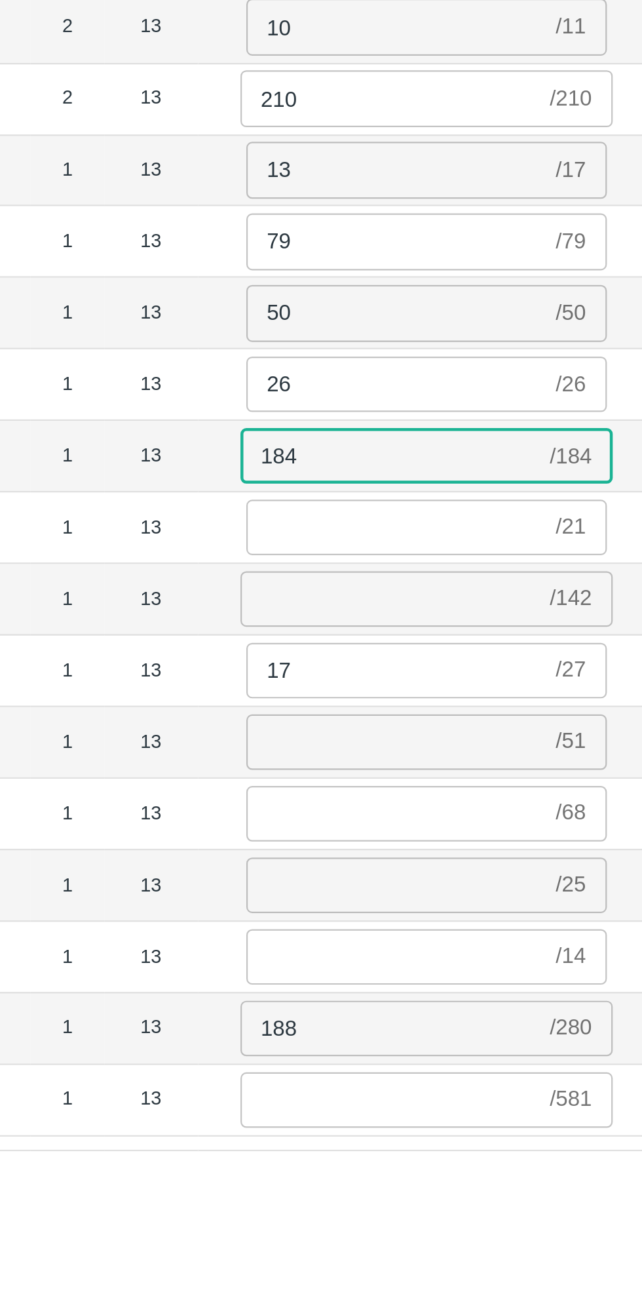
type input "184"
click at [484, 376] on input "number" at bounding box center [521, 372] width 134 height 25
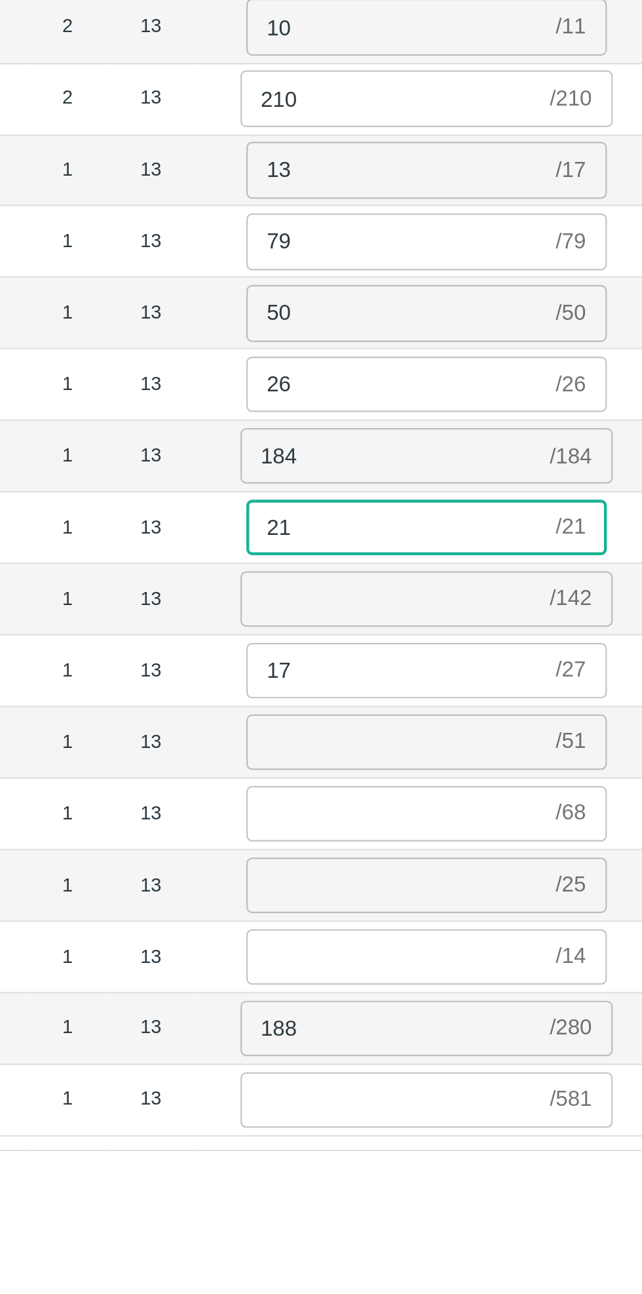
type input "21"
click at [488, 406] on input "number" at bounding box center [518, 404] width 134 height 25
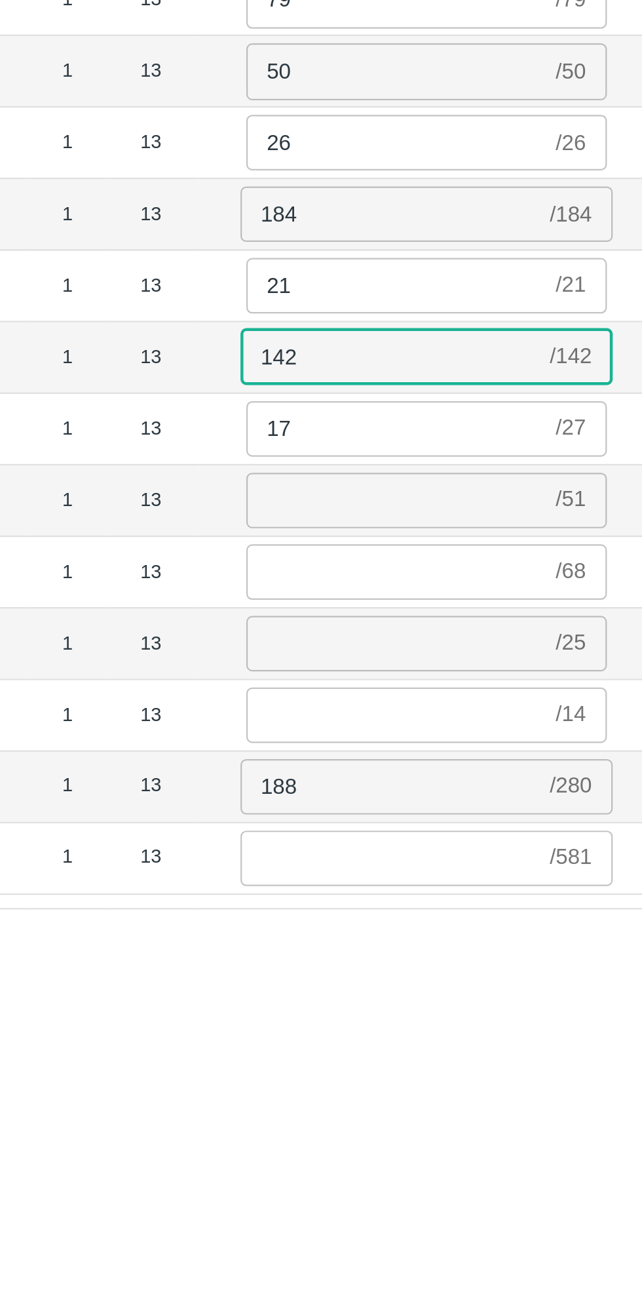
type input "142"
click at [512, 471] on input "number" at bounding box center [521, 468] width 134 height 25
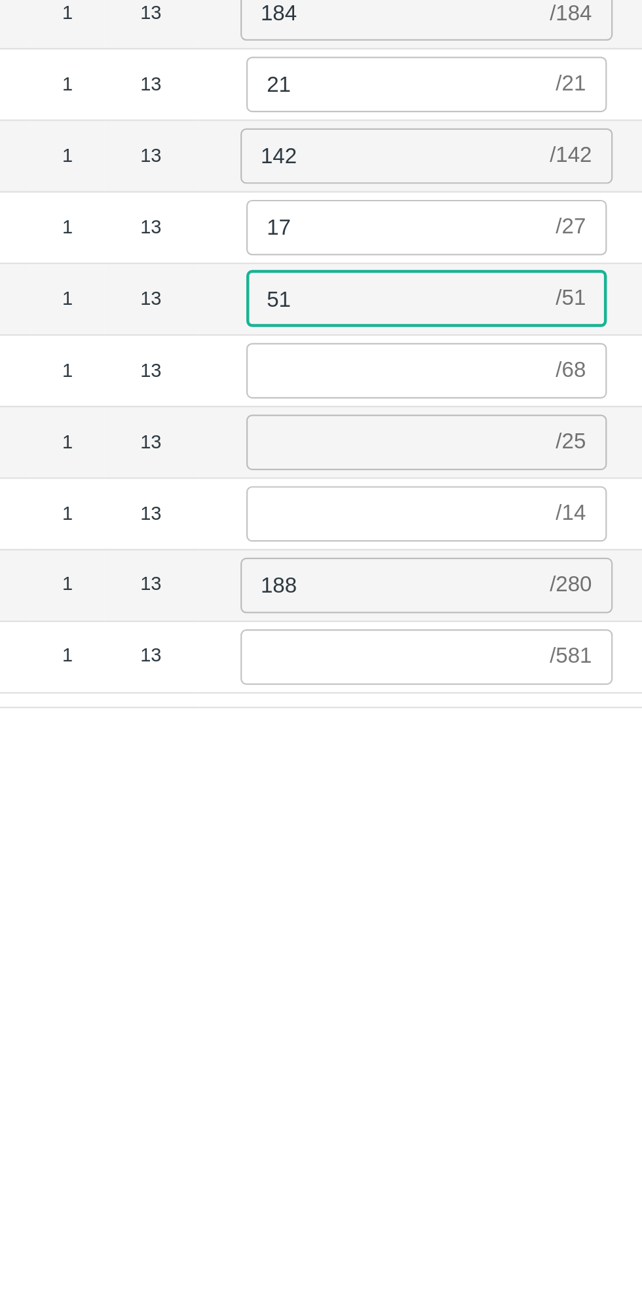
type input "51"
click at [506, 502] on input "number" at bounding box center [521, 500] width 134 height 25
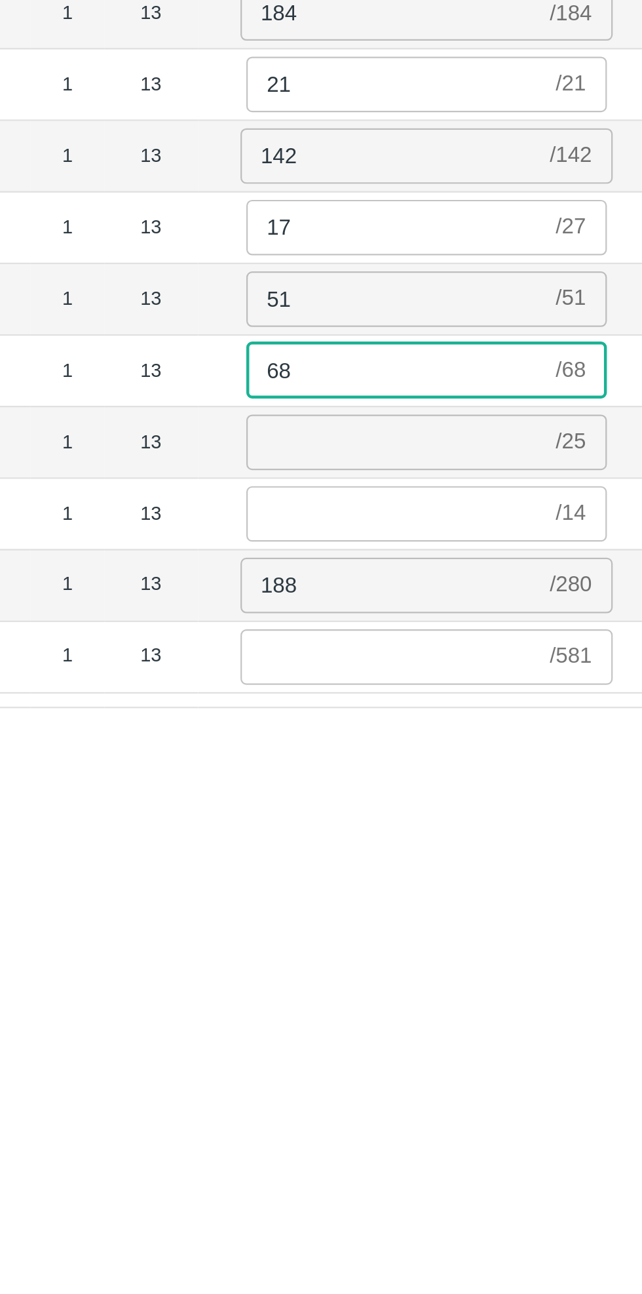
type input "68"
click at [503, 526] on input "number" at bounding box center [521, 533] width 134 height 25
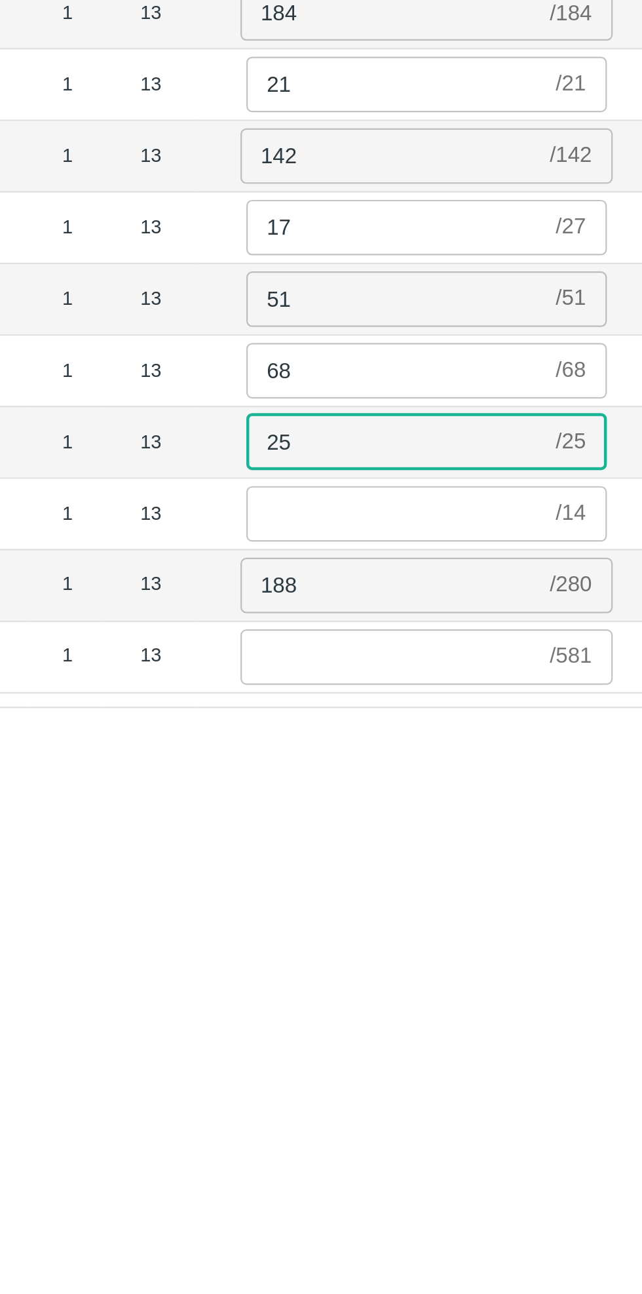
type input "25"
click at [503, 565] on input "number" at bounding box center [521, 565] width 134 height 25
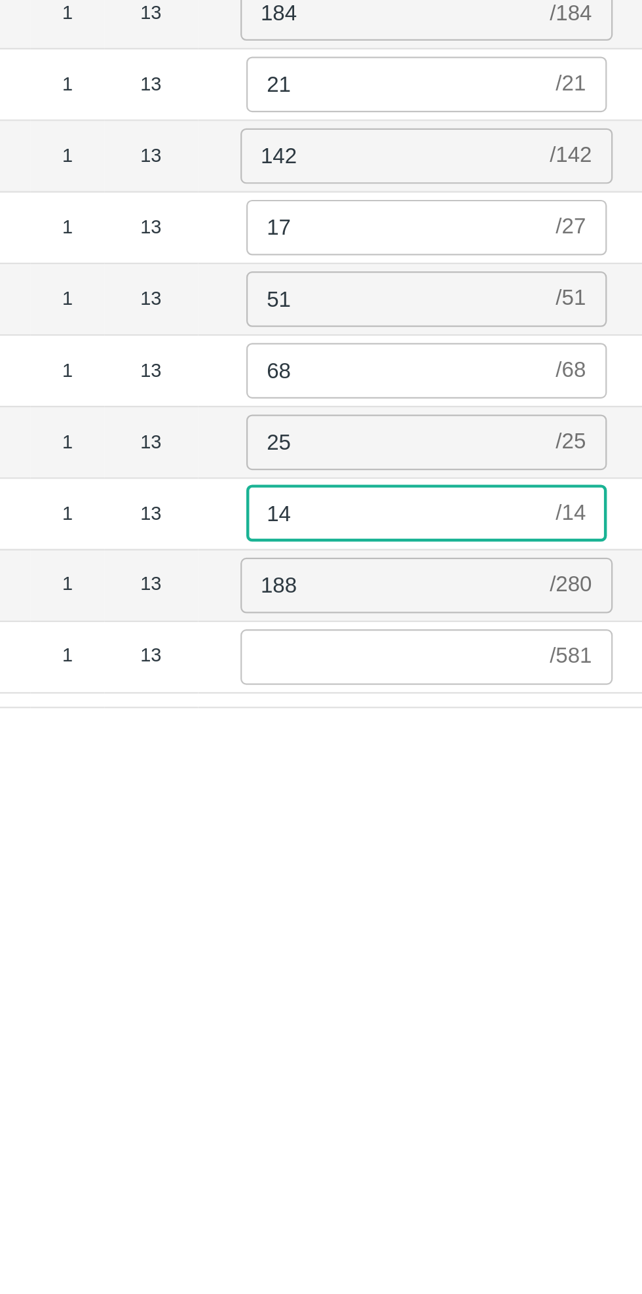
type input "14"
click at [494, 627] on input "number" at bounding box center [518, 629] width 134 height 25
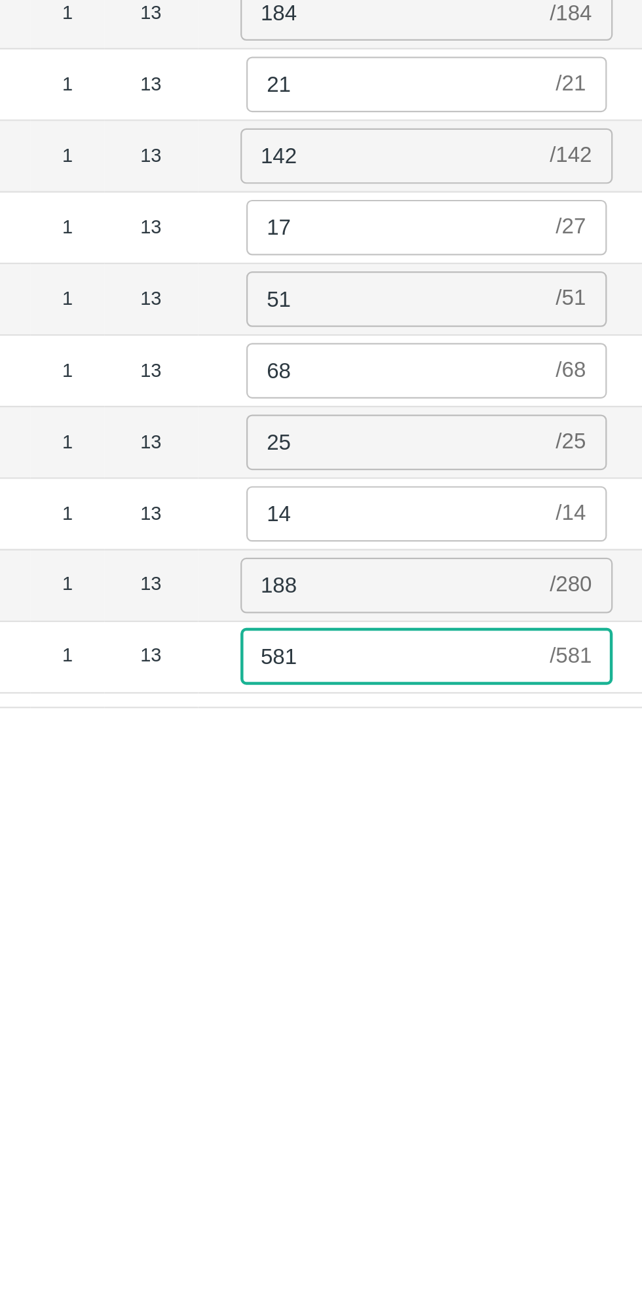
type input "581"
click at [391, 658] on div "SKU (Packaging) Age (Days) Avg Wt (kgs/unit) Units BANANA-EXP/13 kg M N-CHL 5 H…" at bounding box center [321, 673] width 632 height 1151
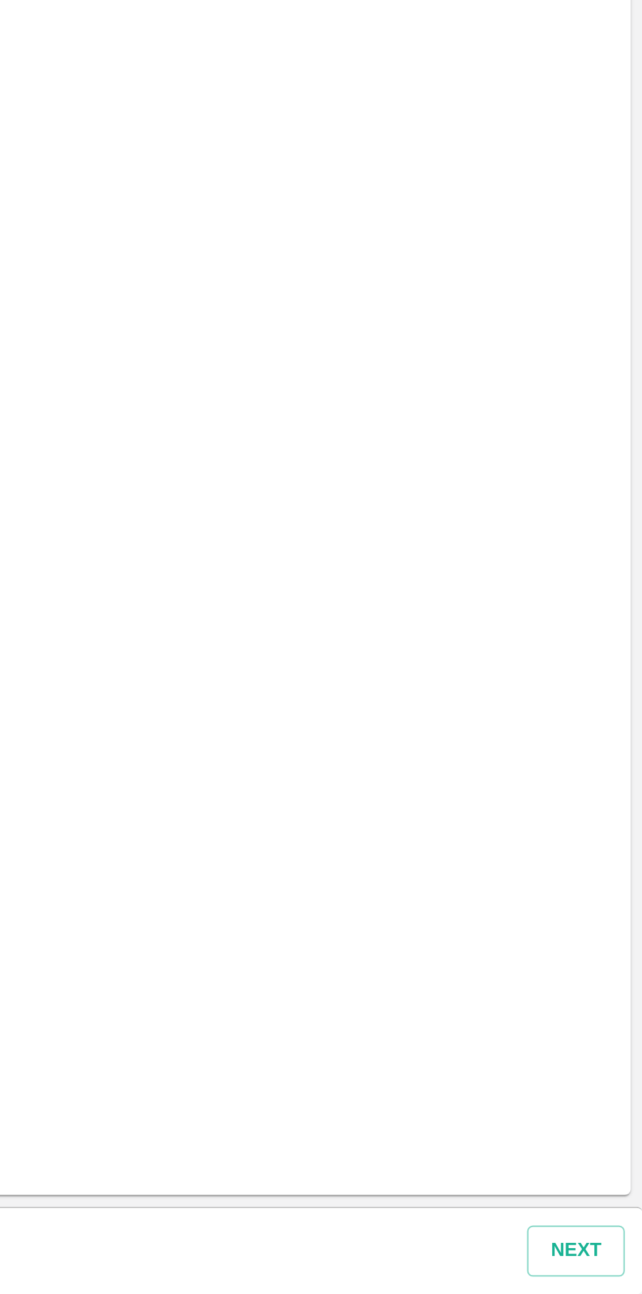
click at [616, 1274] on button "Next" at bounding box center [613, 1274] width 44 height 23
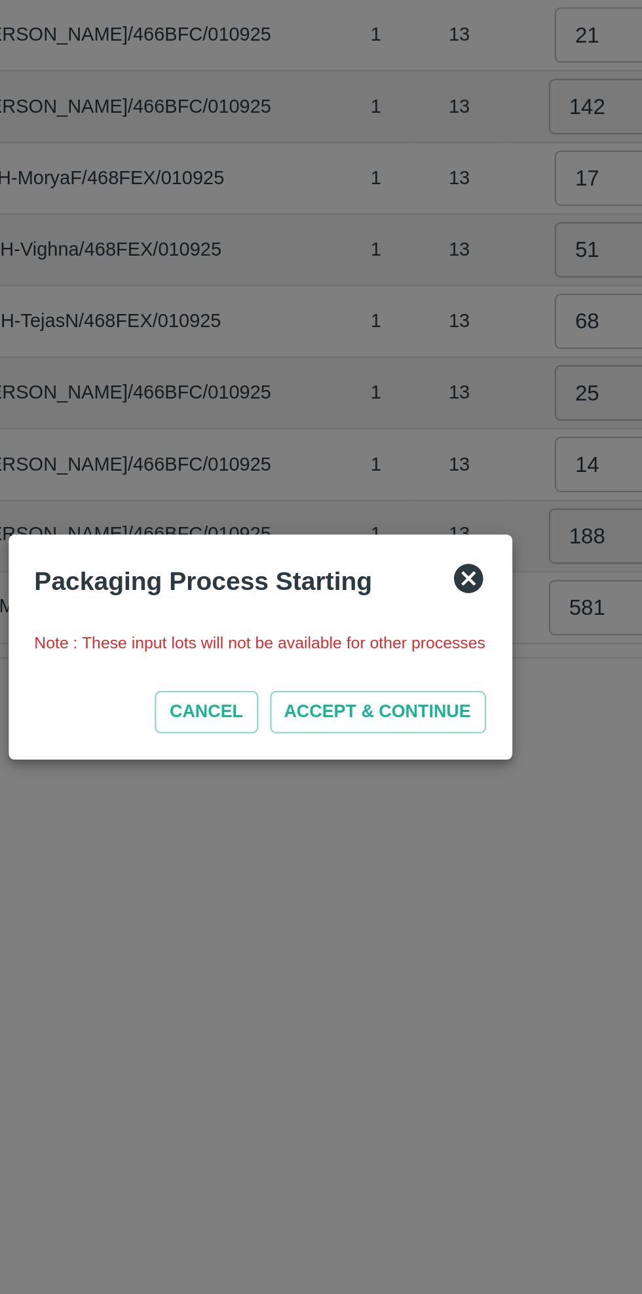
click at [384, 679] on button "ACCEPT & CONTINUE" at bounding box center [374, 676] width 97 height 19
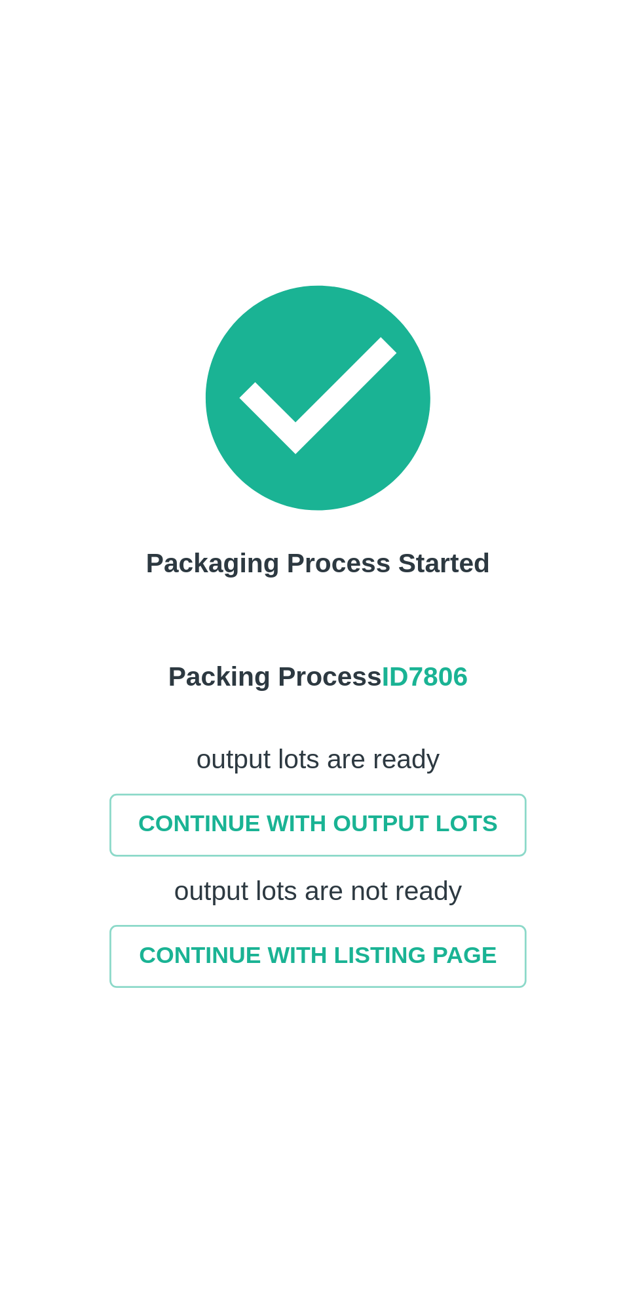
click at [344, 776] on link "CONTINUE WITH LISTING PAGE" at bounding box center [318, 775] width 151 height 23
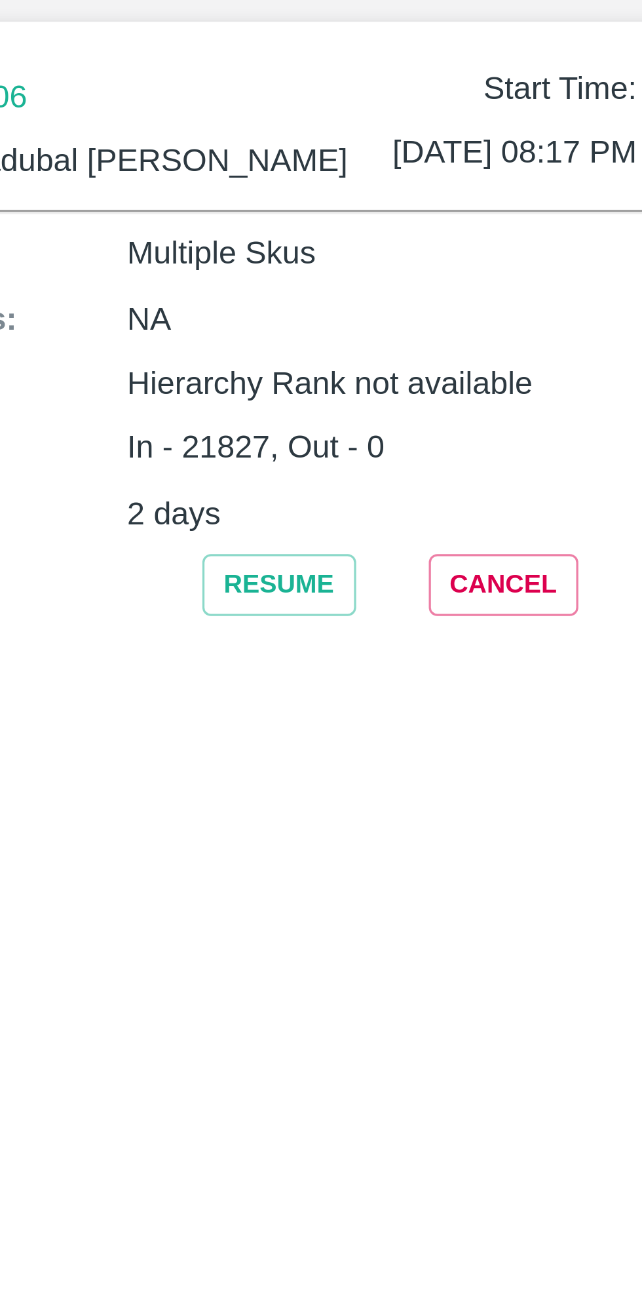
click at [346, 281] on button "Resume" at bounding box center [344, 282] width 47 height 19
